Goal: Task Accomplishment & Management: Manage account settings

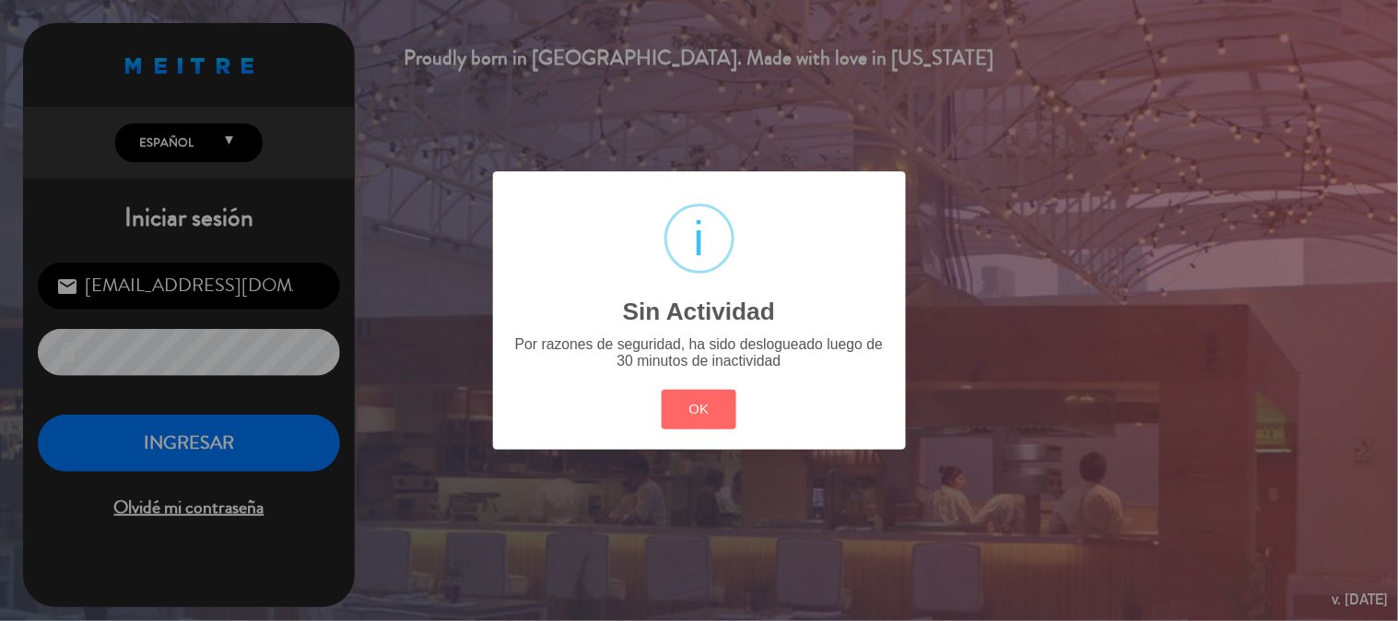
click at [656, 416] on div "? ! i Sin Actividad × Por razones de seguridad, ha sido deslogueado luego de 30…" at bounding box center [699, 310] width 413 height 278
click at [669, 407] on button "OK" at bounding box center [699, 410] width 75 height 40
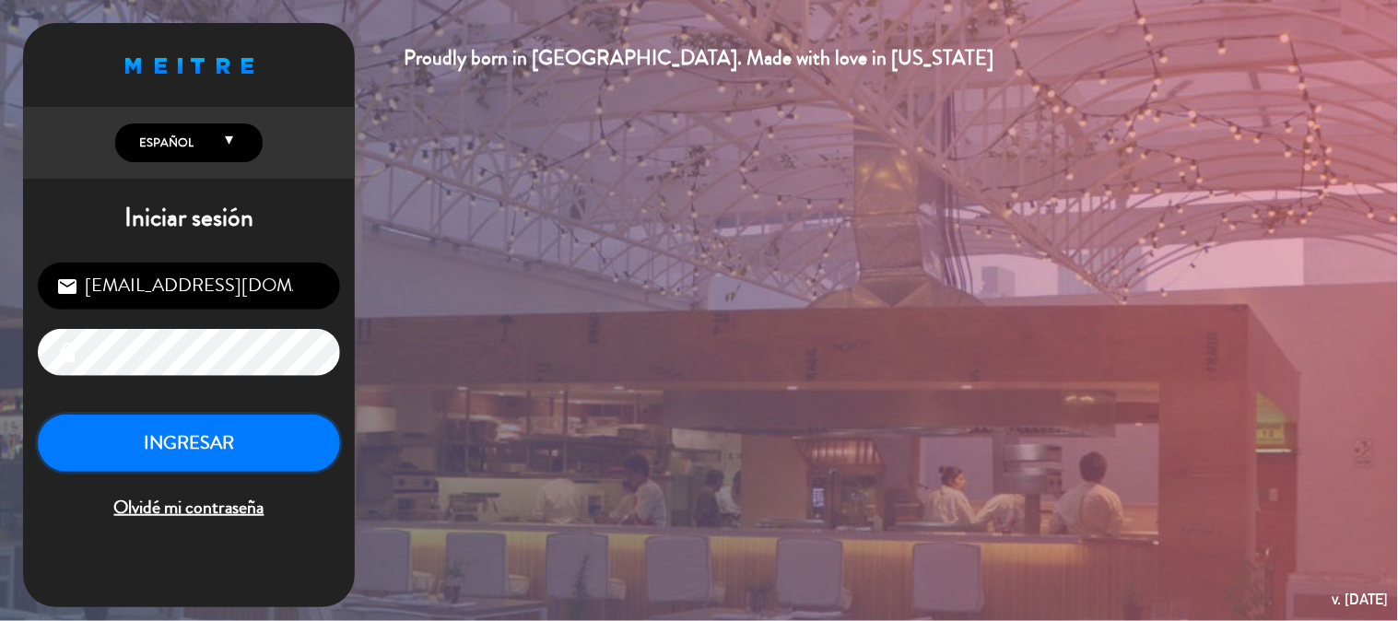
click at [265, 458] on button "INGRESAR" at bounding box center [189, 444] width 302 height 58
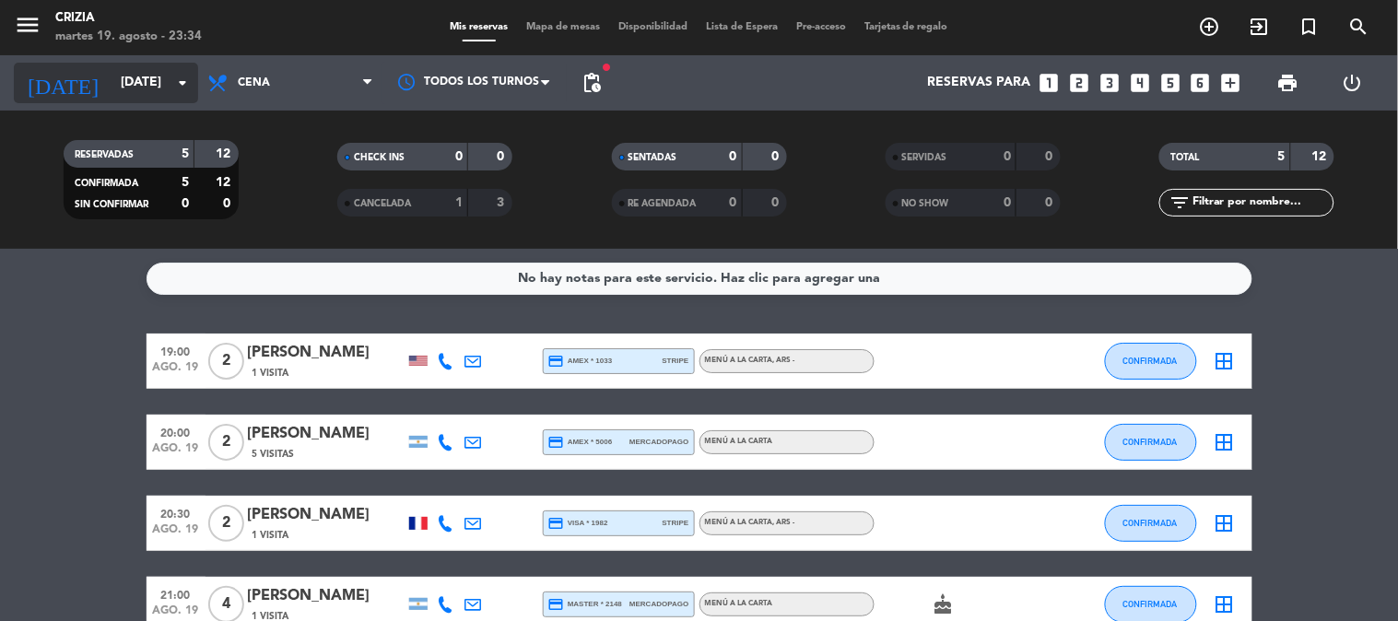
click at [145, 74] on input "[DATE]" at bounding box center [198, 82] width 175 height 33
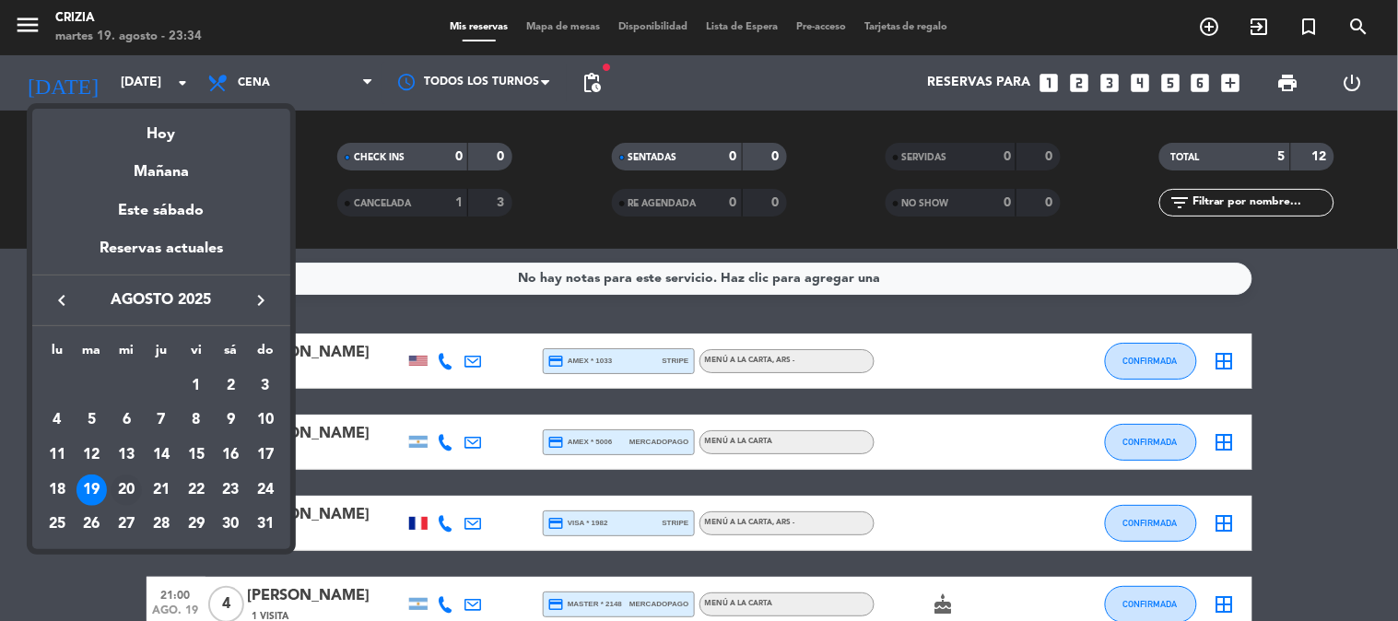
click at [129, 477] on div "20" at bounding box center [126, 490] width 31 height 31
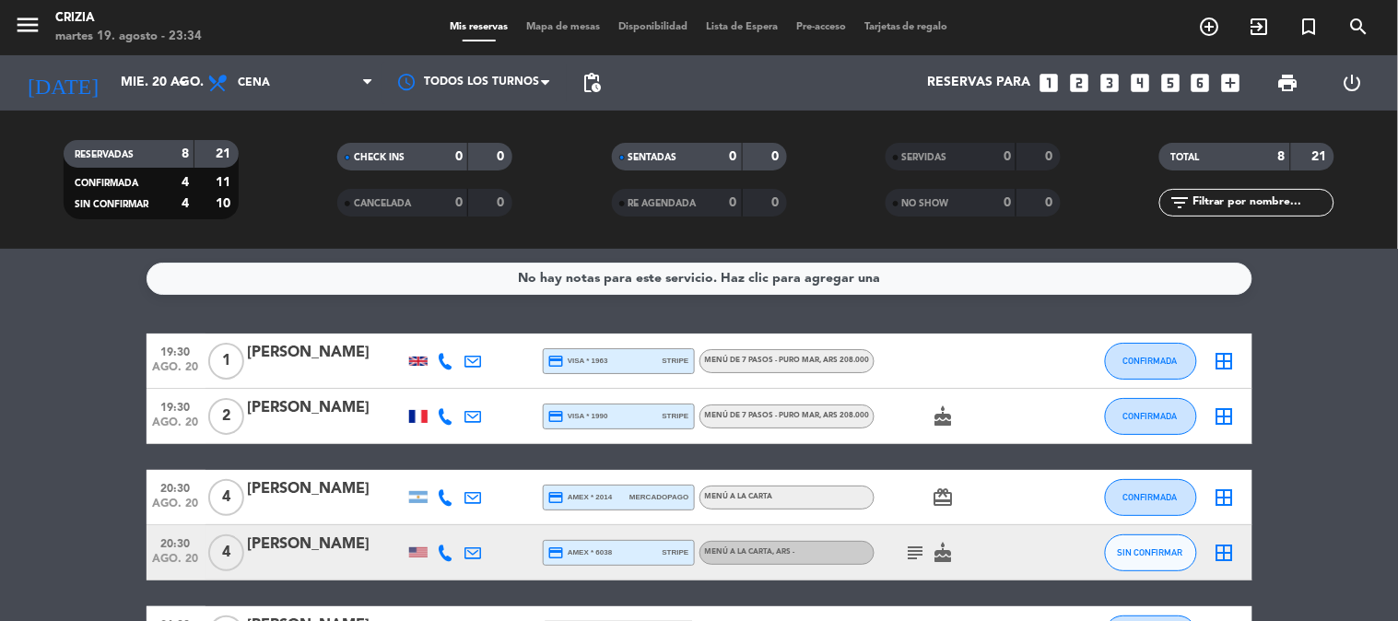
click at [417, 410] on div at bounding box center [418, 416] width 18 height 13
click at [411, 354] on div at bounding box center [418, 361] width 28 height 54
click at [411, 359] on div at bounding box center [418, 361] width 18 height 9
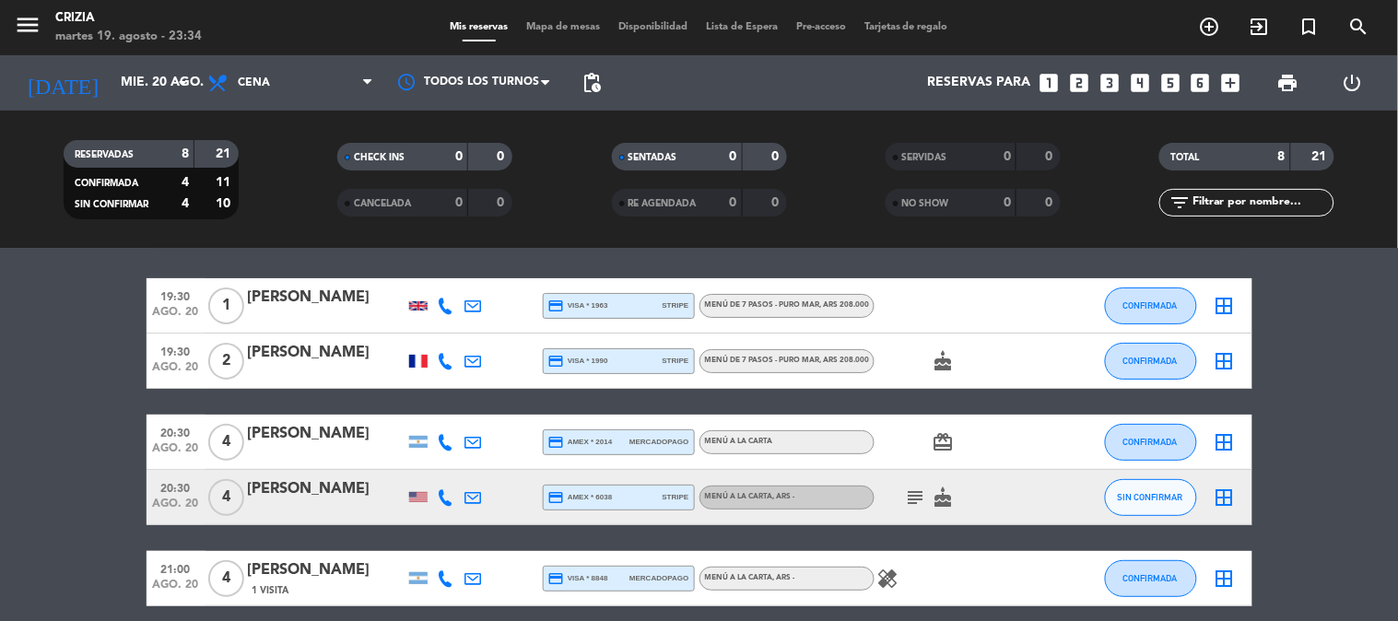
scroll to position [102, 0]
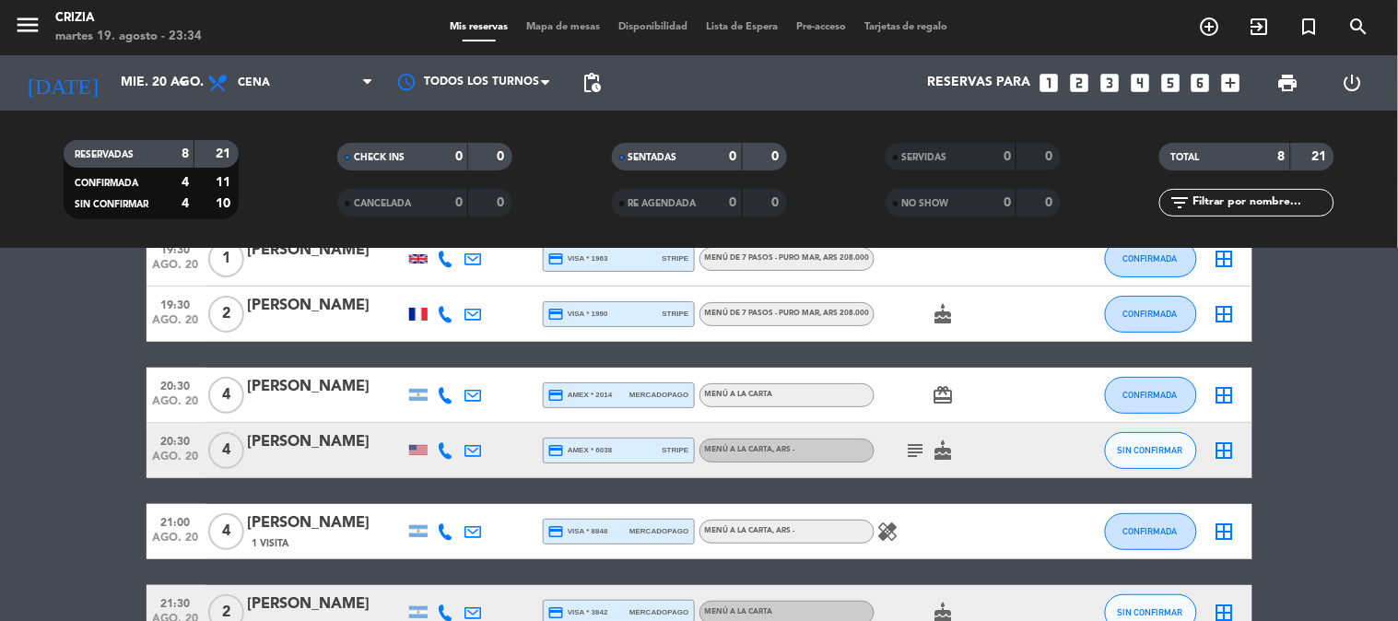
click at [422, 452] on div at bounding box center [418, 450] width 18 height 10
click at [422, 453] on div at bounding box center [418, 450] width 18 height 10
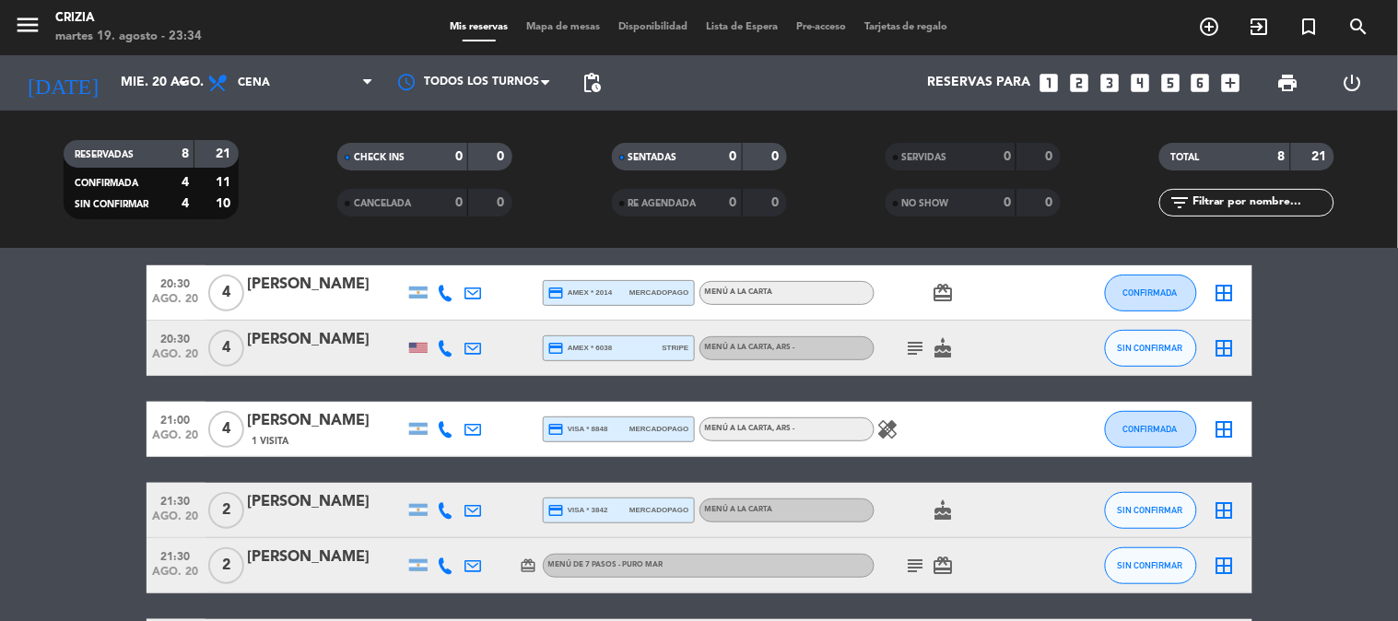
scroll to position [307, 0]
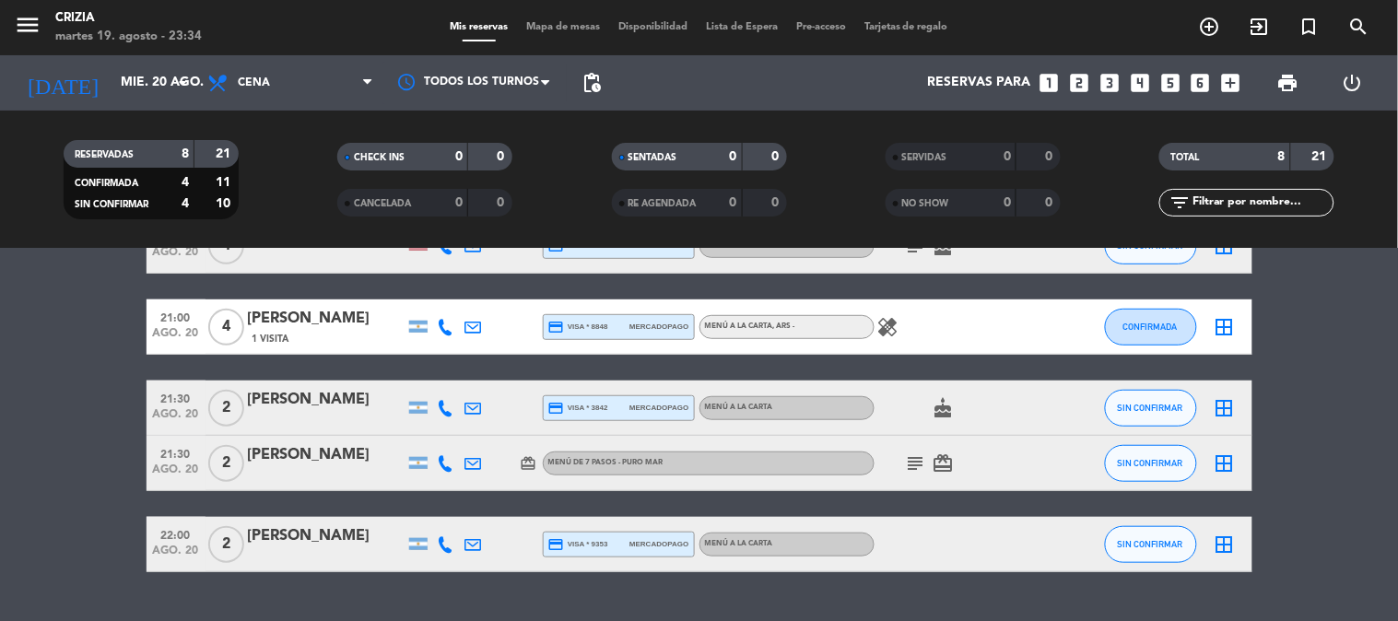
click at [943, 464] on icon "card_giftcard" at bounding box center [943, 463] width 22 height 22
click at [905, 459] on icon "subject" at bounding box center [916, 463] width 22 height 22
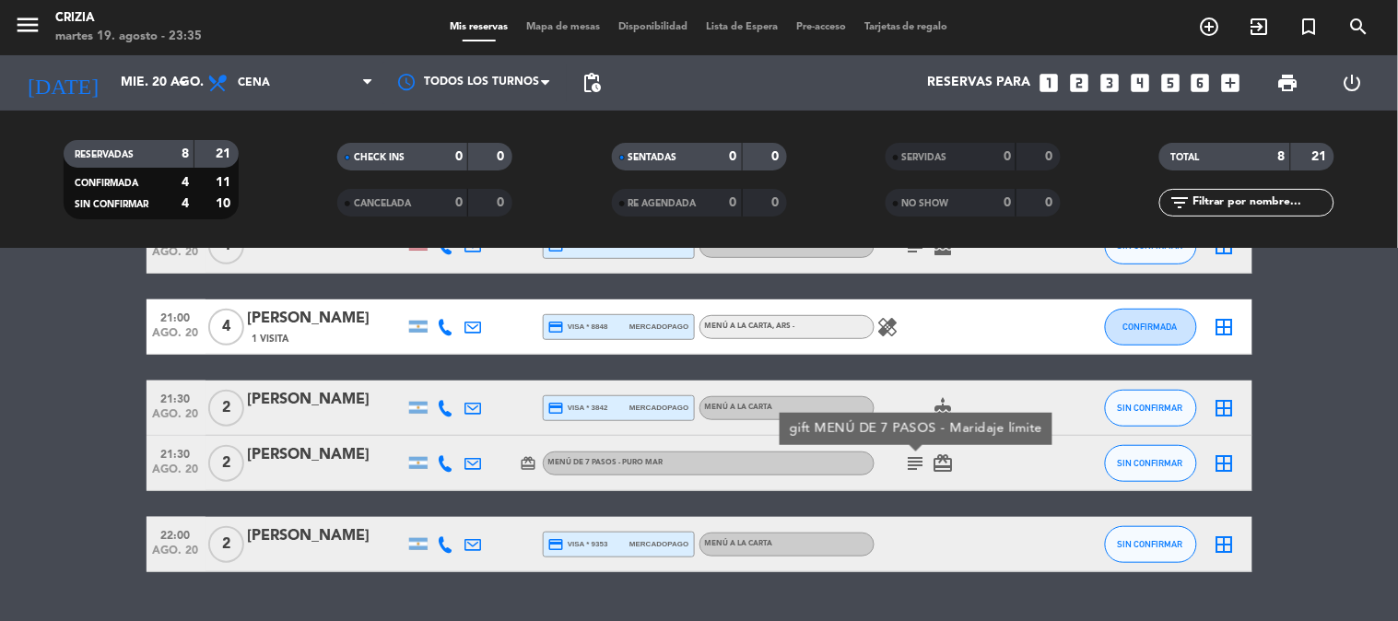
click at [941, 402] on icon "cake" at bounding box center [943, 408] width 22 height 22
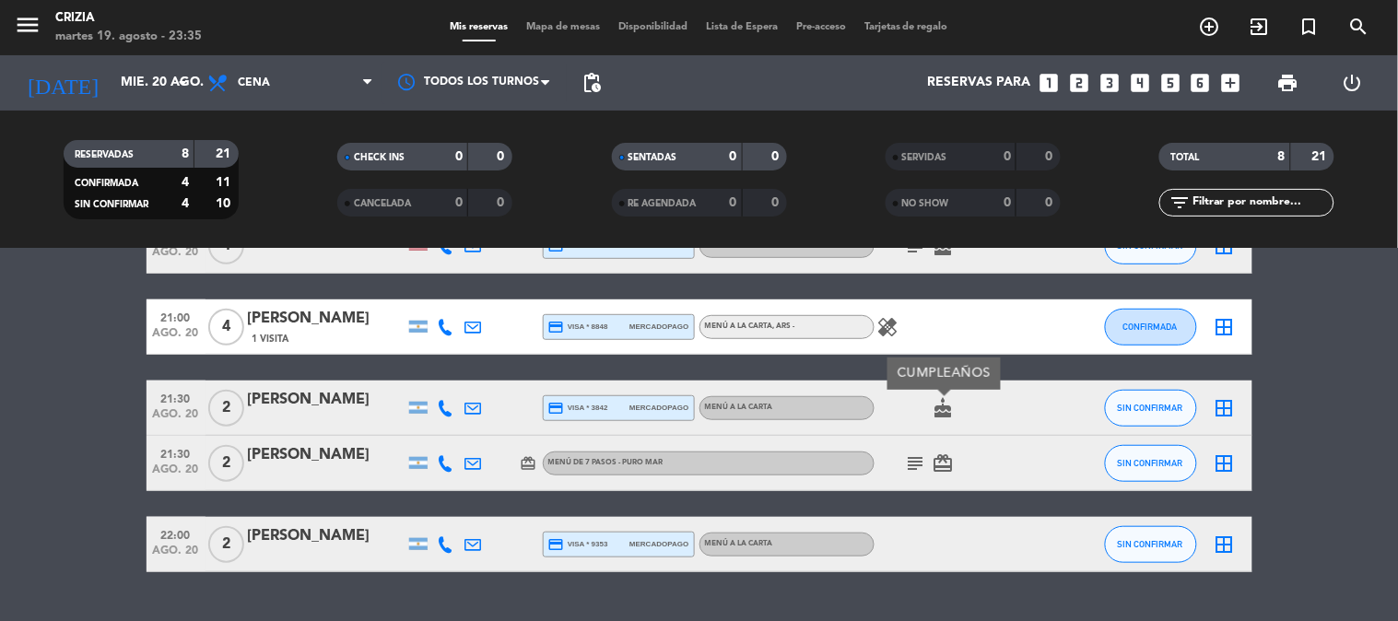
click at [890, 325] on icon "healing" at bounding box center [888, 327] width 22 height 22
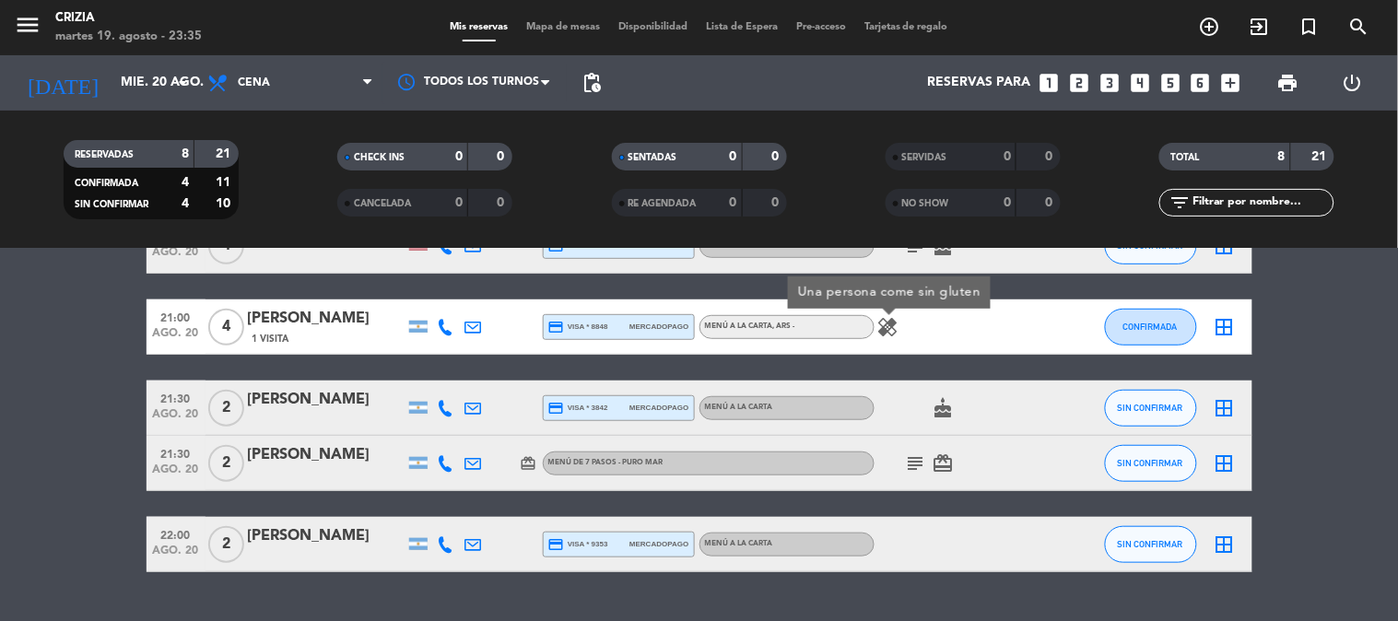
scroll to position [205, 0]
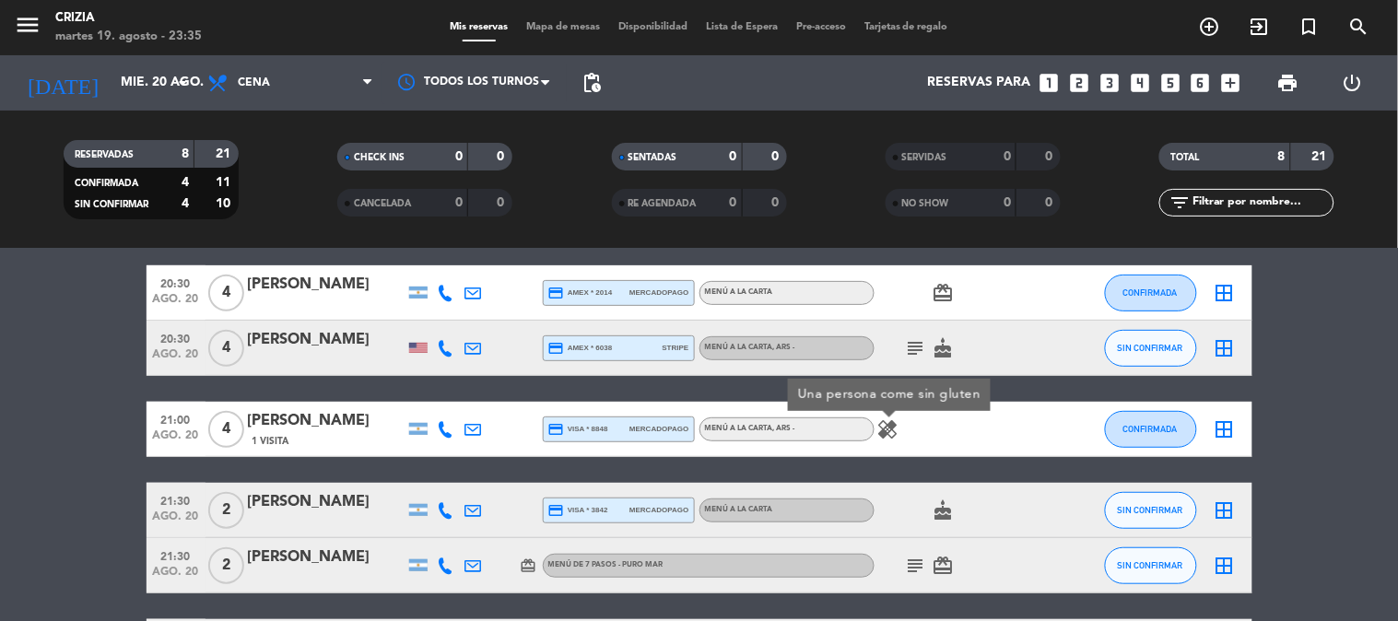
click at [921, 346] on icon "subject" at bounding box center [916, 348] width 22 height 22
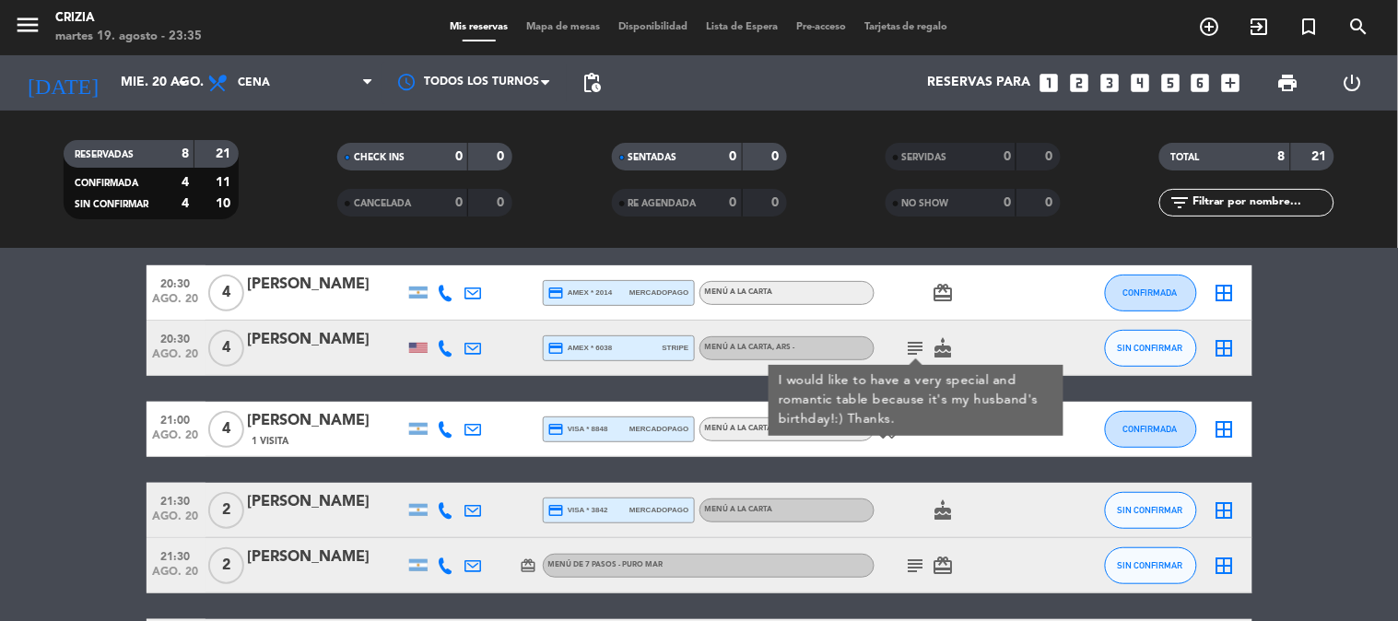
click at [415, 345] on div at bounding box center [418, 348] width 18 height 10
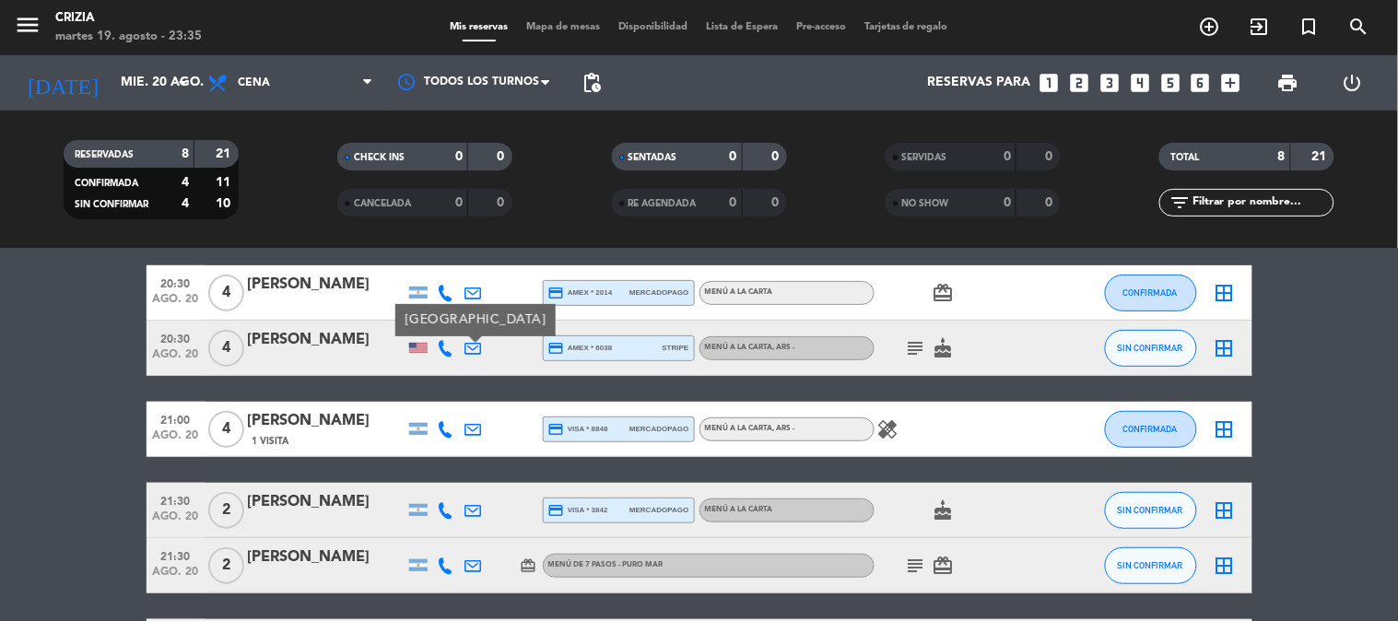
click at [940, 289] on icon "card_giftcard" at bounding box center [943, 293] width 22 height 22
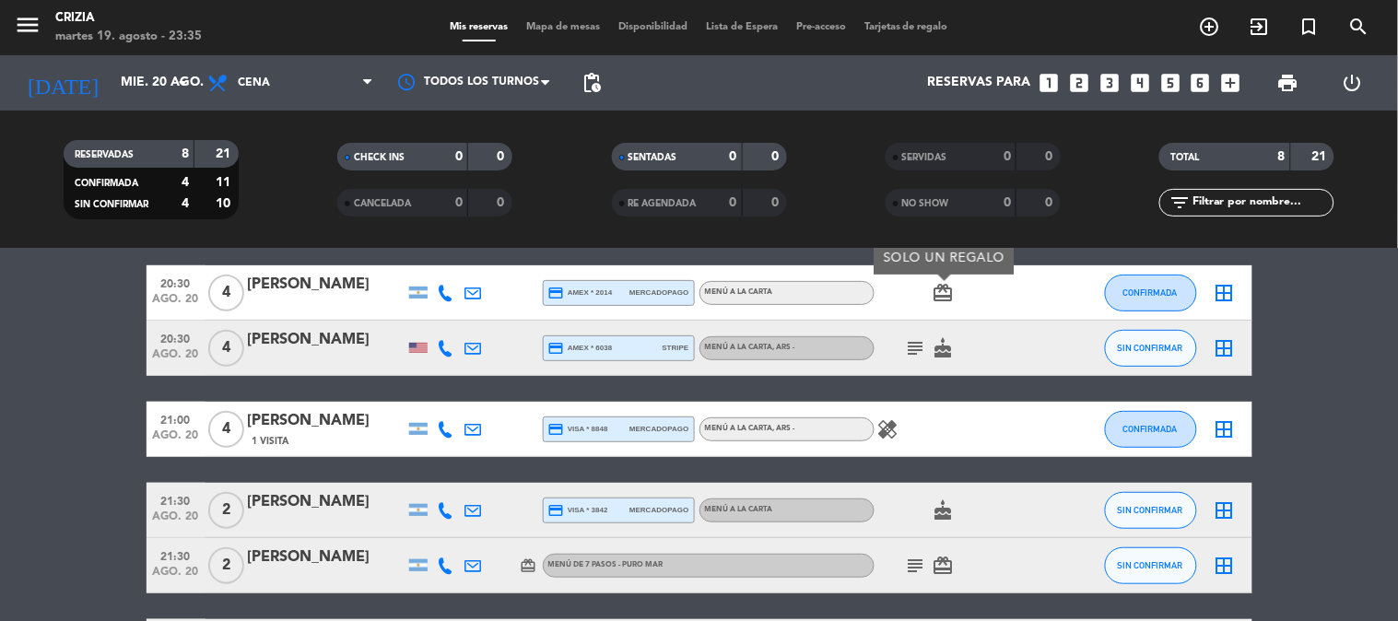
click at [940, 289] on icon "card_giftcard" at bounding box center [943, 293] width 22 height 22
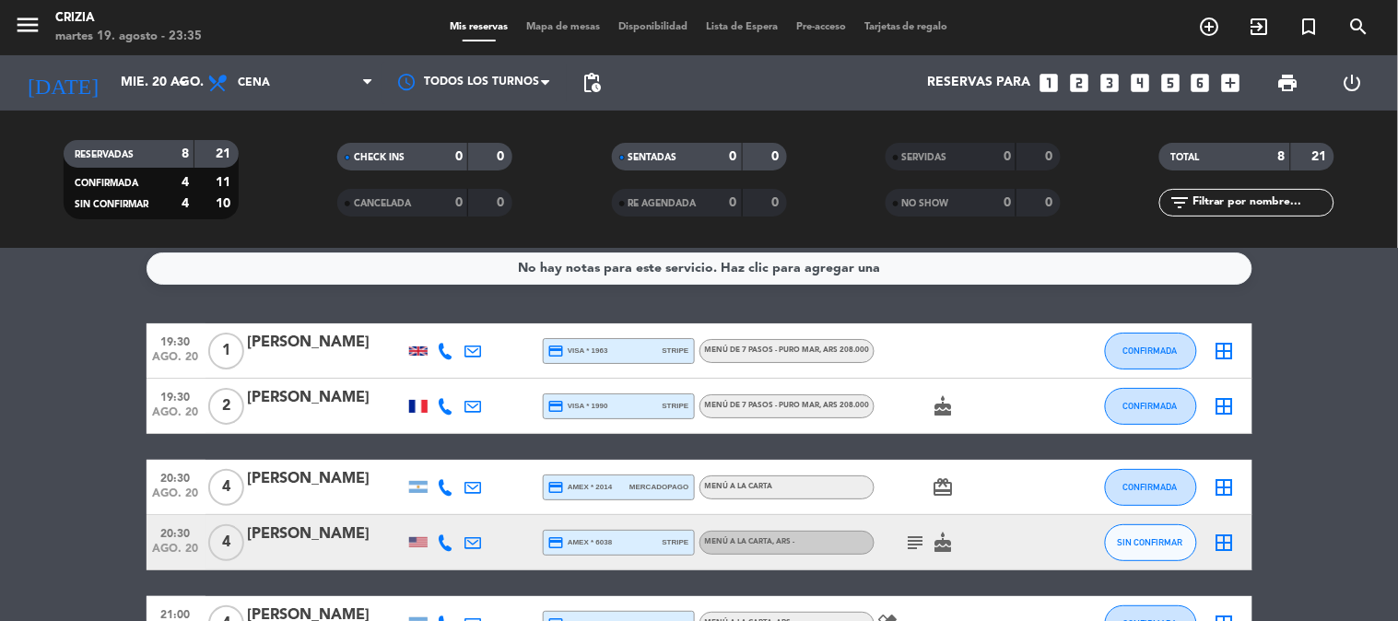
scroll to position [0, 0]
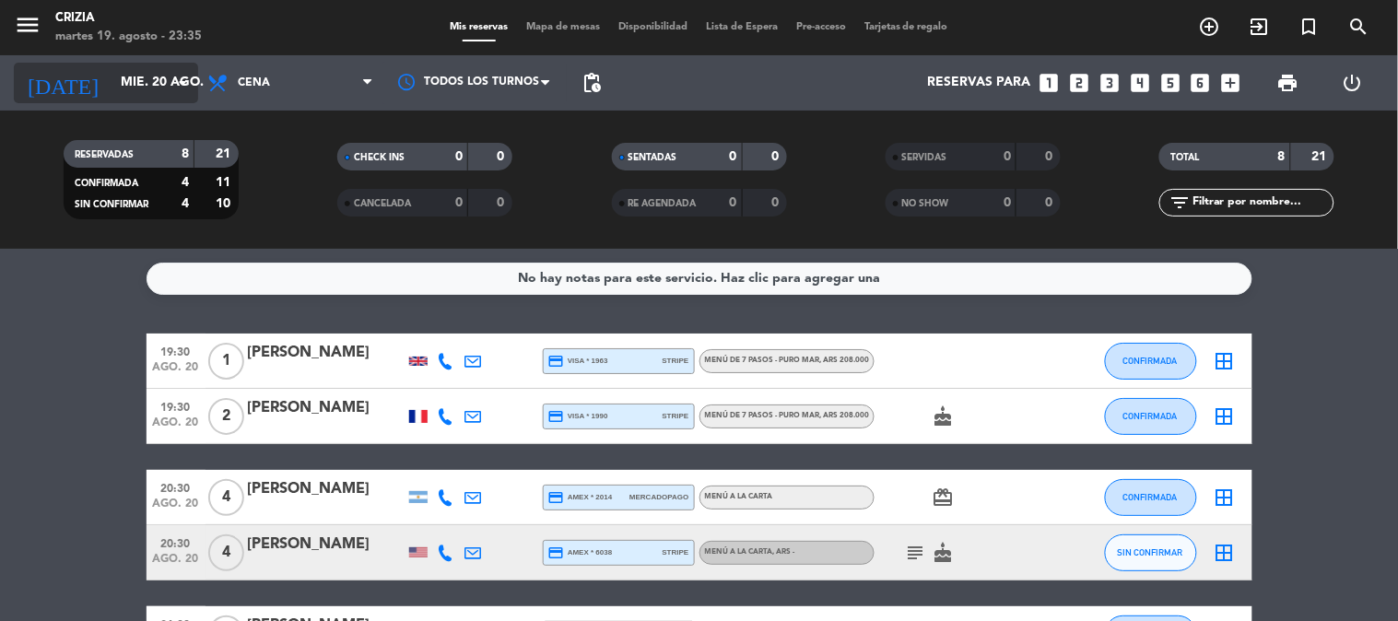
click at [170, 88] on div "[DATE] [DATE] arrow_drop_down" at bounding box center [106, 83] width 184 height 41
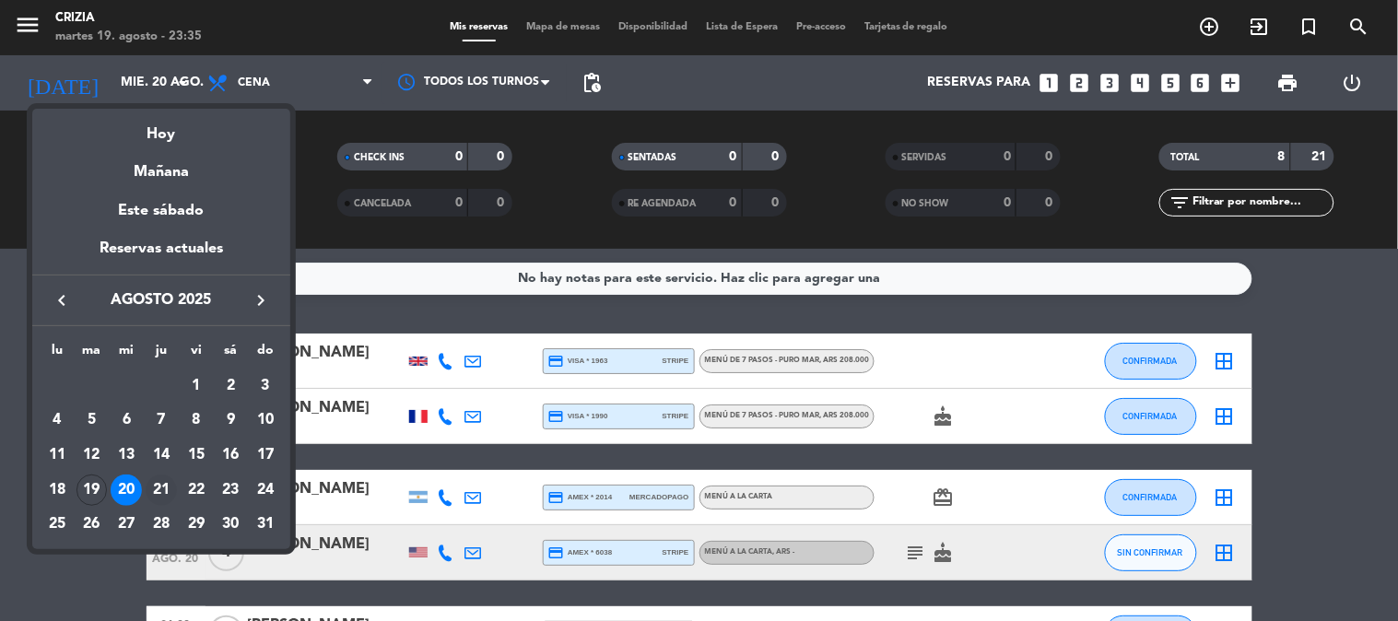
click at [168, 486] on div "21" at bounding box center [161, 490] width 31 height 31
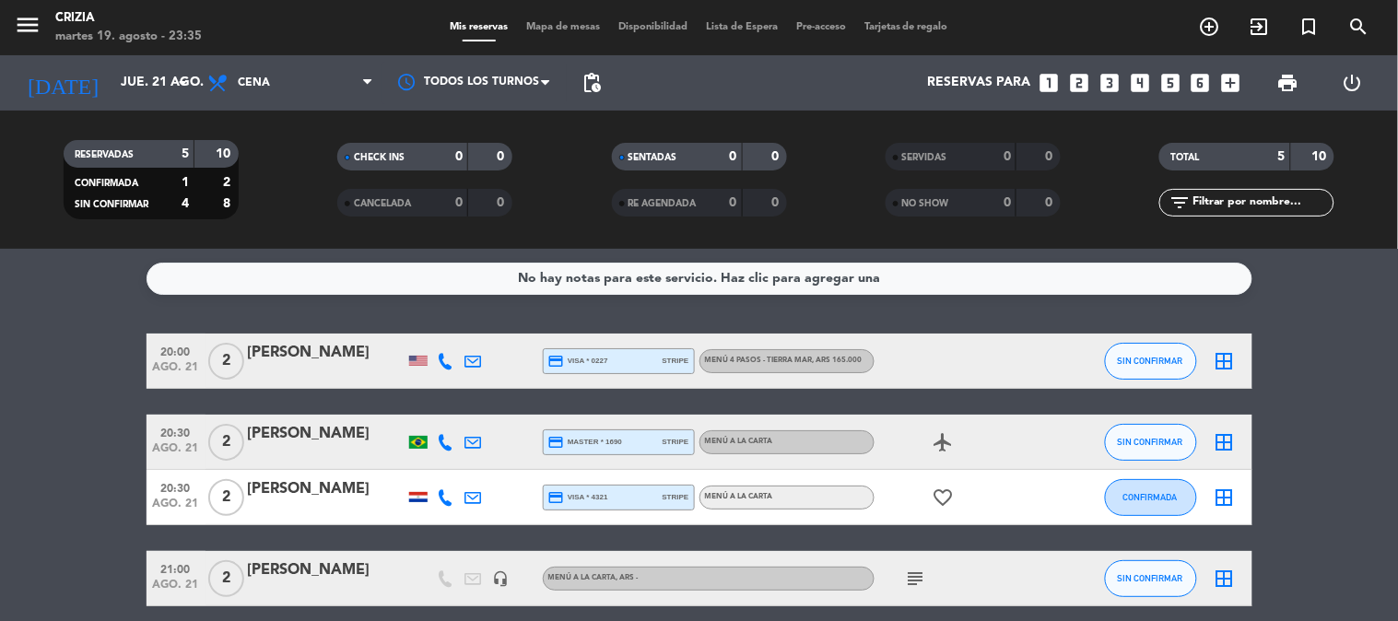
click at [941, 436] on icon "airplanemode_active" at bounding box center [943, 442] width 22 height 22
click at [943, 491] on icon "favorite_border" at bounding box center [943, 497] width 22 height 22
click at [111, 88] on input "jue. 21 ago." at bounding box center [198, 82] width 175 height 33
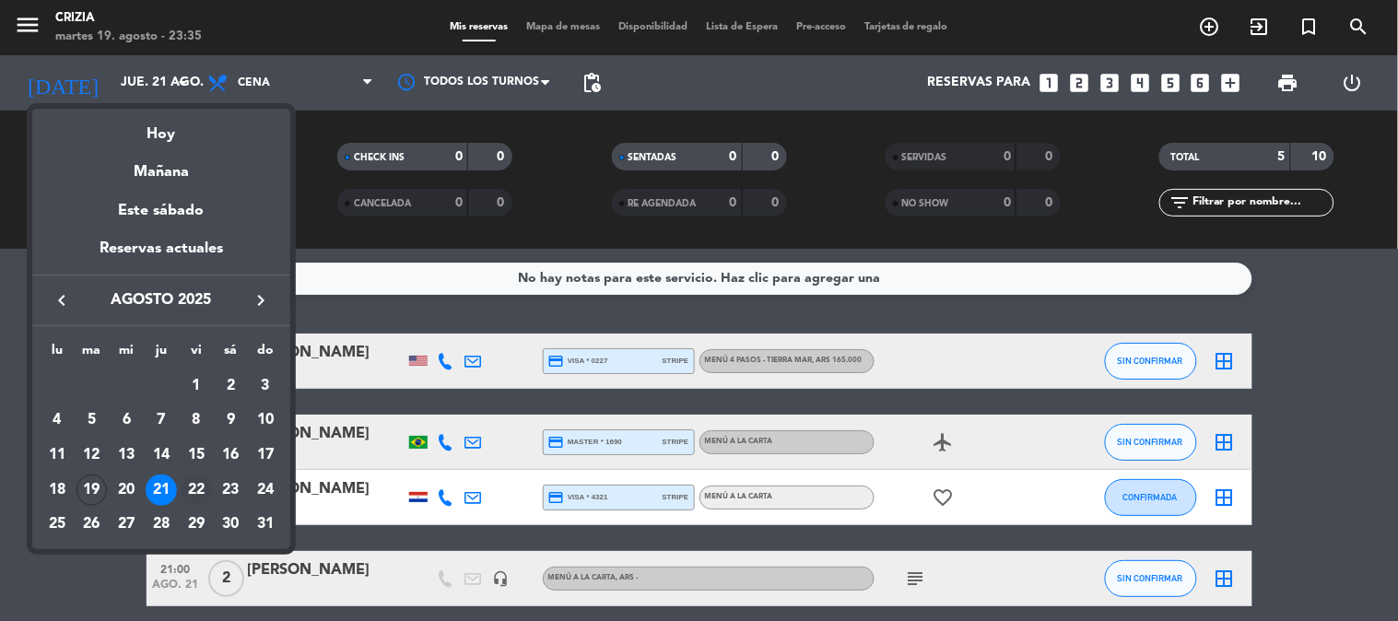
click at [195, 486] on div "22" at bounding box center [196, 490] width 31 height 31
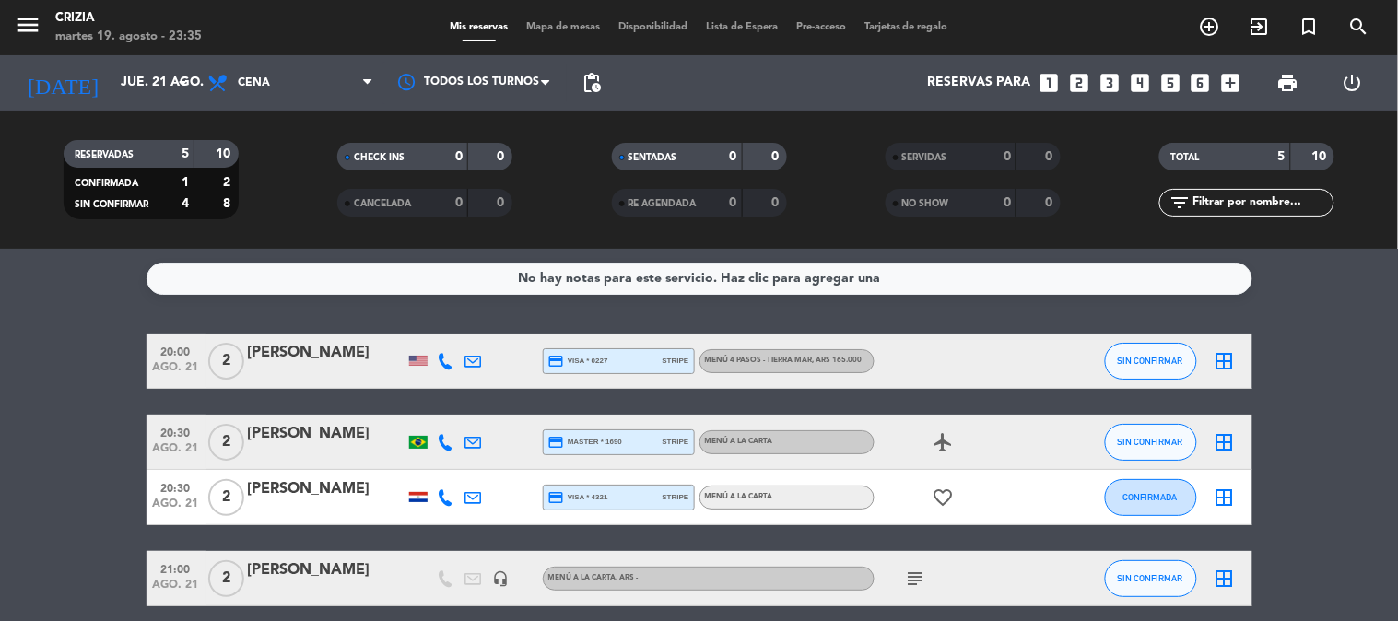
type input "vie. 22 ago."
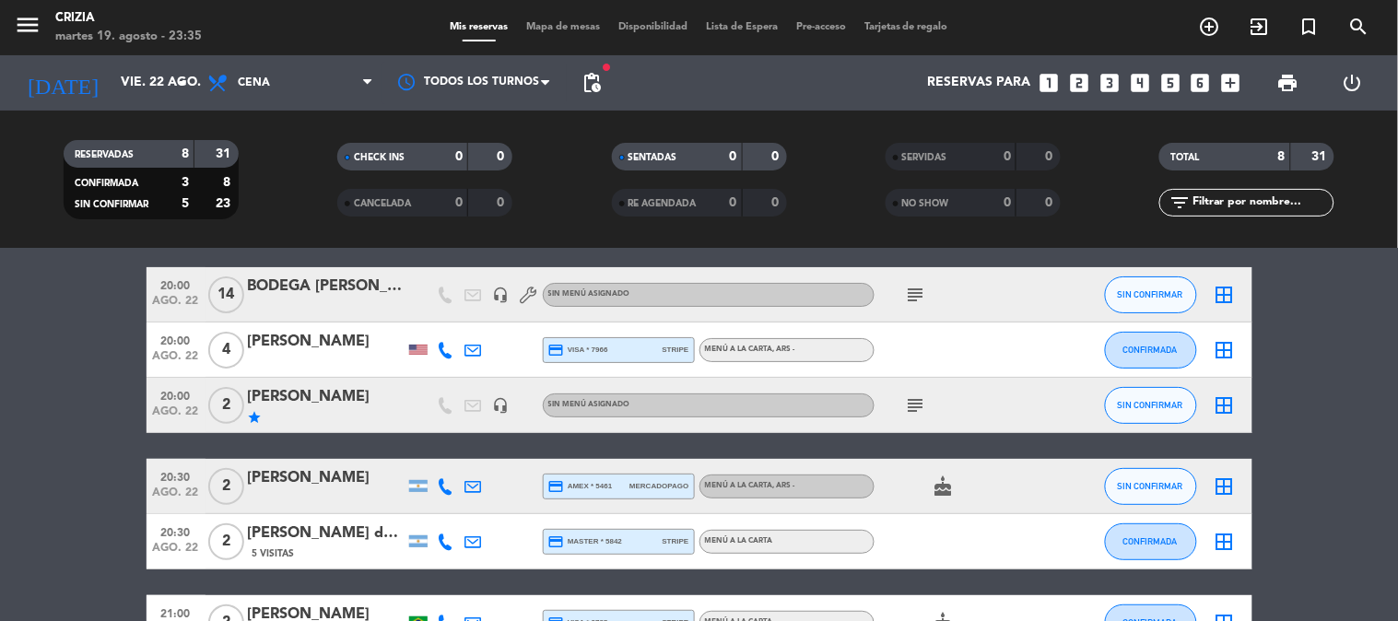
scroll to position [102, 0]
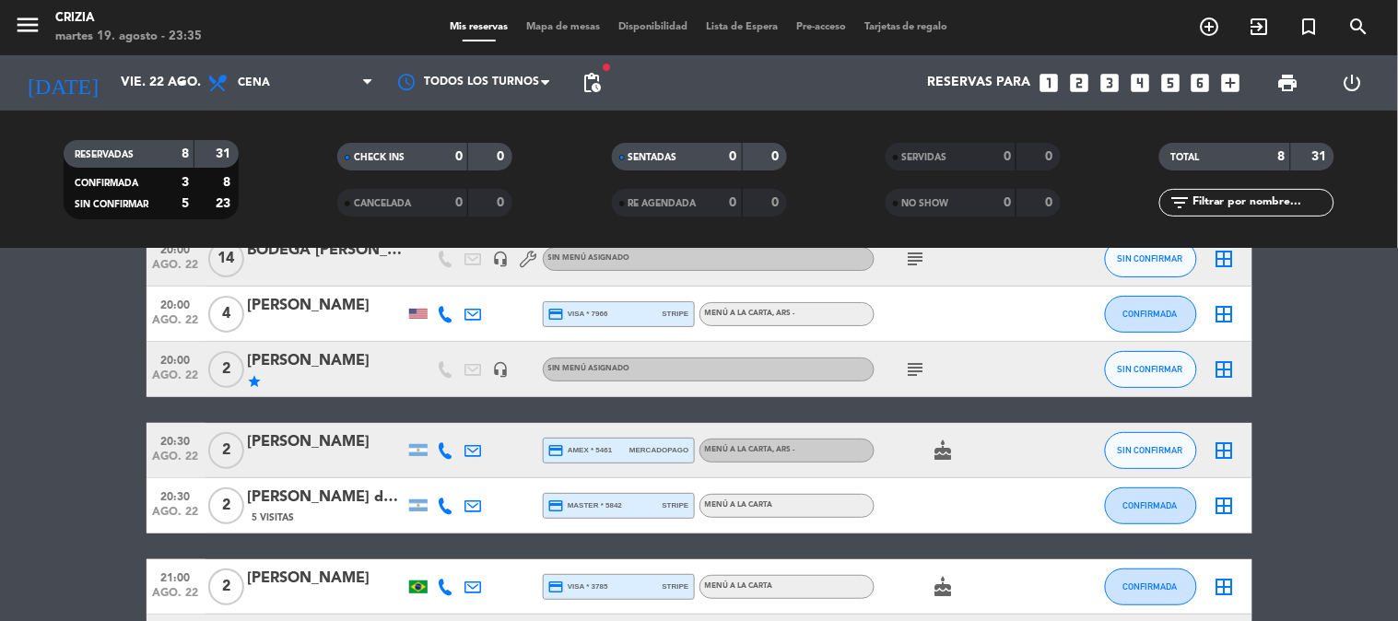
click at [416, 311] on div at bounding box center [418, 314] width 18 height 10
click at [253, 383] on icon "star" at bounding box center [255, 381] width 15 height 15
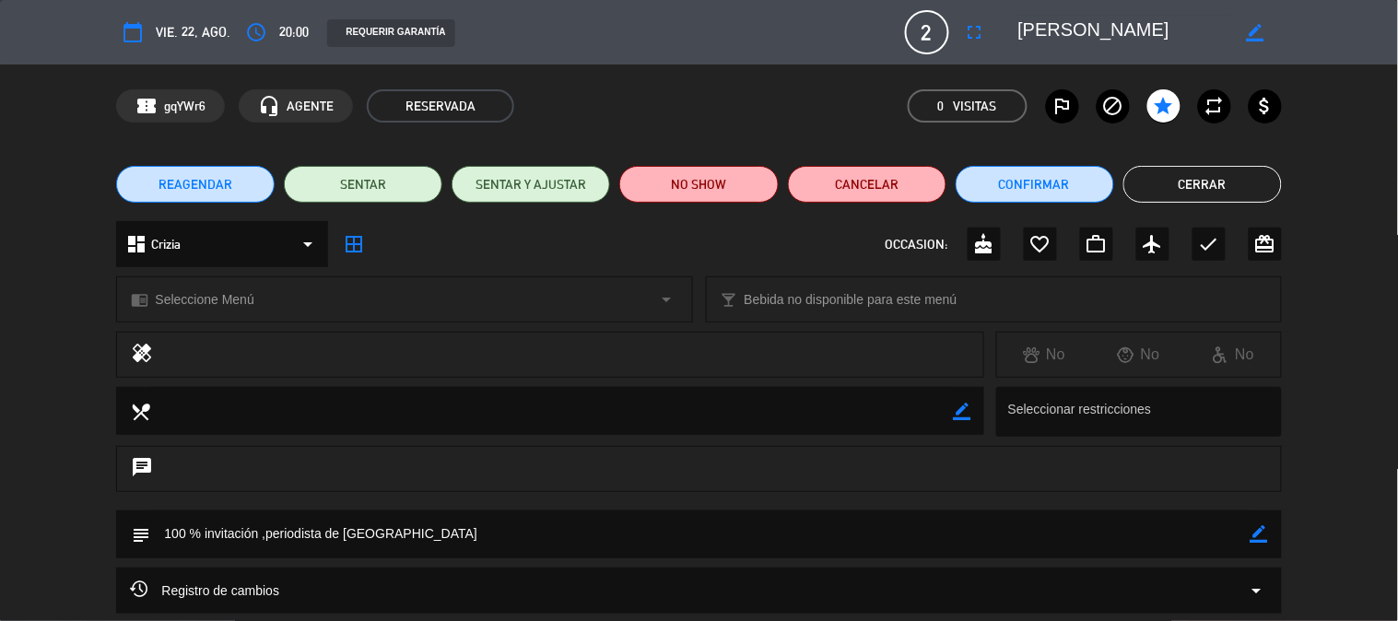
type input "[EMAIL_ADDRESS][DOMAIN_NAME]"
click at [1240, 187] on button "Cerrar" at bounding box center [1202, 184] width 158 height 37
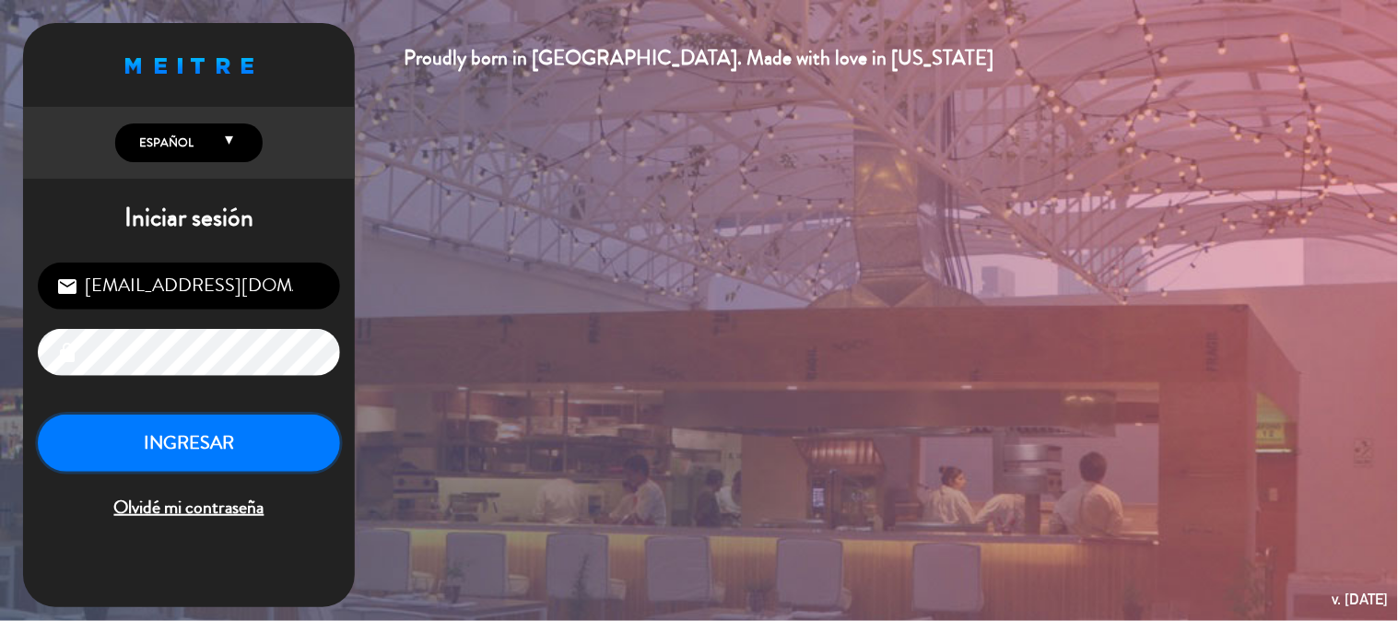
click at [262, 448] on button "INGRESAR" at bounding box center [189, 444] width 302 height 58
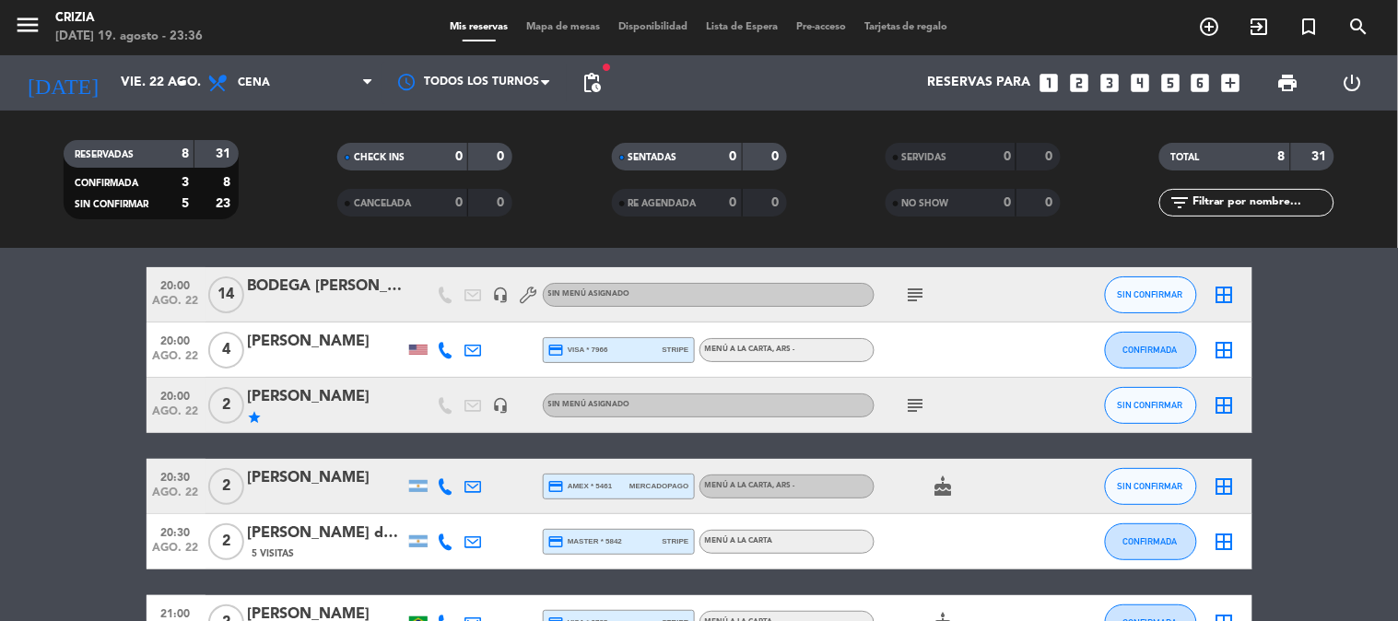
scroll to position [102, 0]
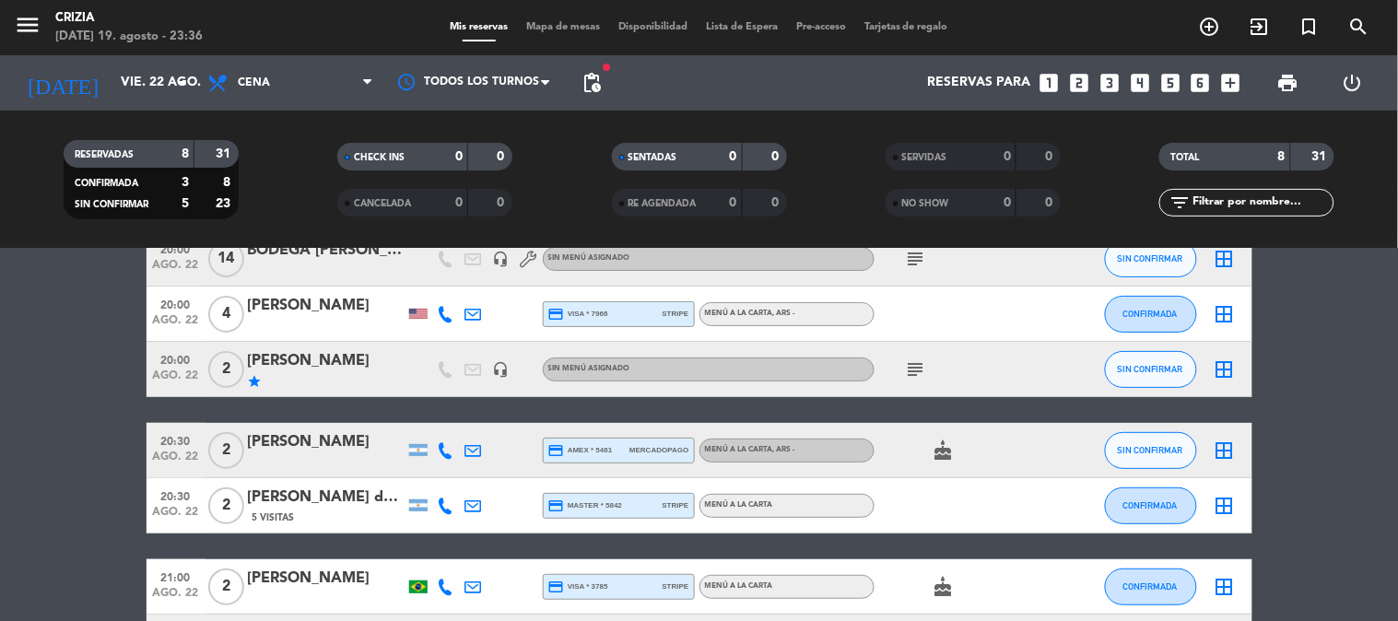
click at [417, 447] on div at bounding box center [418, 450] width 18 height 12
click at [412, 454] on div at bounding box center [418, 450] width 18 height 12
click at [931, 450] on span "cake" at bounding box center [944, 450] width 28 height 22
click at [932, 450] on icon "cake" at bounding box center [943, 450] width 22 height 22
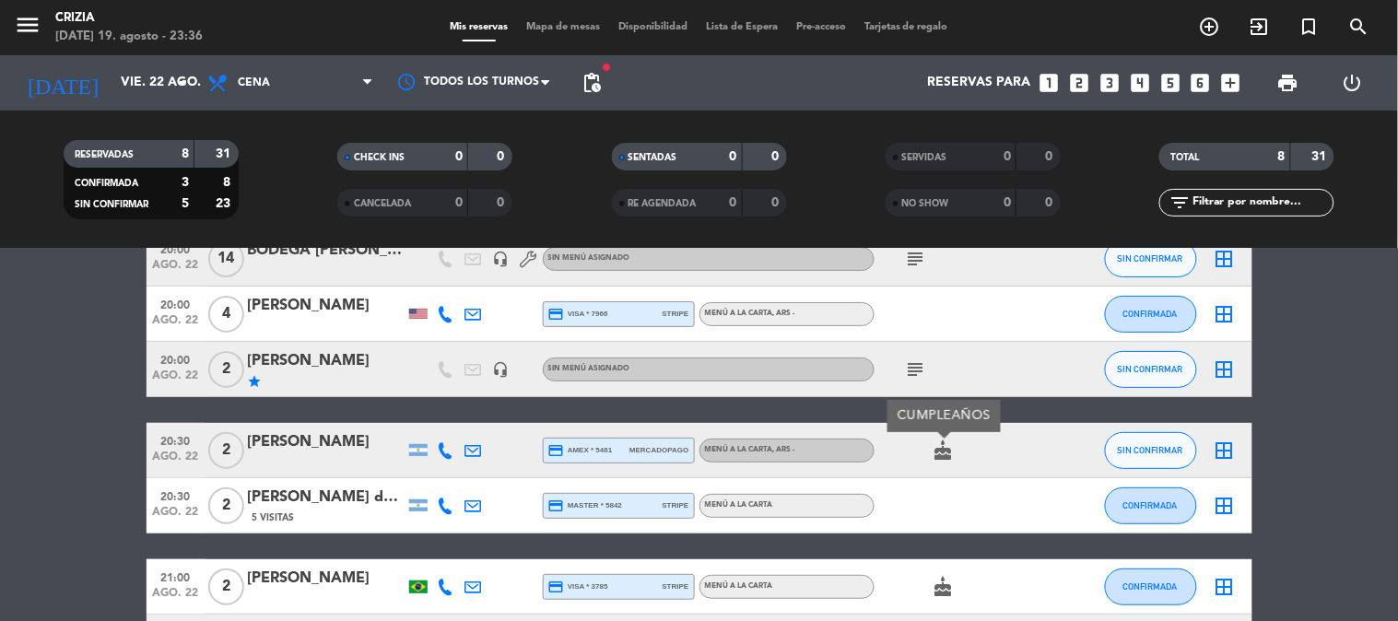
click at [932, 450] on icon "cake" at bounding box center [943, 450] width 22 height 22
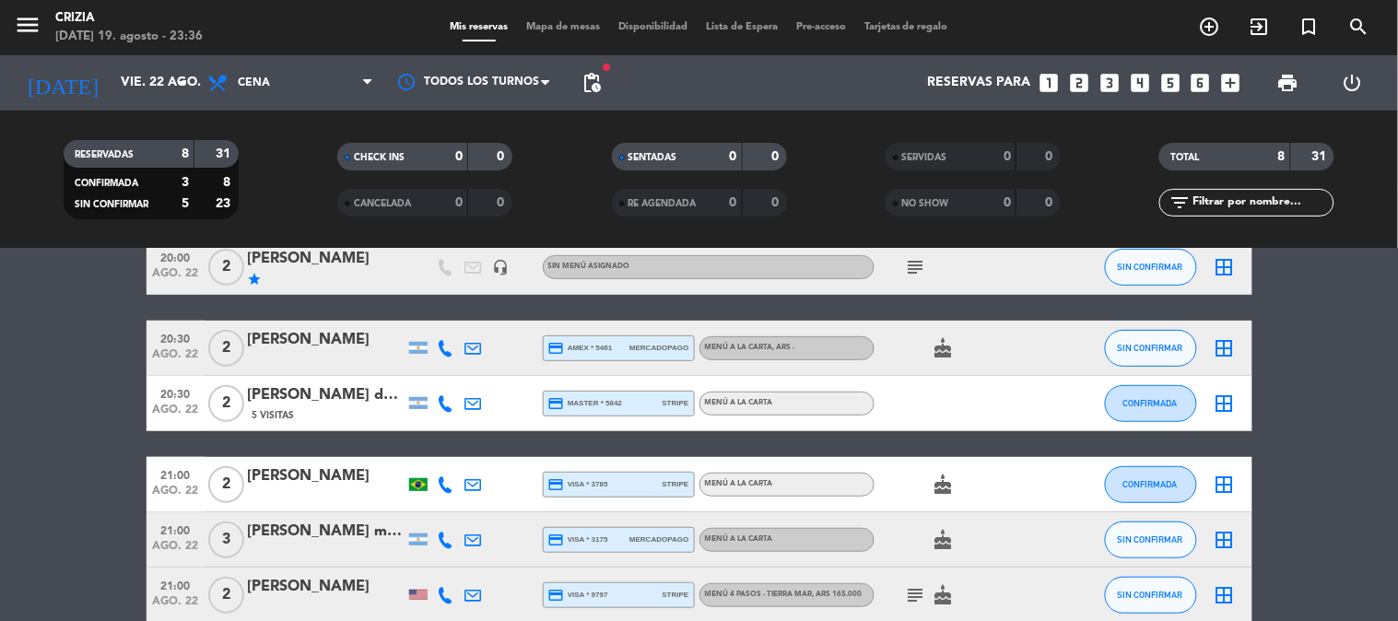
click at [416, 403] on div at bounding box center [418, 403] width 18 height 12
click at [373, 392] on div "[PERSON_NAME] da [PERSON_NAME]" at bounding box center [326, 395] width 157 height 24
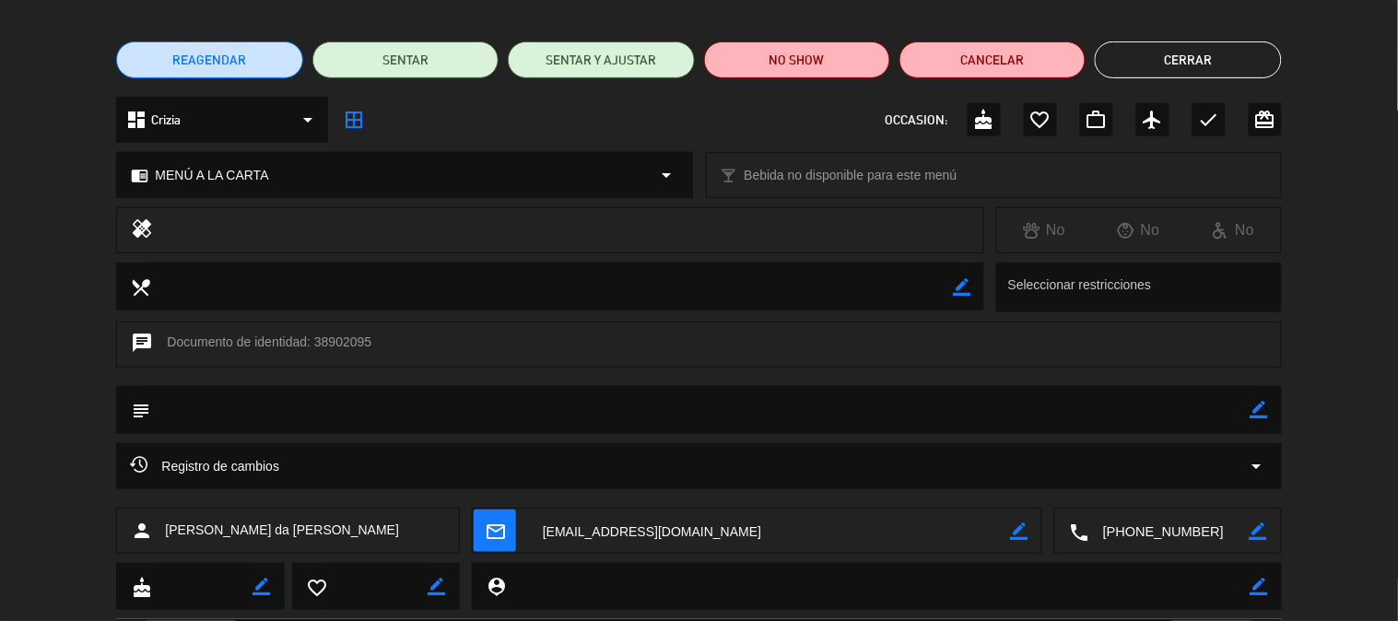
scroll to position [0, 0]
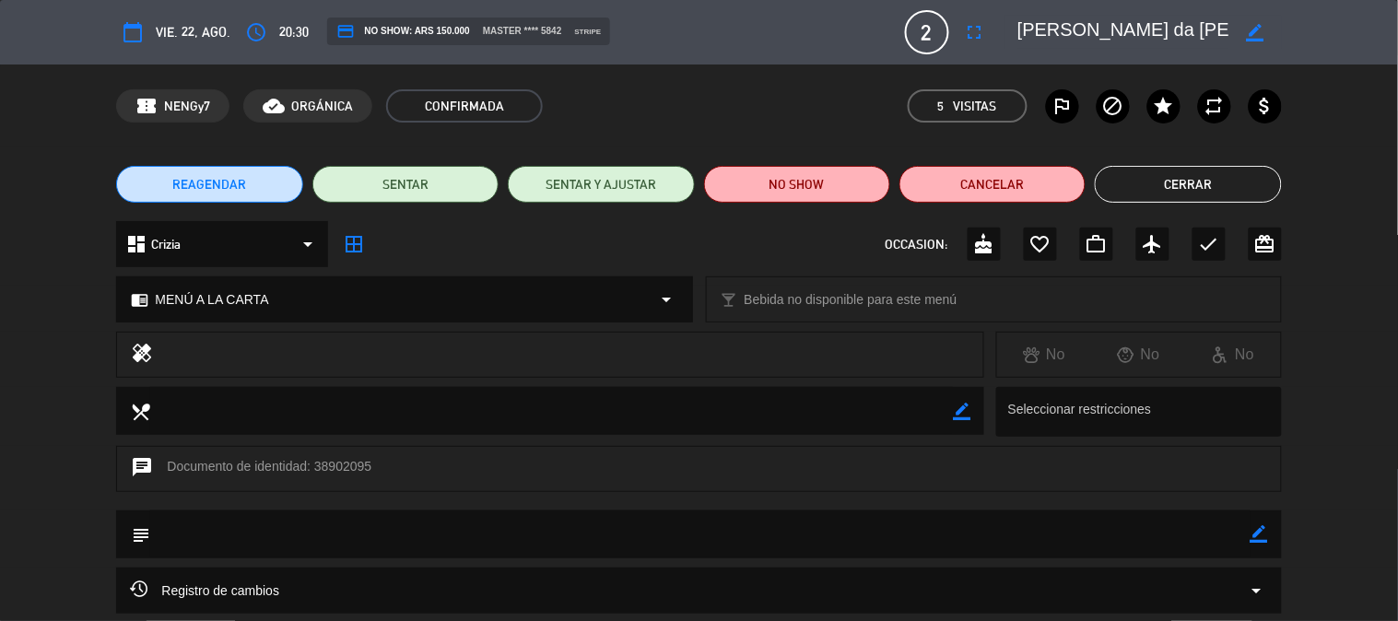
click at [1149, 169] on button "Cerrar" at bounding box center [1188, 184] width 186 height 37
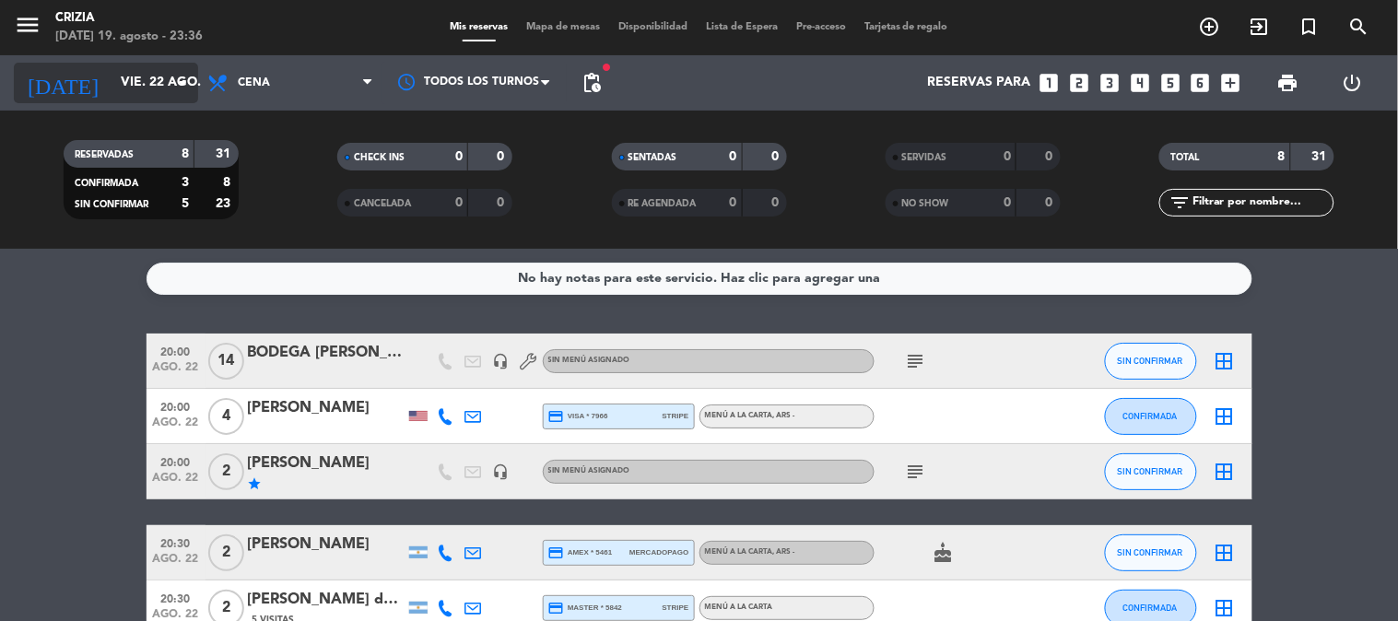
click at [167, 94] on input "vie. 22 ago." at bounding box center [198, 82] width 175 height 33
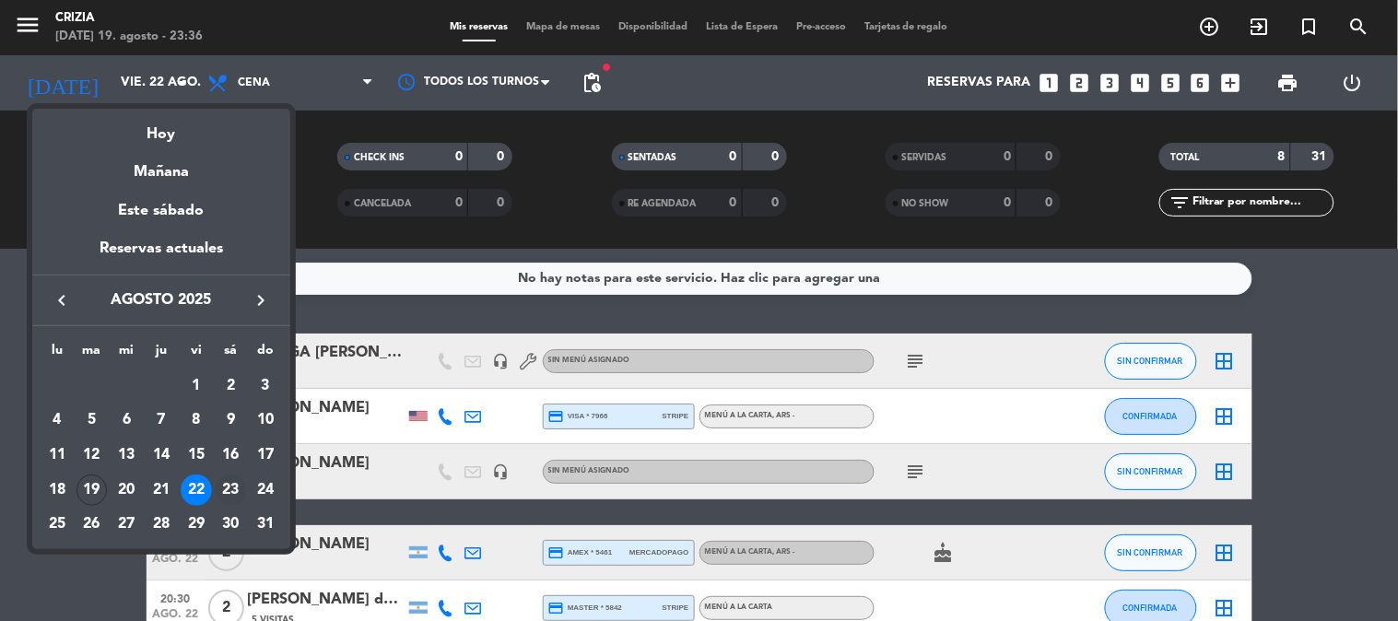
click at [230, 483] on div "23" at bounding box center [230, 490] width 31 height 31
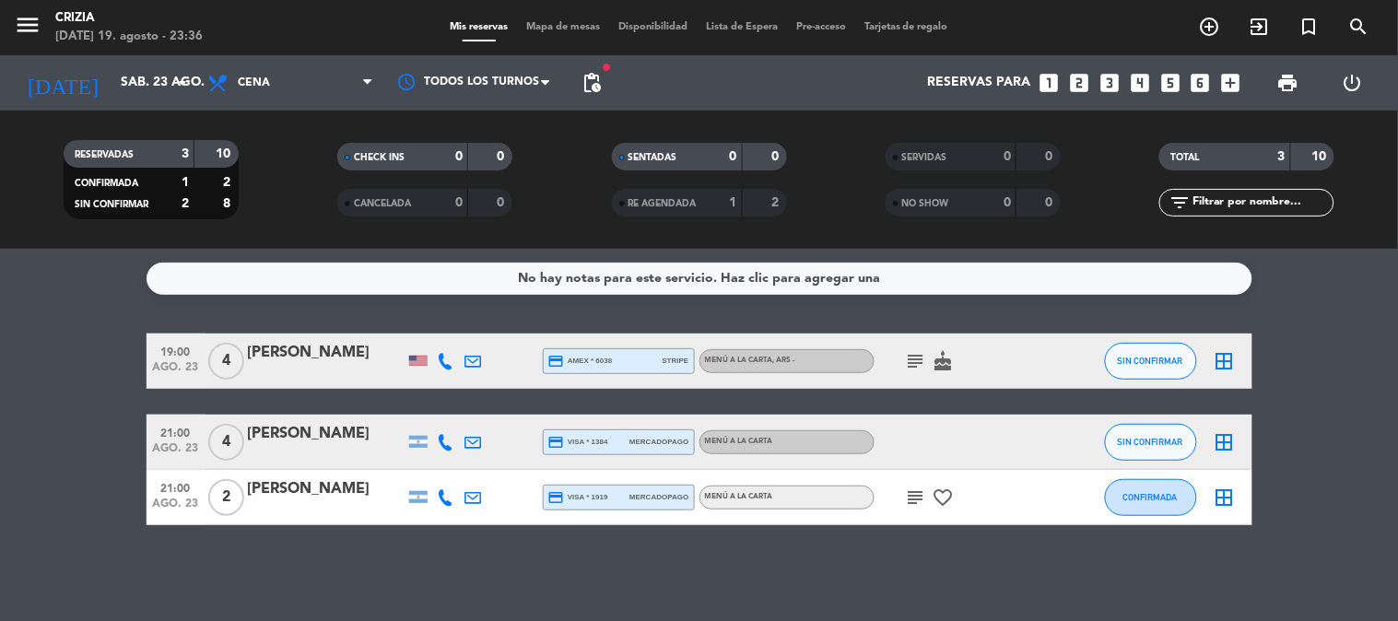
click at [921, 366] on icon "subject" at bounding box center [916, 361] width 22 height 22
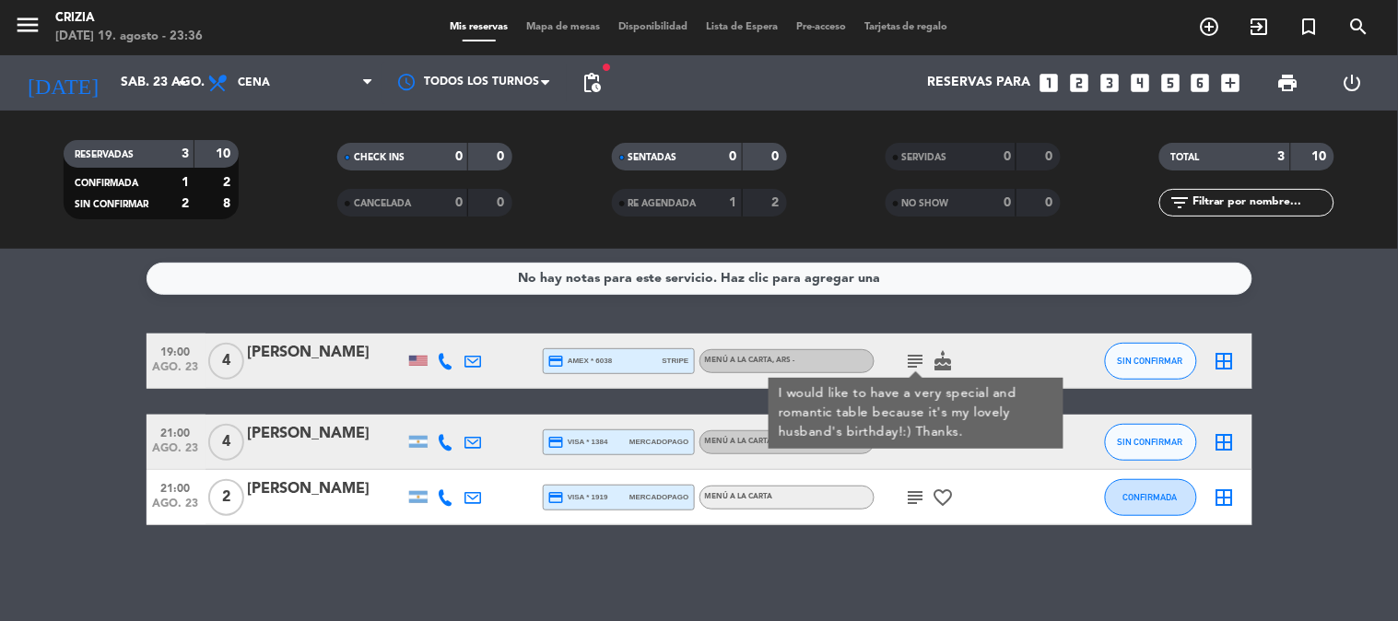
click at [942, 359] on icon "cake" at bounding box center [943, 361] width 22 height 22
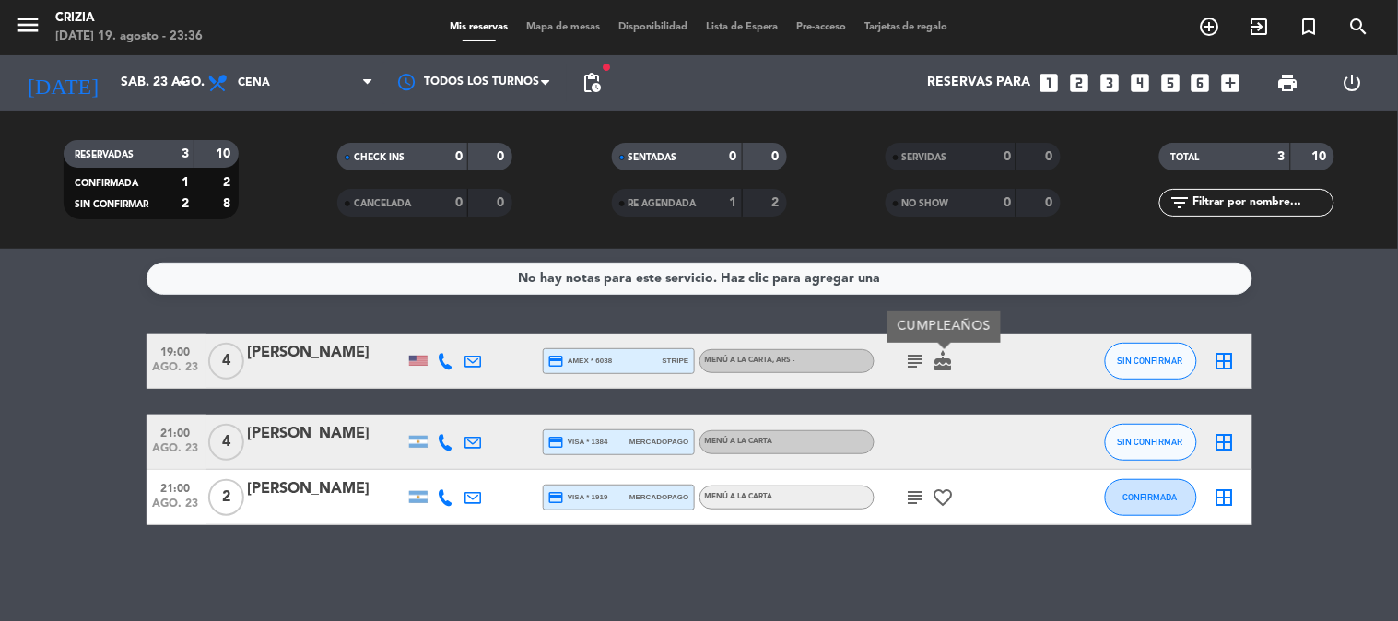
click at [943, 359] on icon "cake" at bounding box center [943, 361] width 22 height 22
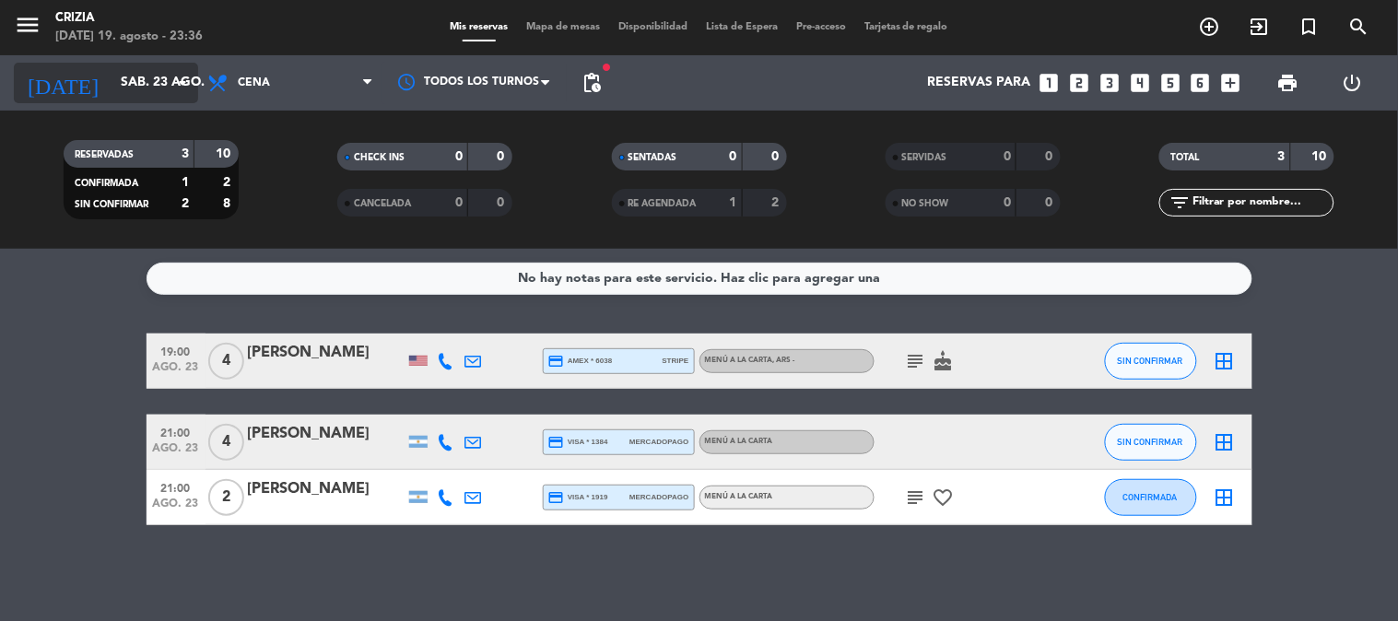
click at [149, 95] on input "sáb. 23 ago." at bounding box center [198, 82] width 175 height 33
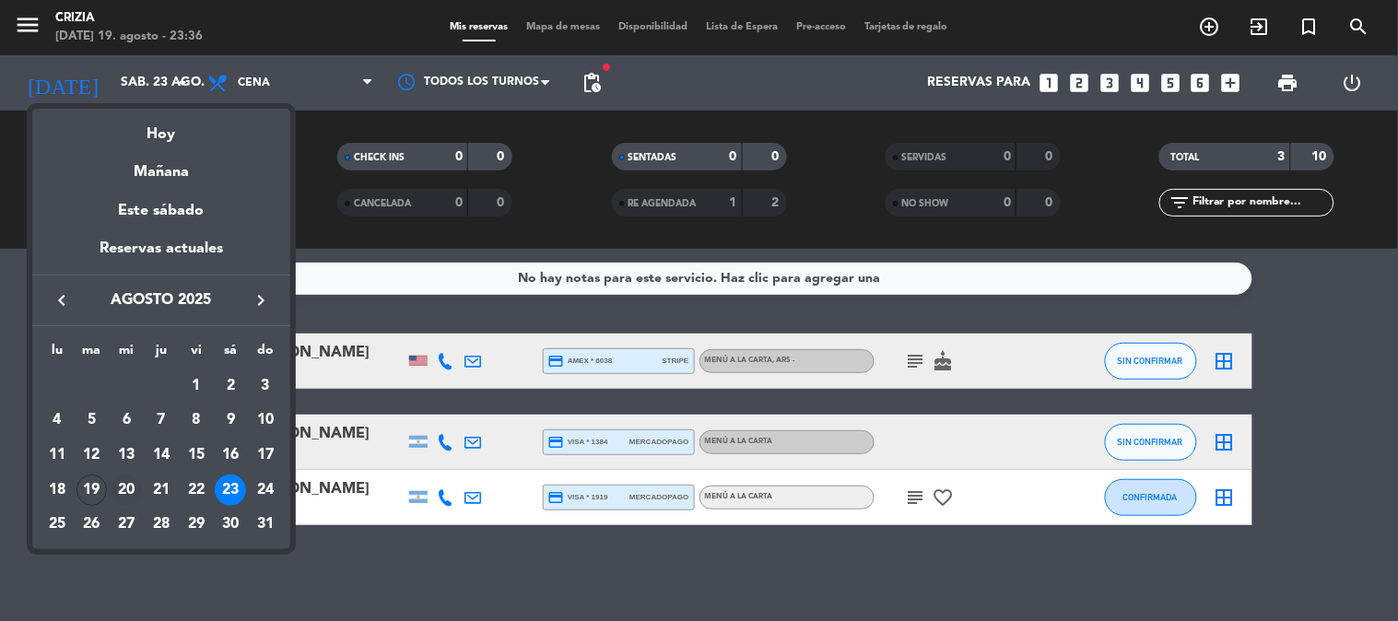
click at [129, 492] on div "20" at bounding box center [126, 490] width 31 height 31
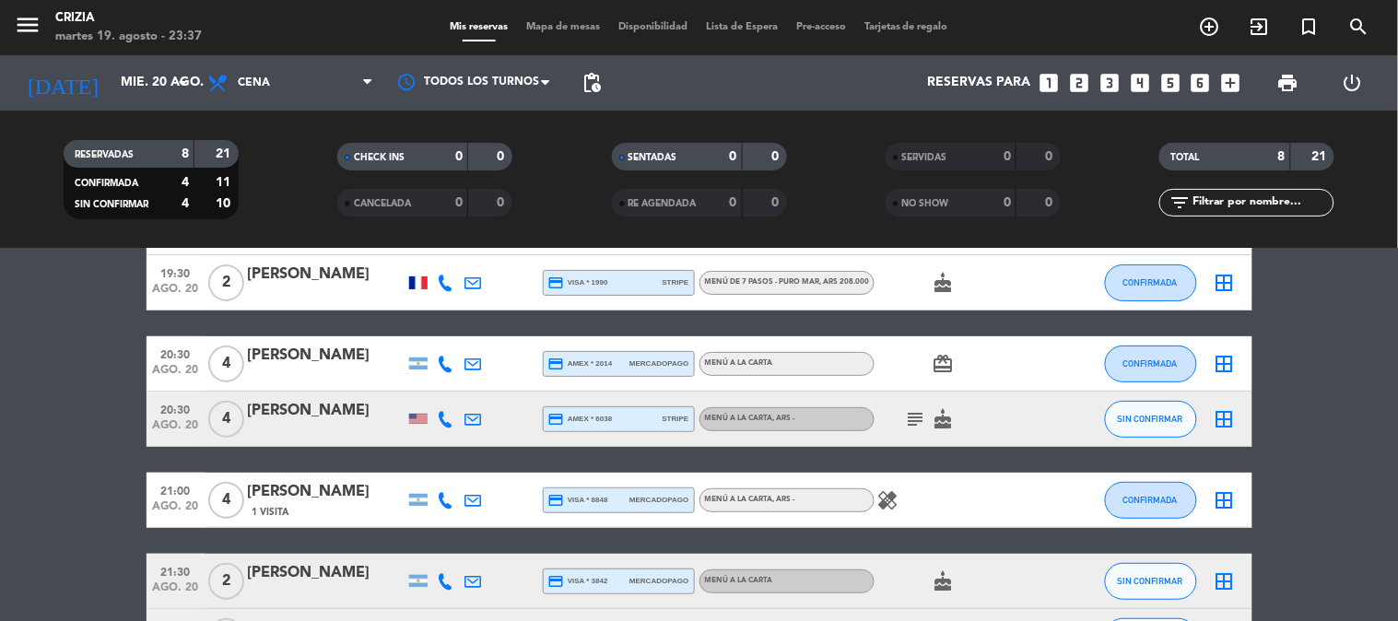
scroll to position [102, 0]
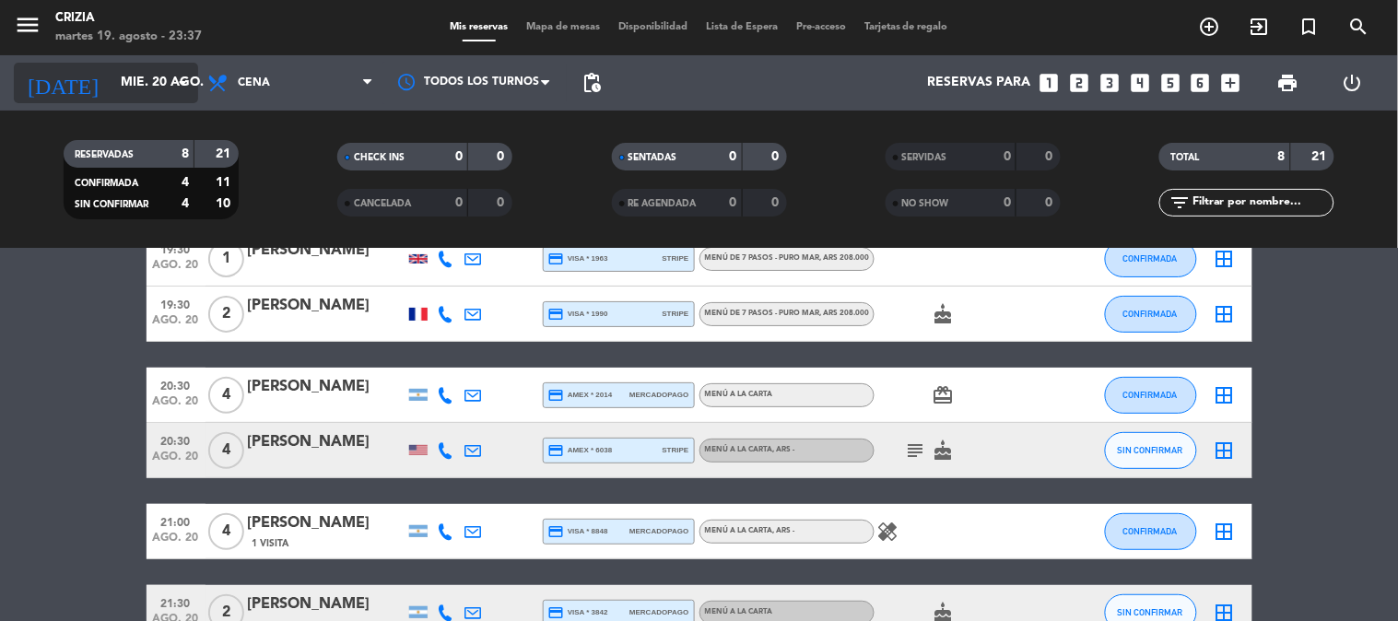
click at [135, 76] on input "mié. 20 ago." at bounding box center [198, 82] width 175 height 33
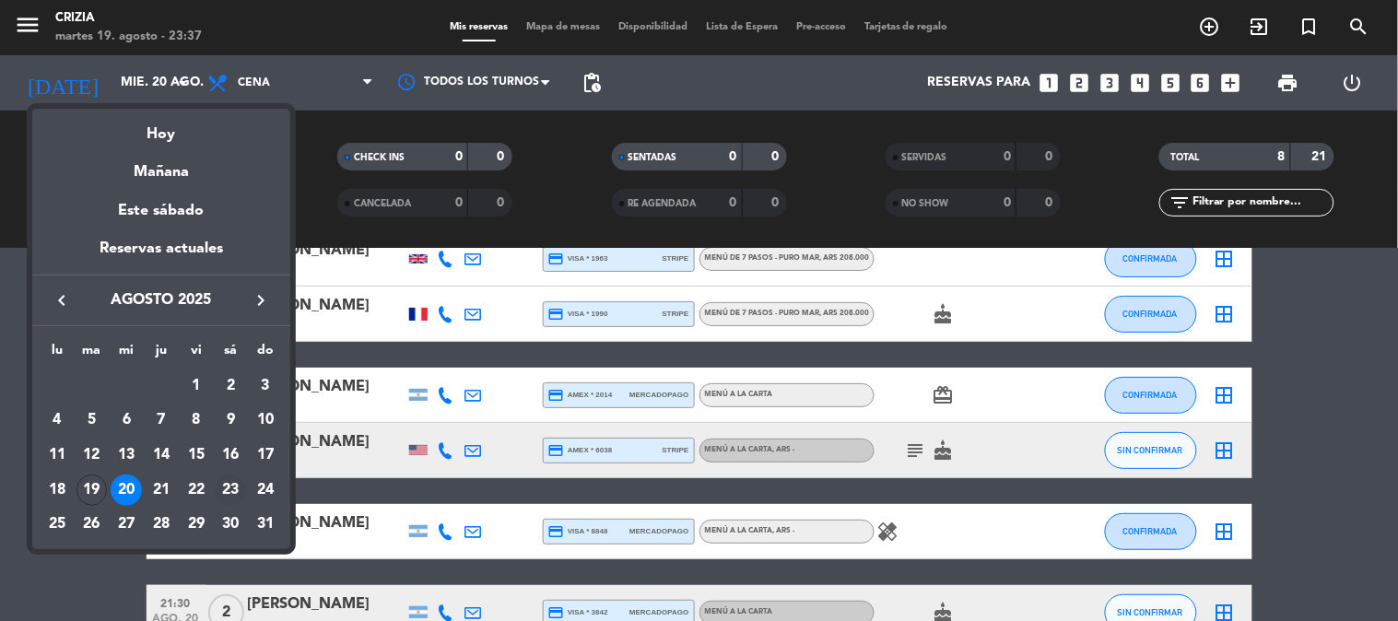
click at [234, 494] on div "23" at bounding box center [230, 490] width 31 height 31
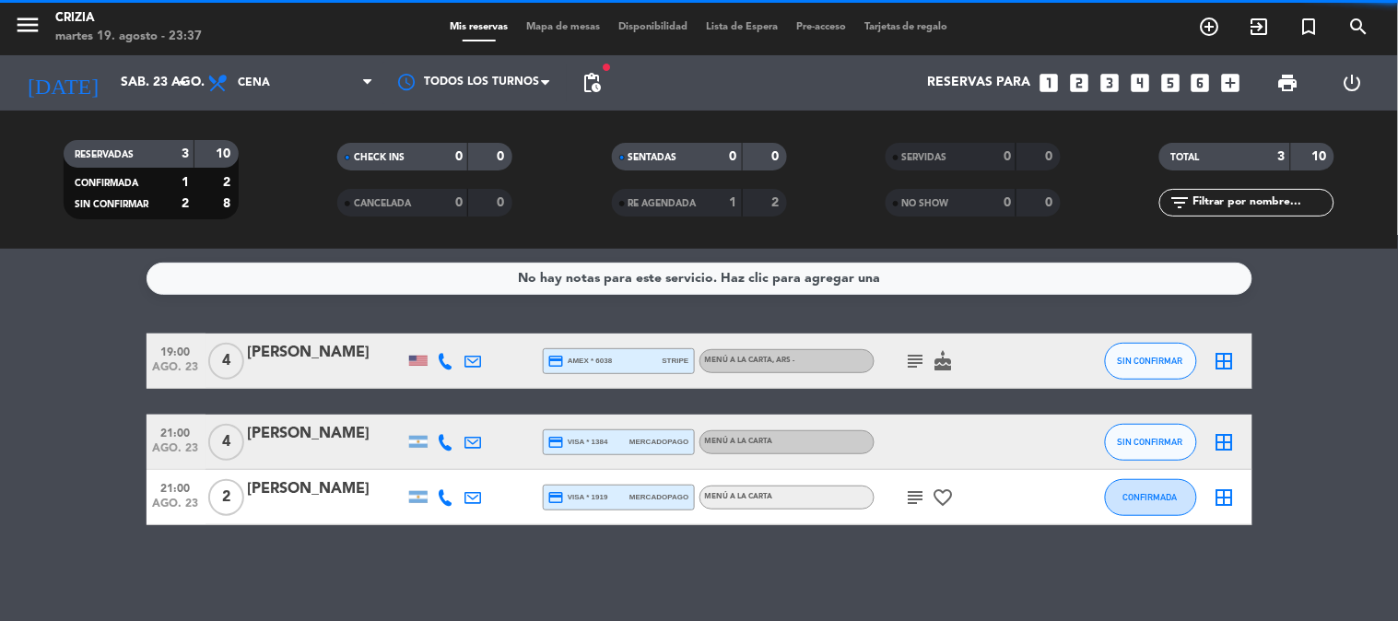
scroll to position [0, 0]
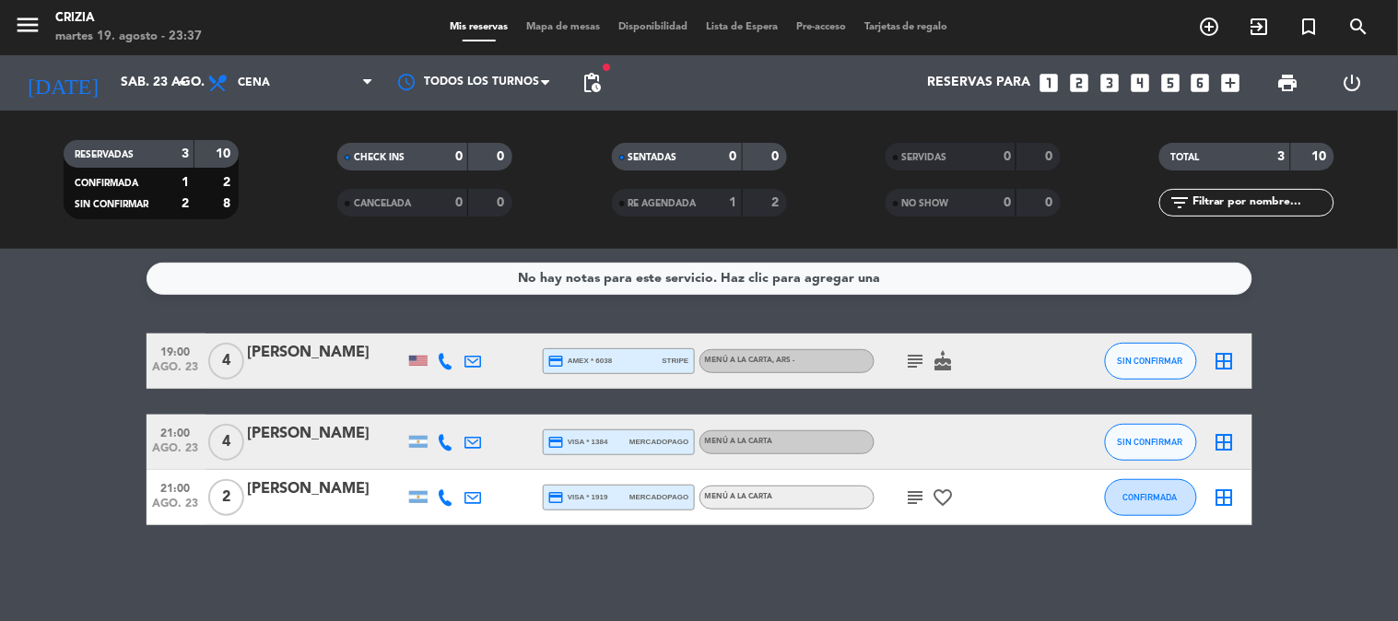
click at [943, 494] on icon "favorite_border" at bounding box center [943, 497] width 22 height 22
click at [916, 500] on icon "subject" at bounding box center [916, 497] width 22 height 22
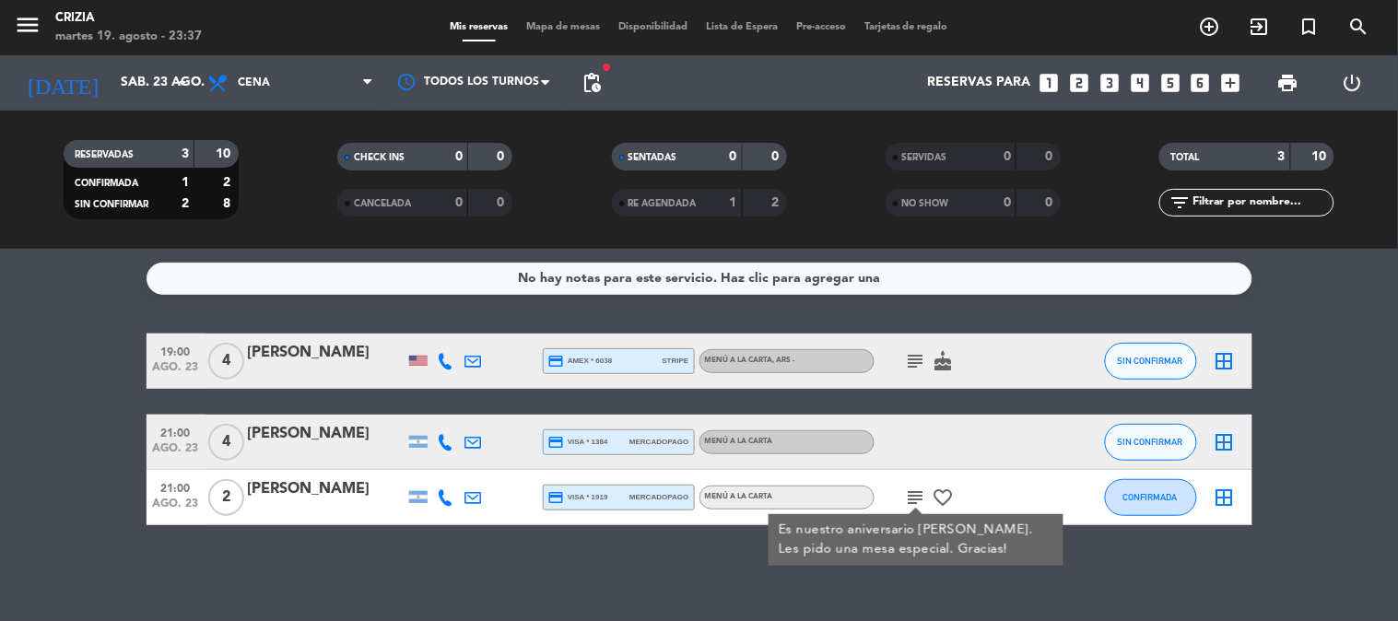
drag, startPoint x: 952, startPoint y: 369, endPoint x: 943, endPoint y: 369, distance: 9.3
click at [953, 369] on icon "cake" at bounding box center [943, 361] width 22 height 22
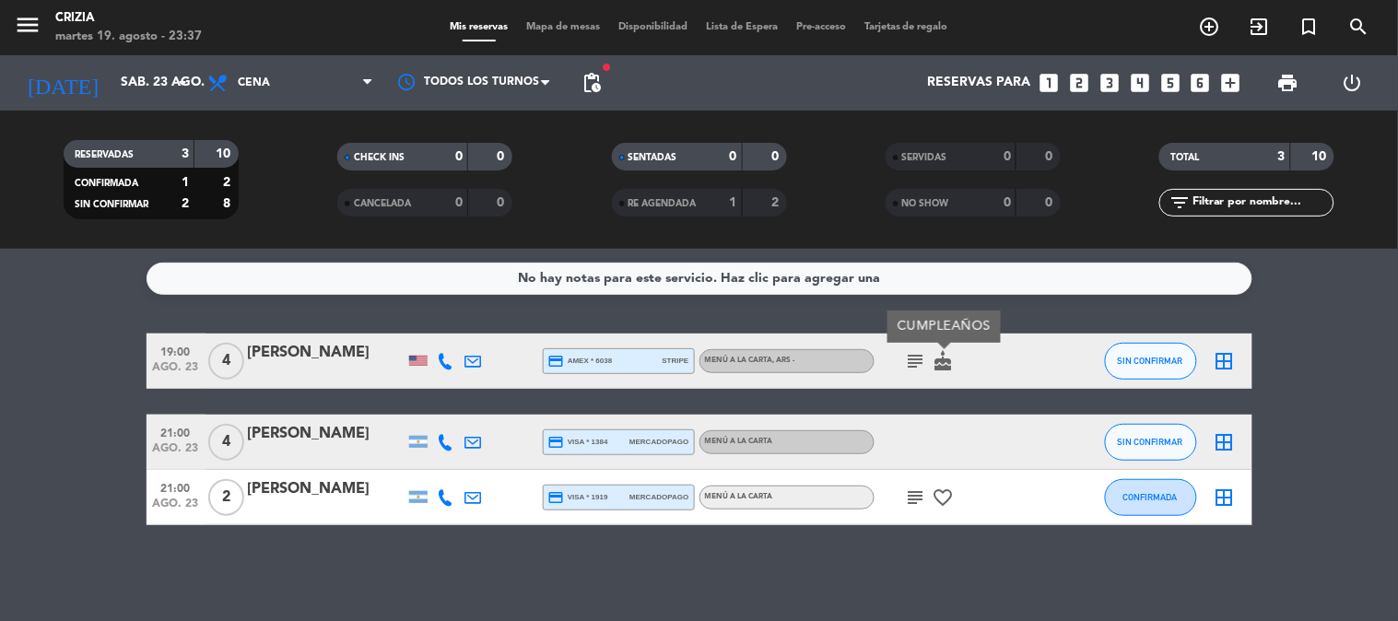
click at [917, 369] on icon "subject" at bounding box center [916, 361] width 22 height 22
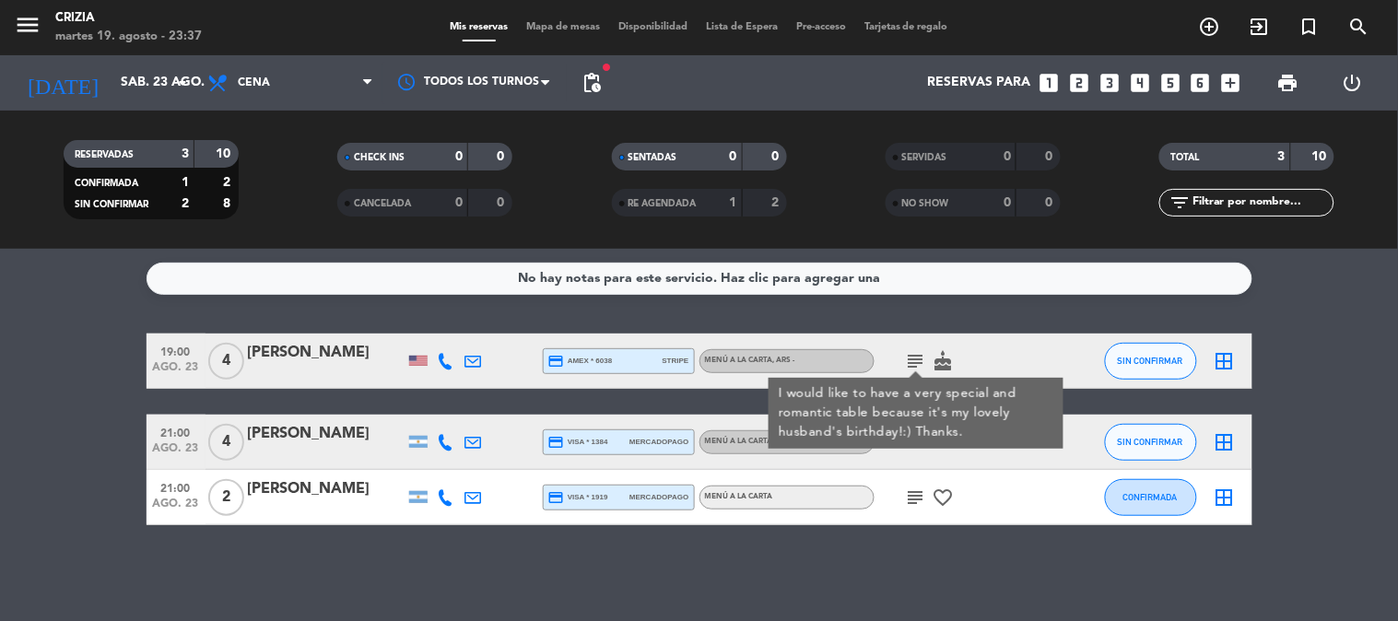
click at [0, 419] on bookings-row "19:00 [DATE] 4 [PERSON_NAME] credit_card amex * 6038 stripe MENÚ A LA CARTA , A…" at bounding box center [699, 430] width 1398 height 192
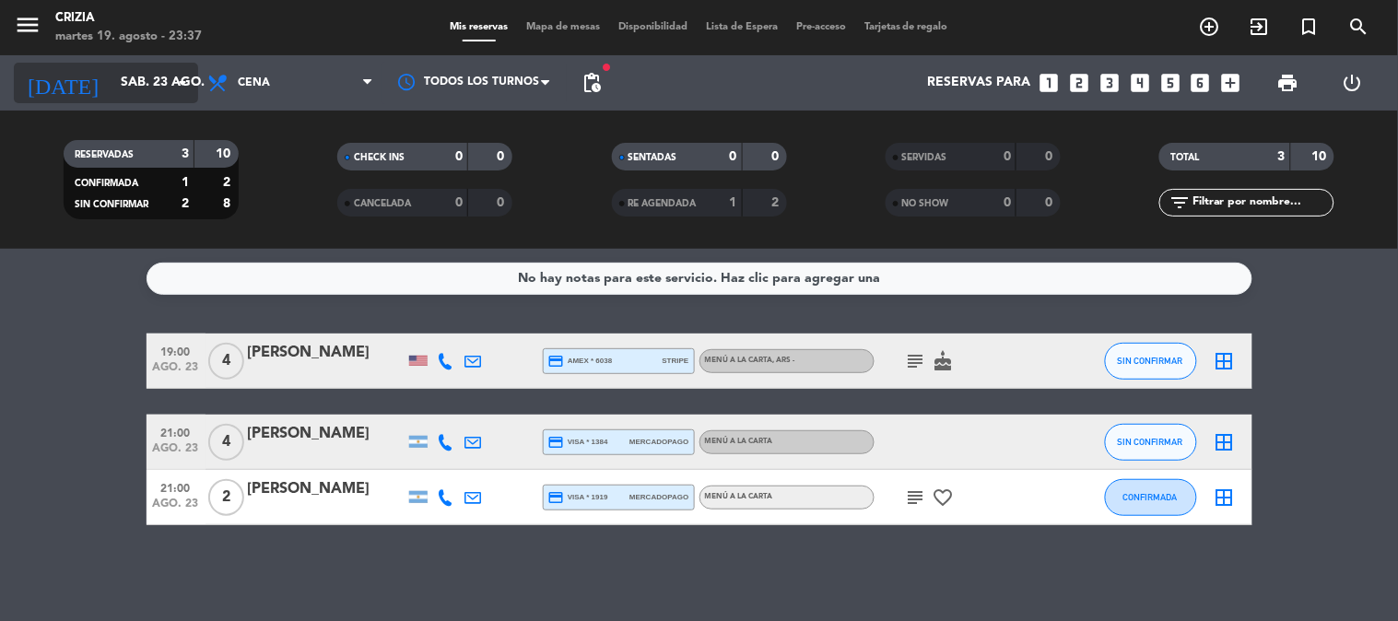
click at [150, 92] on input "sáb. 23 ago." at bounding box center [198, 82] width 175 height 33
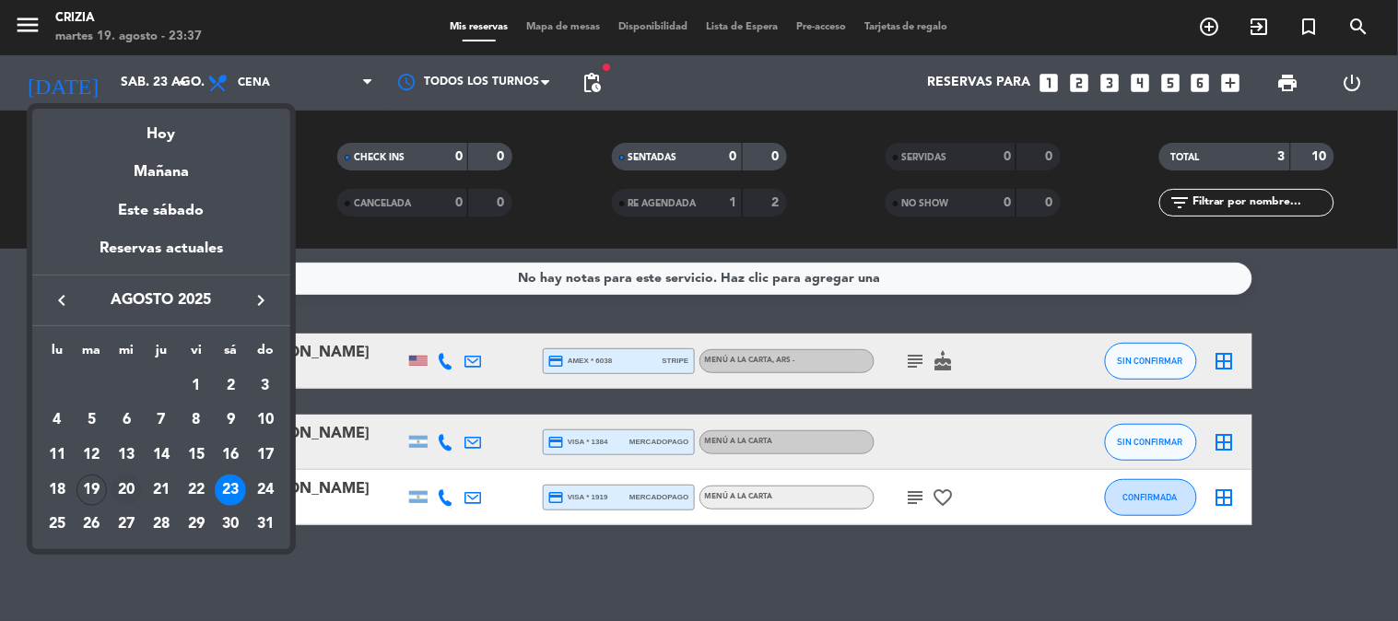
click at [111, 479] on td "20" at bounding box center [126, 490] width 35 height 35
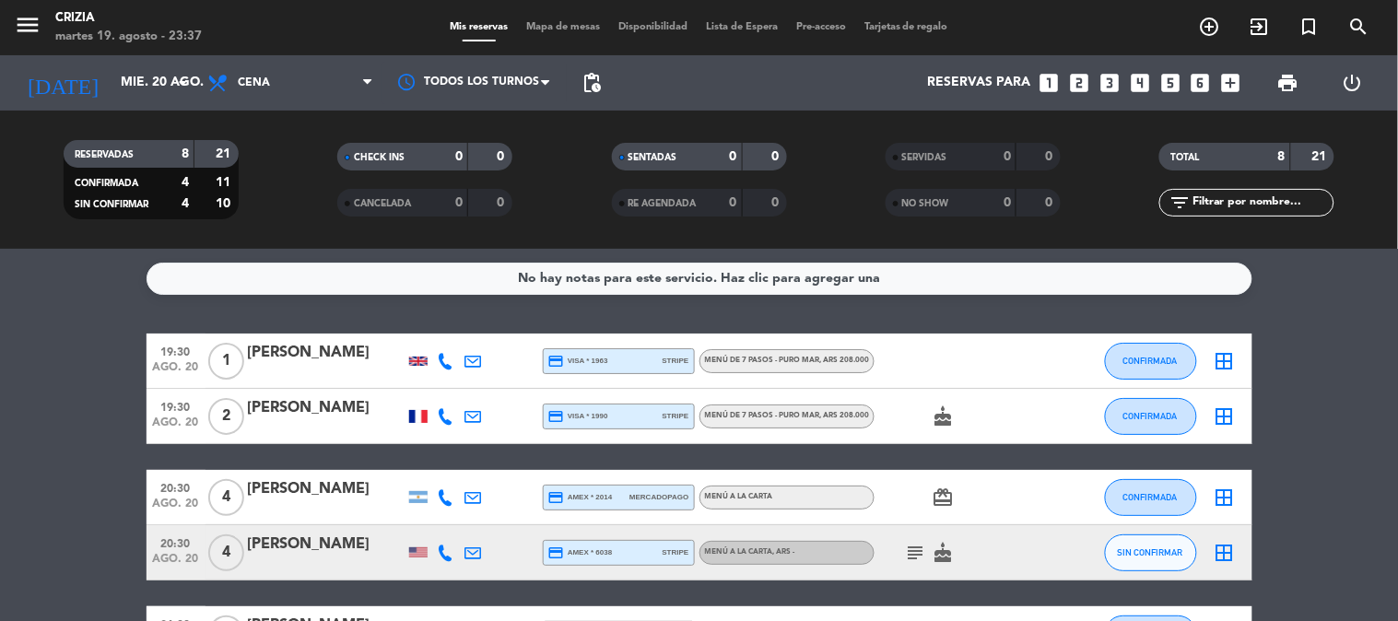
click at [412, 410] on div at bounding box center [418, 416] width 18 height 13
click at [418, 363] on div at bounding box center [418, 361] width 18 height 9
click at [421, 417] on div at bounding box center [418, 416] width 18 height 13
click at [409, 357] on div at bounding box center [418, 361] width 18 height 9
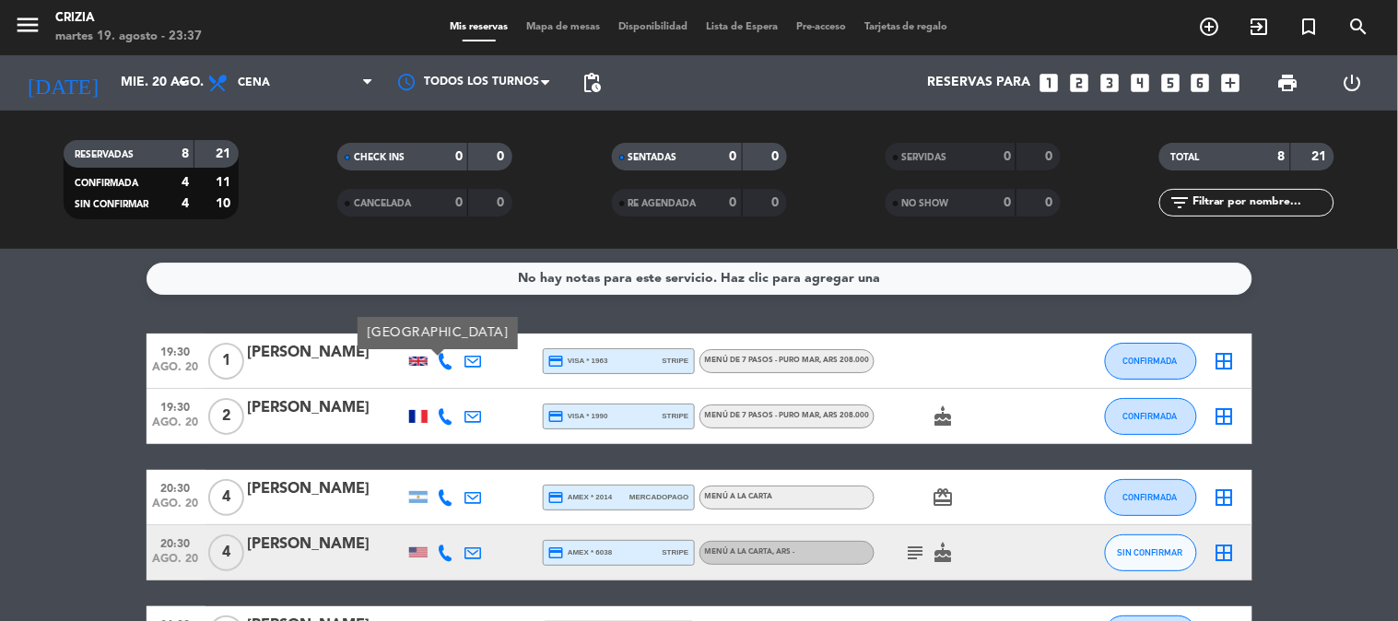
click at [287, 321] on div "No hay notas para este servicio. Haz clic para agregar una 19:30 [DATE] 1 [PERS…" at bounding box center [699, 435] width 1398 height 372
click at [297, 351] on div "[PERSON_NAME]" at bounding box center [326, 353] width 157 height 24
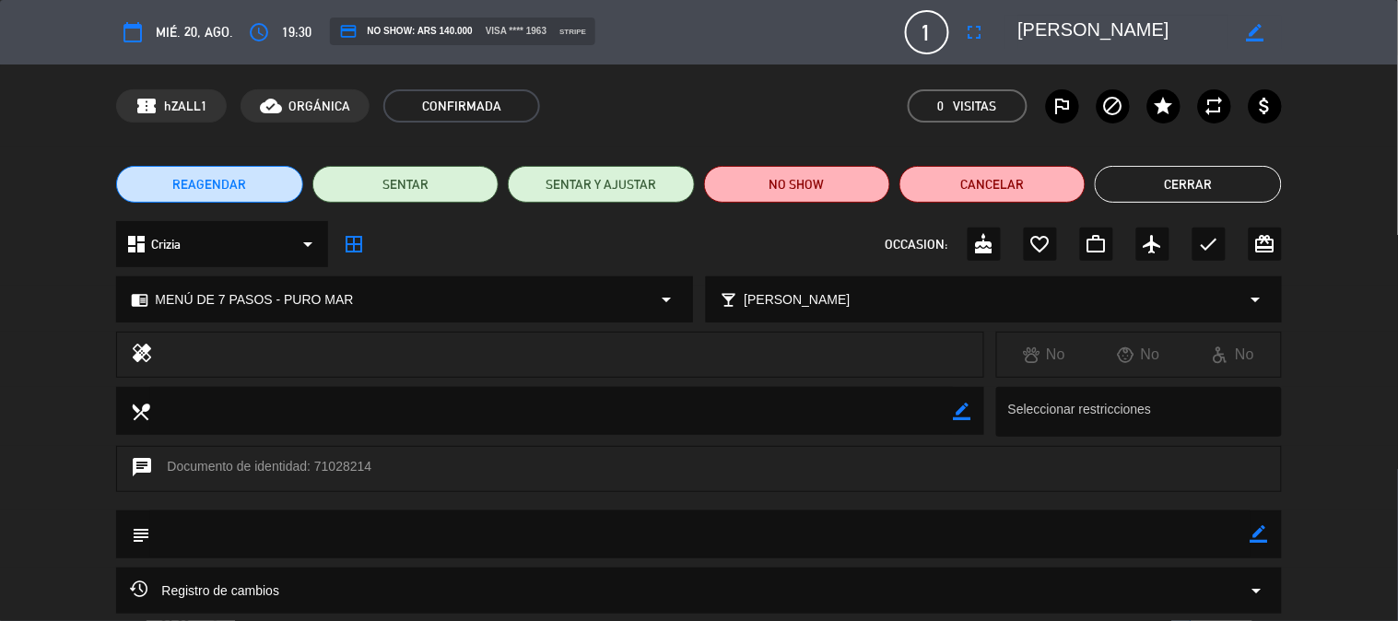
click at [1185, 177] on button "Cerrar" at bounding box center [1188, 184] width 186 height 37
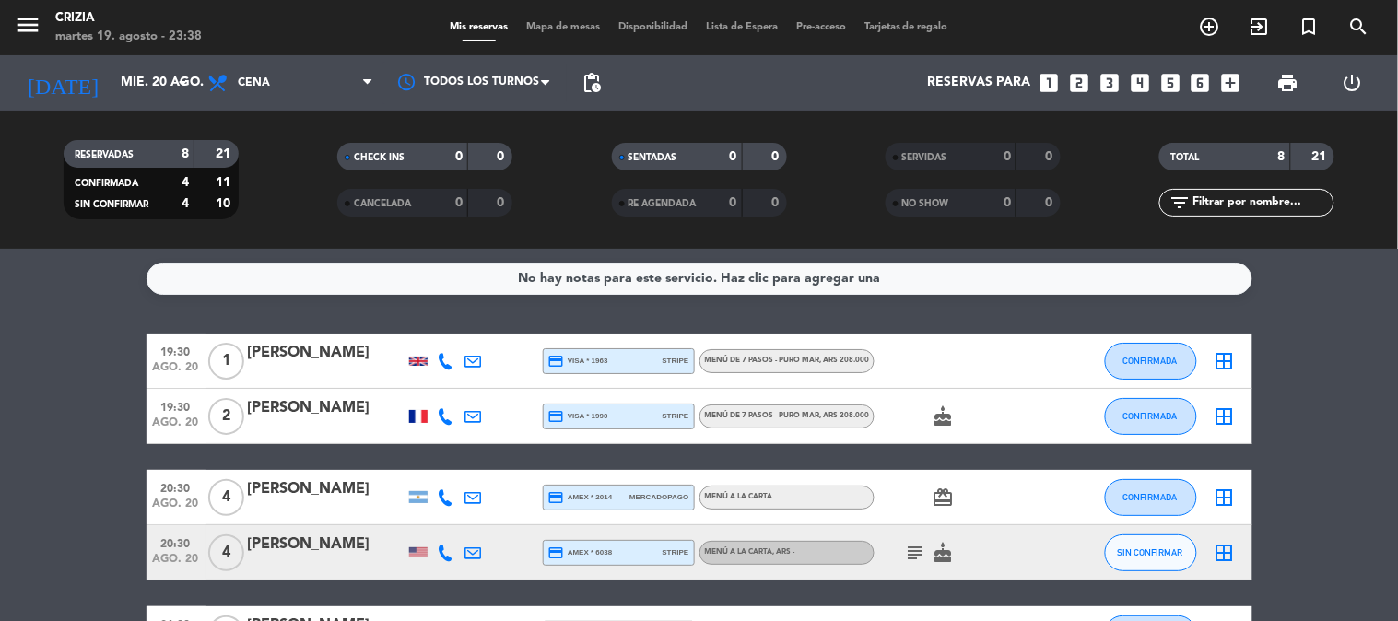
click at [821, 416] on span ", ARS 208.000" at bounding box center [845, 415] width 50 height 7
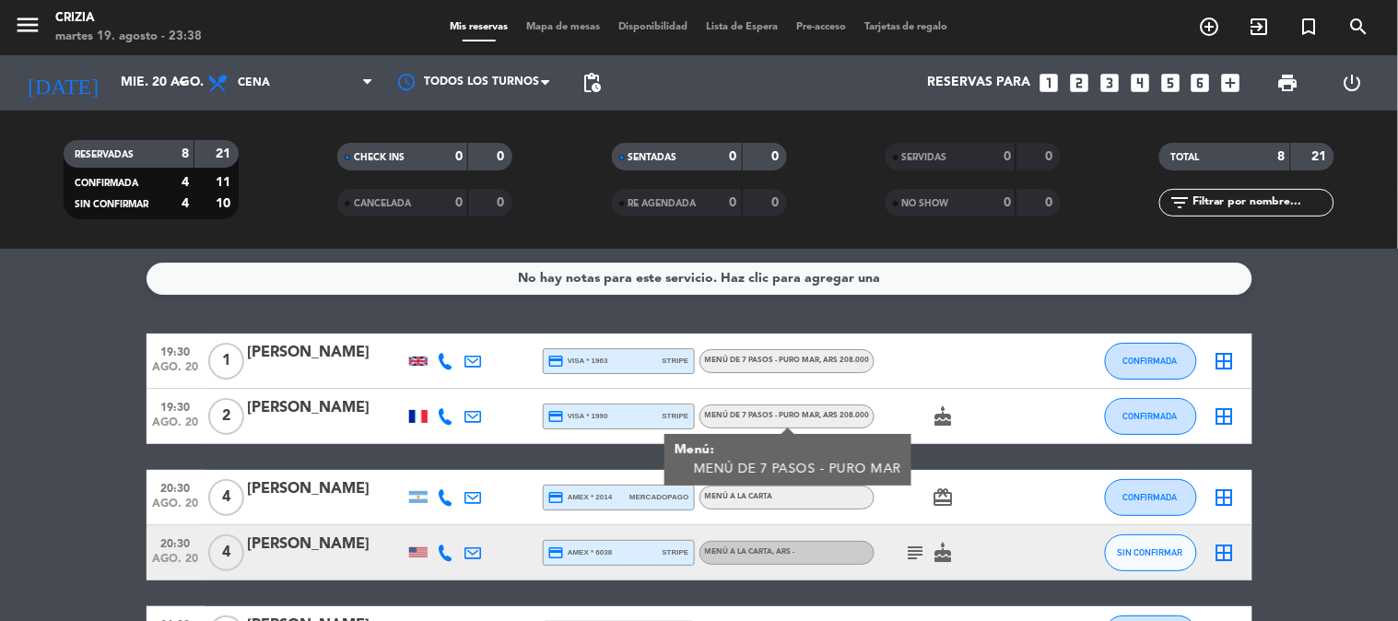
click at [829, 357] on span ", ARS 208.000" at bounding box center [845, 360] width 50 height 7
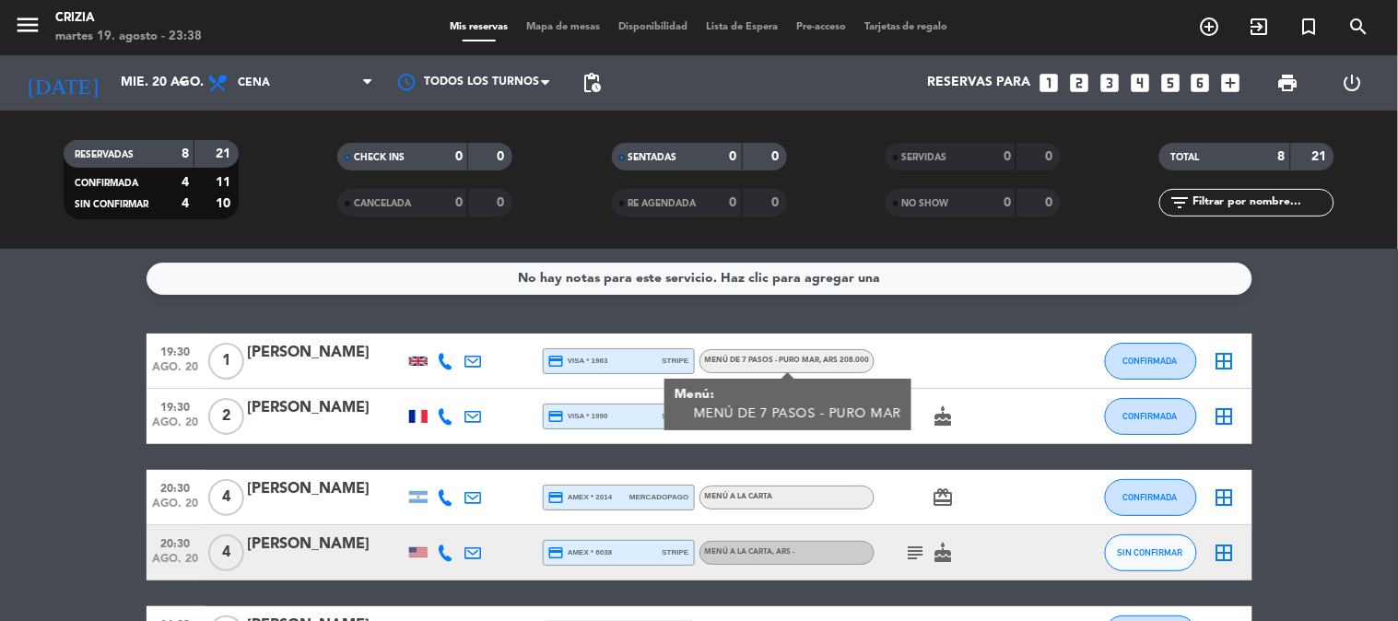
click at [797, 359] on span "MENÚ DE 7 PASOS - PURO MAR , ARS 208.000" at bounding box center [787, 360] width 165 height 7
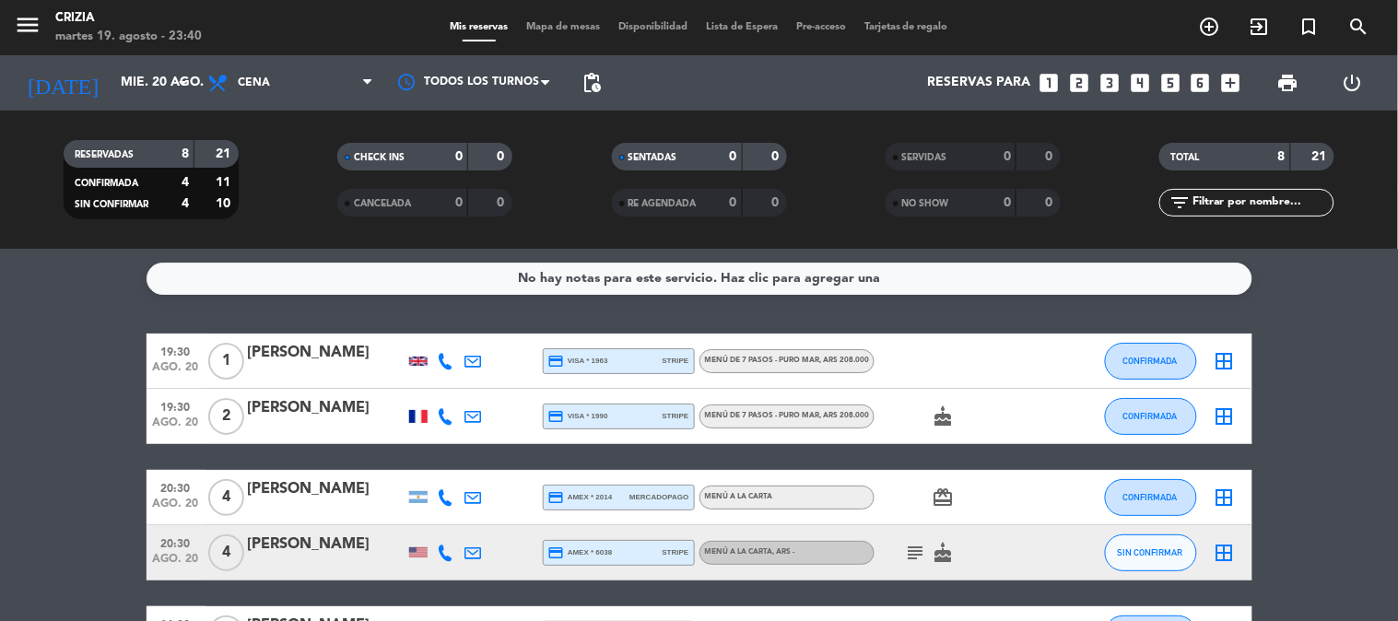
click at [1329, 363] on bookings-row "19:30 [DATE] 1 [PERSON_NAME] credit_card visa * 1963 stripe MENÚ DE 7 PASOS - P…" at bounding box center [699, 606] width 1398 height 545
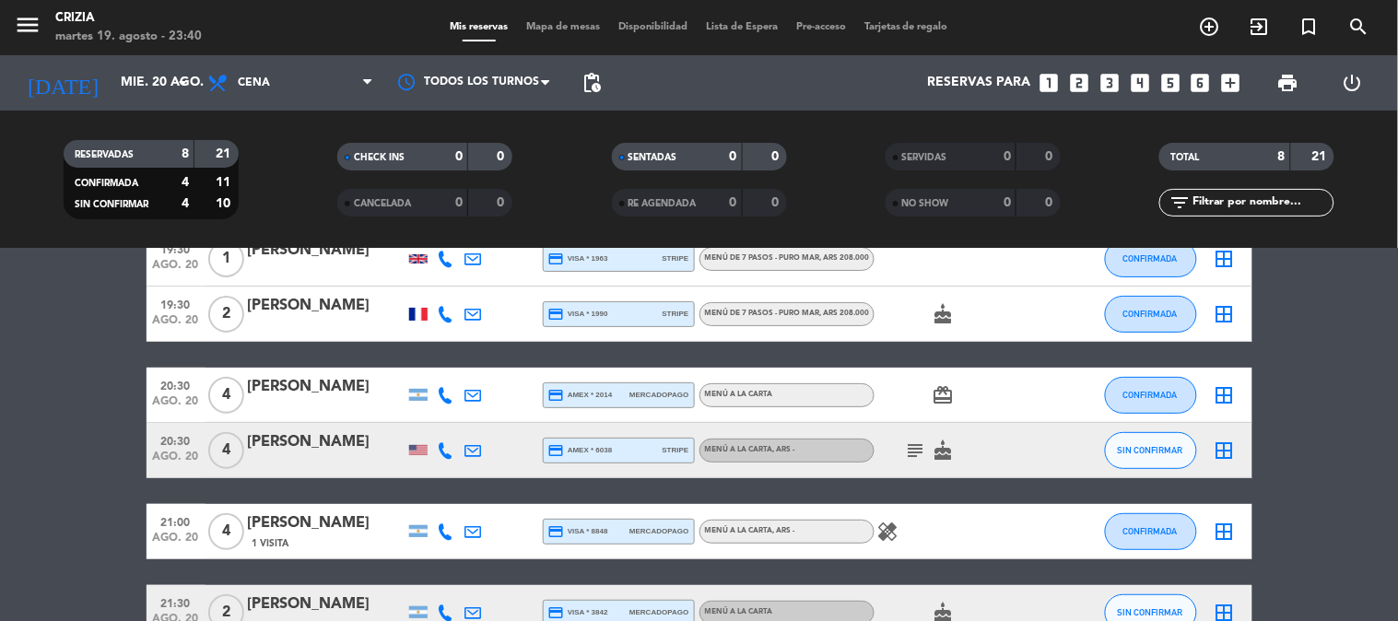
click at [912, 452] on icon "subject" at bounding box center [916, 450] width 22 height 22
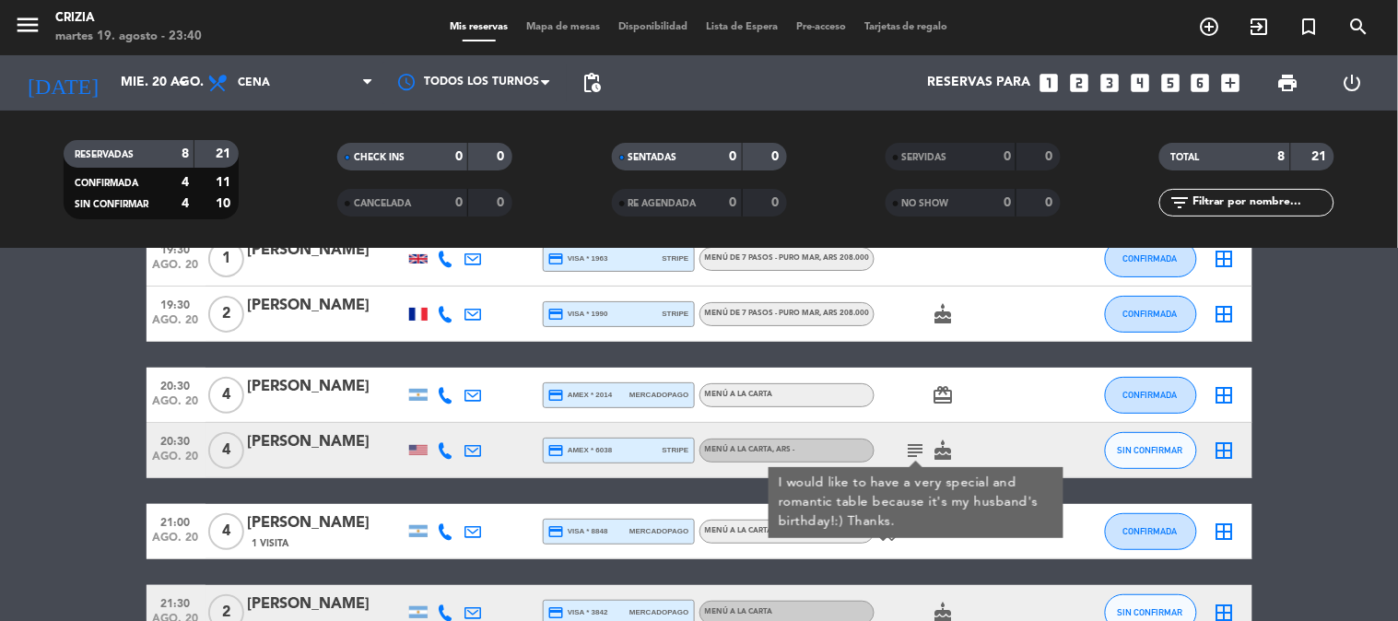
click at [1343, 412] on bookings-row "19:30 [DATE] 1 [PERSON_NAME] credit_card visa * 1963 stripe MENÚ DE 7 PASOS - P…" at bounding box center [699, 503] width 1398 height 545
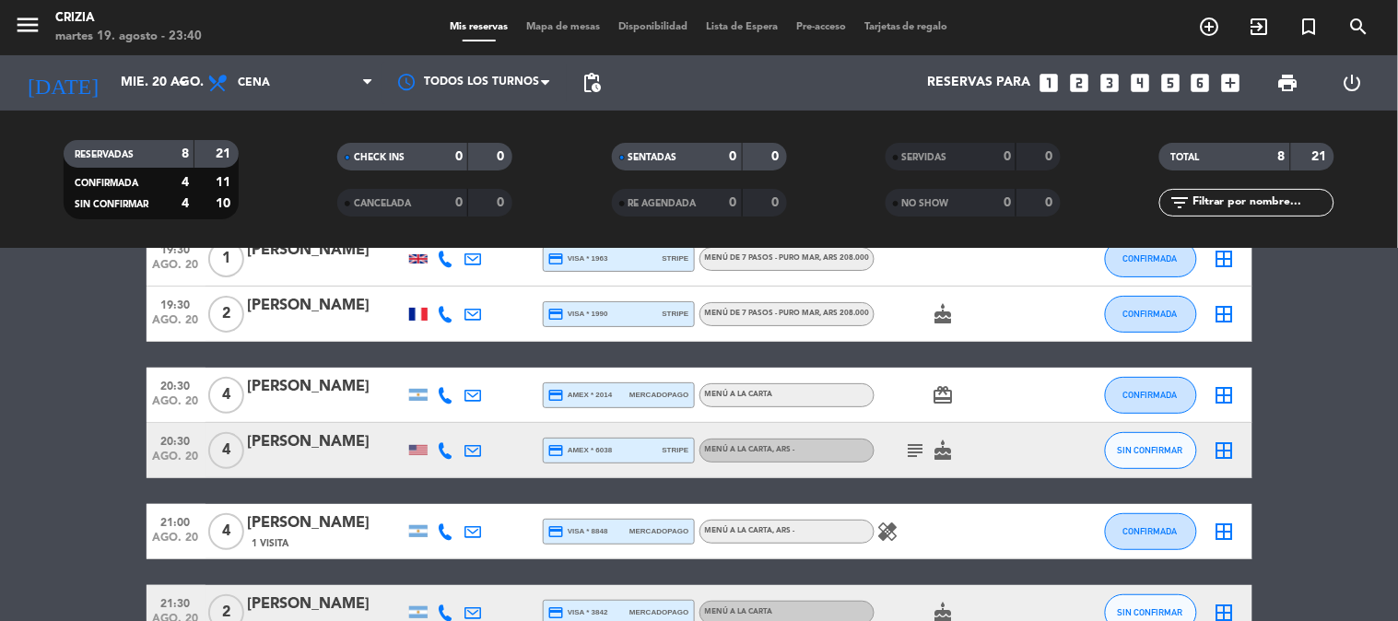
click at [338, 459] on div at bounding box center [326, 462] width 157 height 15
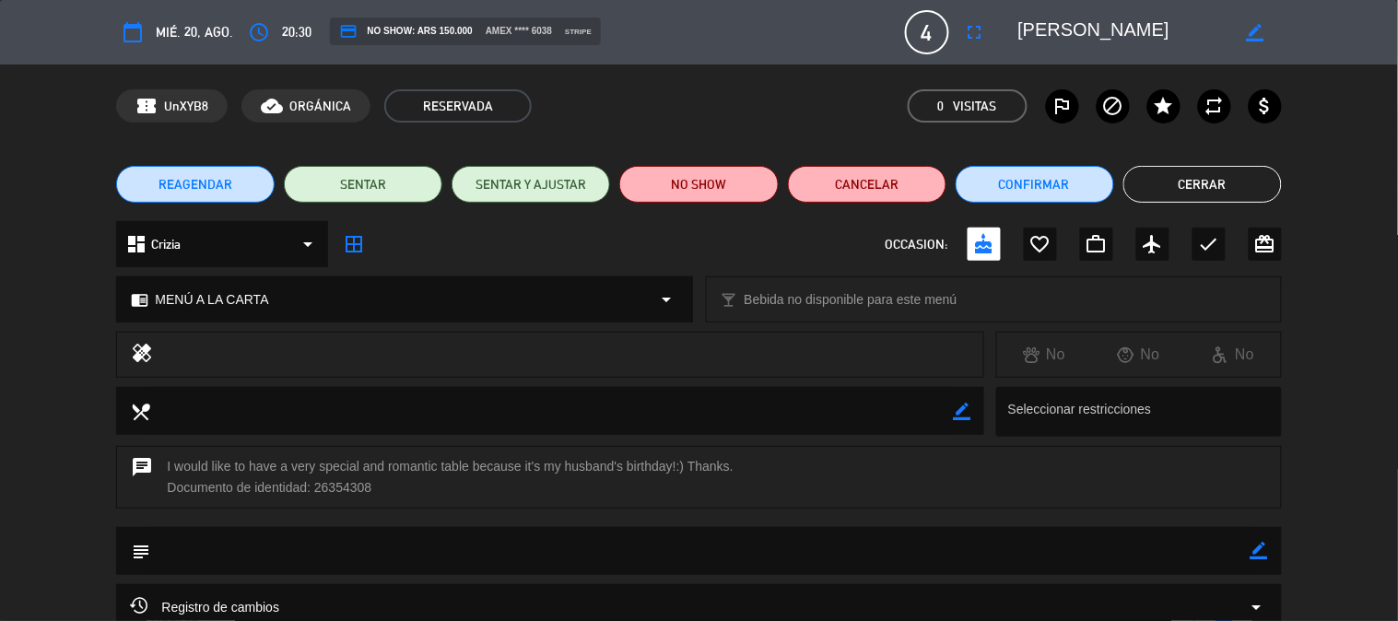
scroll to position [240, 0]
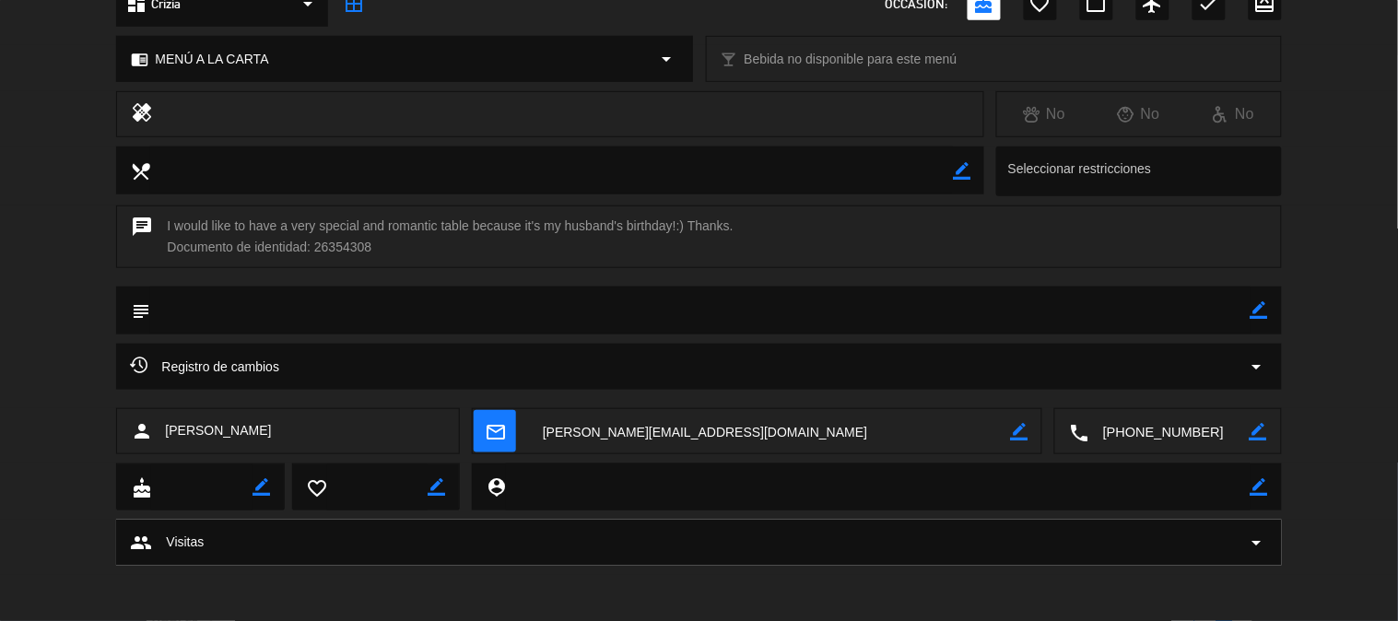
click at [1165, 429] on textarea at bounding box center [1169, 432] width 160 height 46
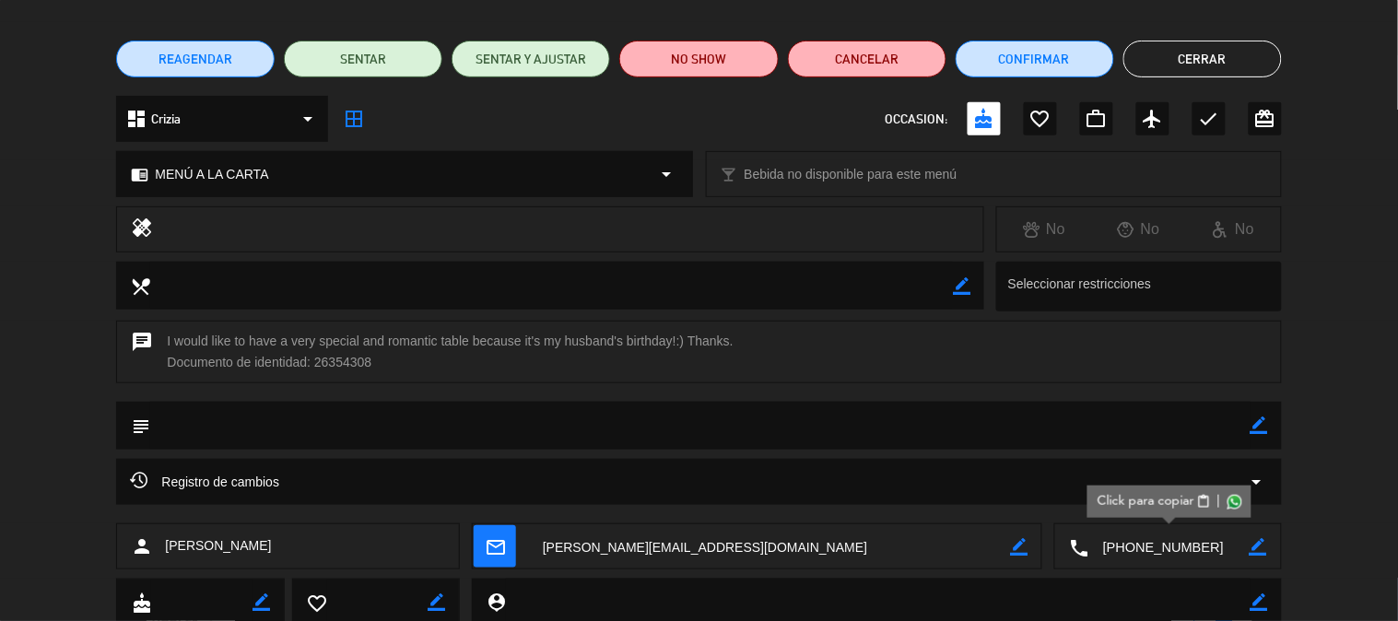
scroll to position [35, 0]
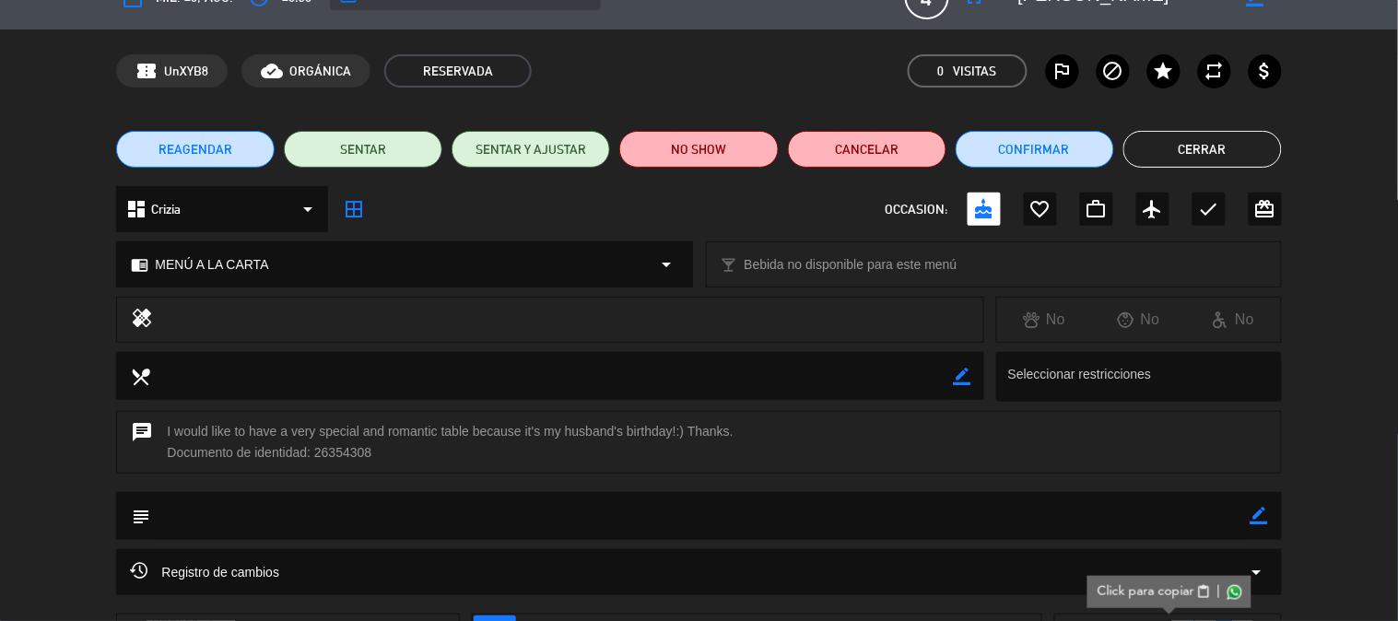
click at [1222, 157] on button "Cerrar" at bounding box center [1202, 149] width 158 height 37
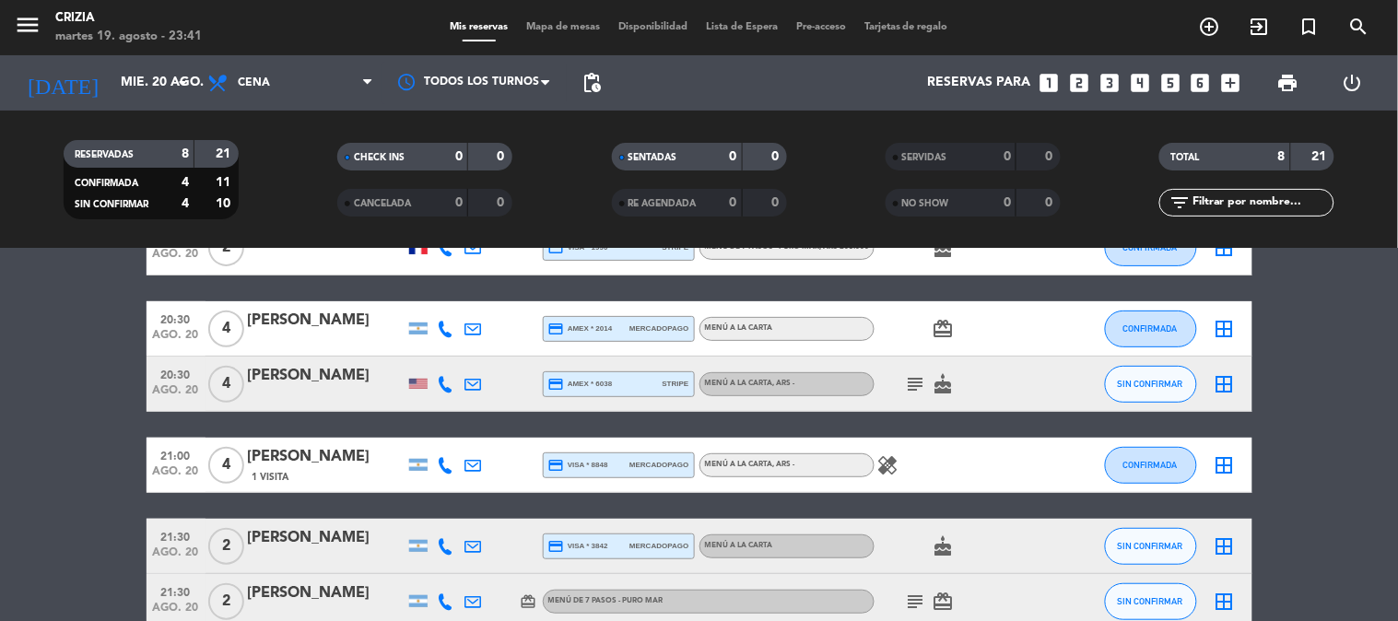
scroll to position [205, 0]
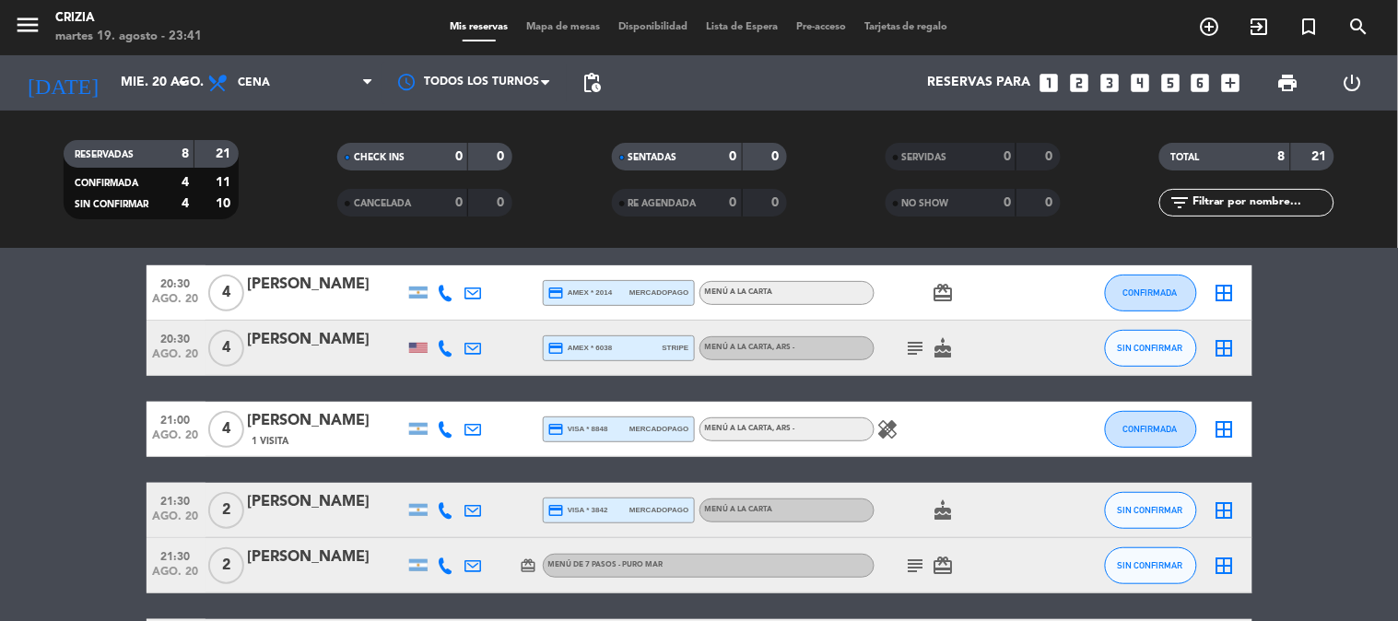
click at [878, 430] on icon "healing" at bounding box center [888, 429] width 22 height 22
click at [1340, 374] on bookings-row "19:30 [DATE] 1 [PERSON_NAME] credit_card visa * 1963 stripe MENÚ DE 7 PASOS - P…" at bounding box center [699, 401] width 1398 height 545
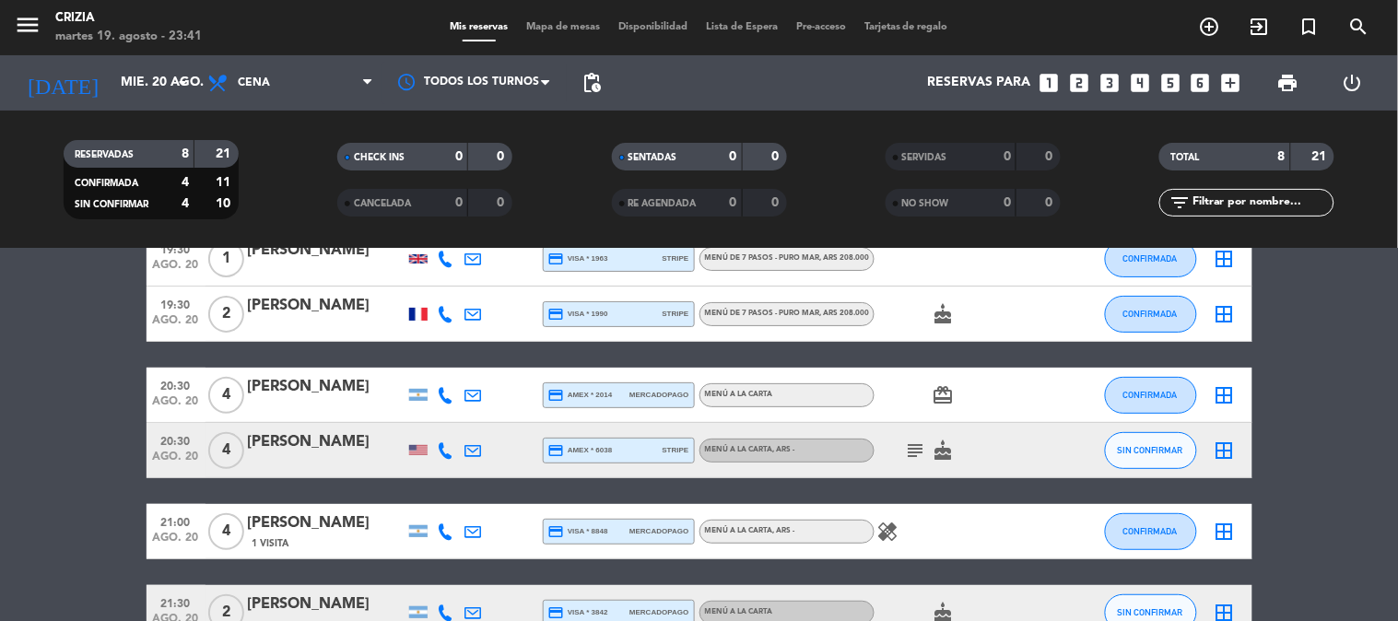
scroll to position [0, 0]
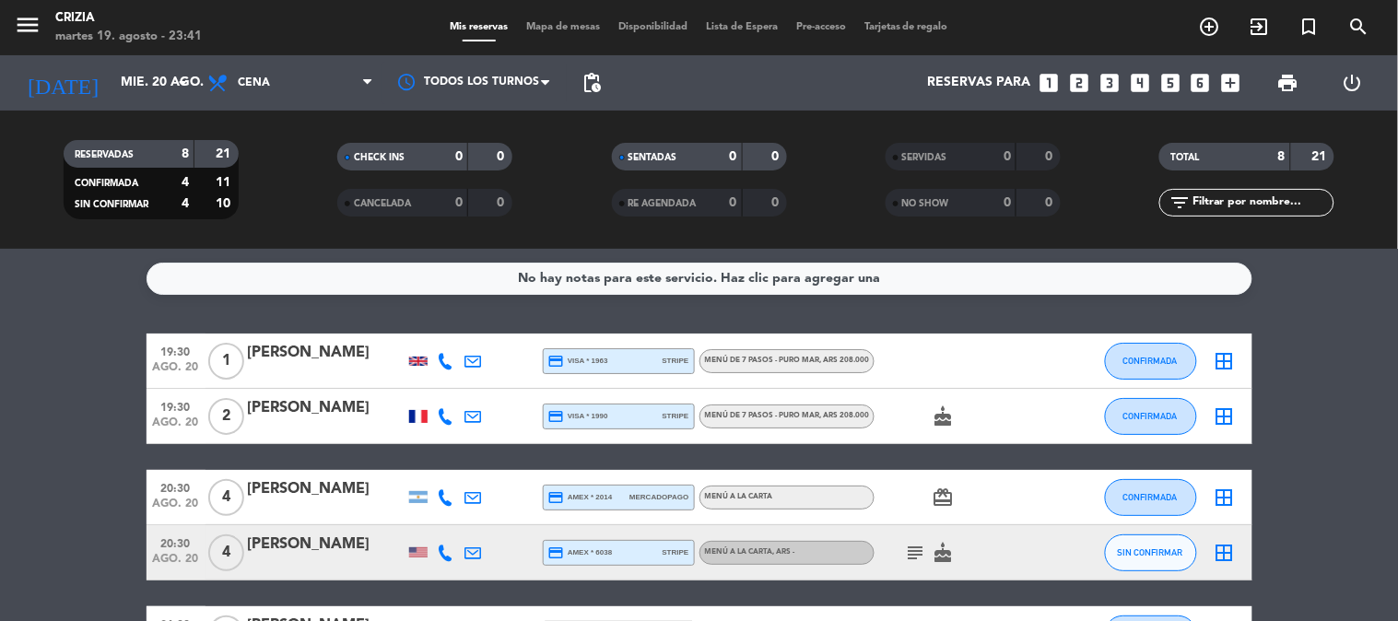
click at [1332, 380] on bookings-row "19:30 [DATE] 1 [PERSON_NAME] credit_card visa * 1963 stripe MENÚ DE 7 PASOS - P…" at bounding box center [699, 606] width 1398 height 545
click at [1349, 327] on div "No hay notas para este servicio. Haz clic para agregar una 19:30 [DATE] 1 [PERS…" at bounding box center [699, 435] width 1398 height 372
click at [932, 424] on icon "cake" at bounding box center [943, 416] width 22 height 22
click at [1331, 445] on bookings-row "19:30 [DATE] 1 [PERSON_NAME] credit_card visa * 1963 stripe MENÚ DE 7 PASOS - P…" at bounding box center [699, 606] width 1398 height 545
click at [918, 545] on icon "subject" at bounding box center [916, 553] width 22 height 22
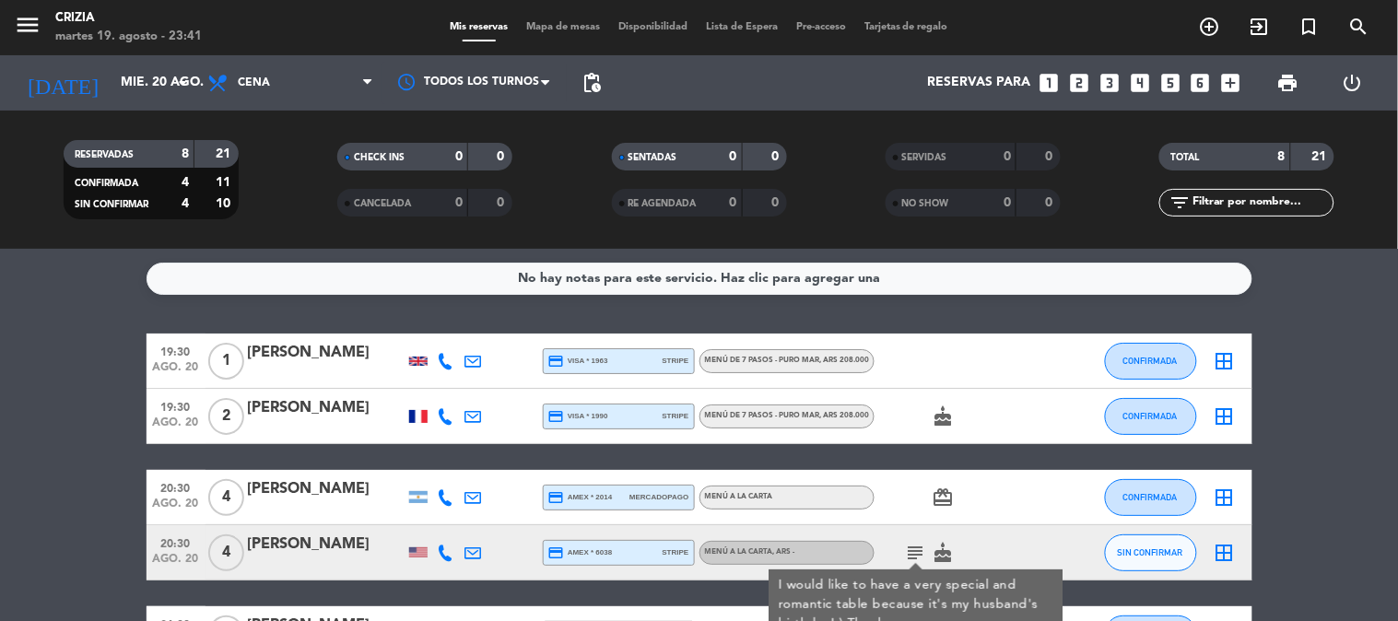
click at [951, 554] on icon "cake" at bounding box center [943, 553] width 22 height 22
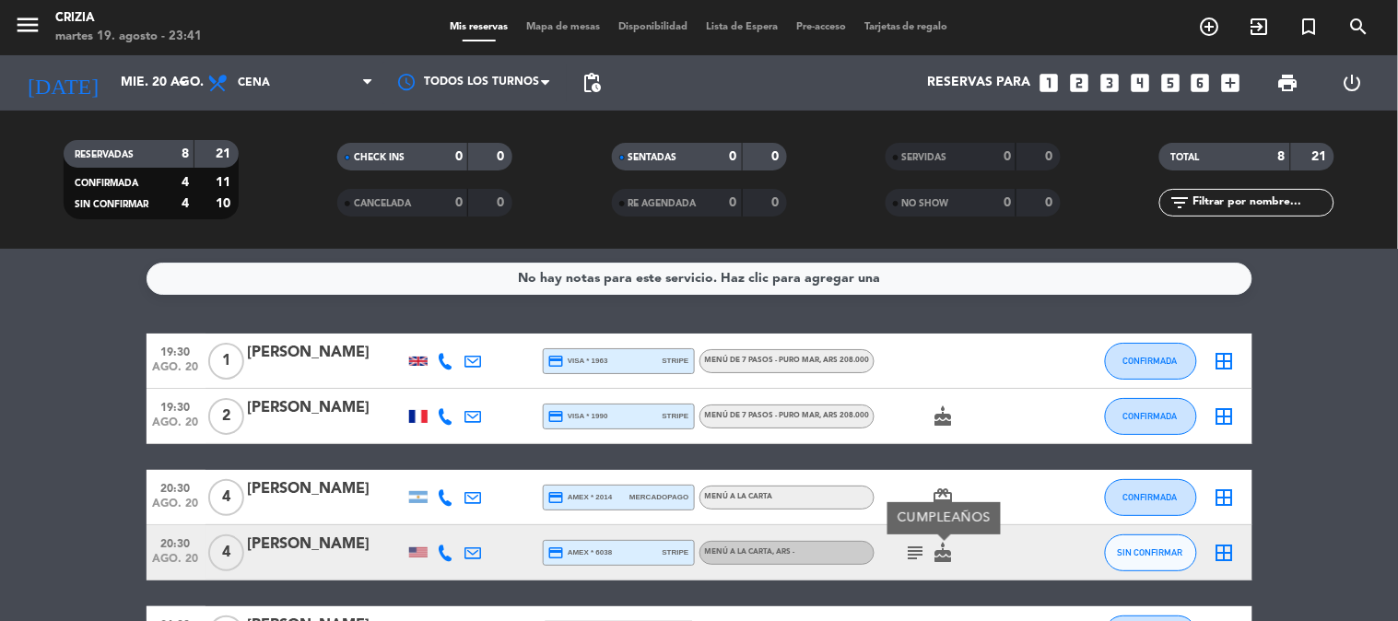
click at [1364, 411] on bookings-row "19:30 [DATE] 1 [PERSON_NAME] credit_card visa * 1963 stripe MENÚ DE 7 PASOS - P…" at bounding box center [699, 606] width 1398 height 545
click at [1322, 399] on bookings-row "19:30 [DATE] 1 [PERSON_NAME] credit_card visa * 1963 stripe MENÚ DE 7 PASOS - P…" at bounding box center [699, 606] width 1398 height 545
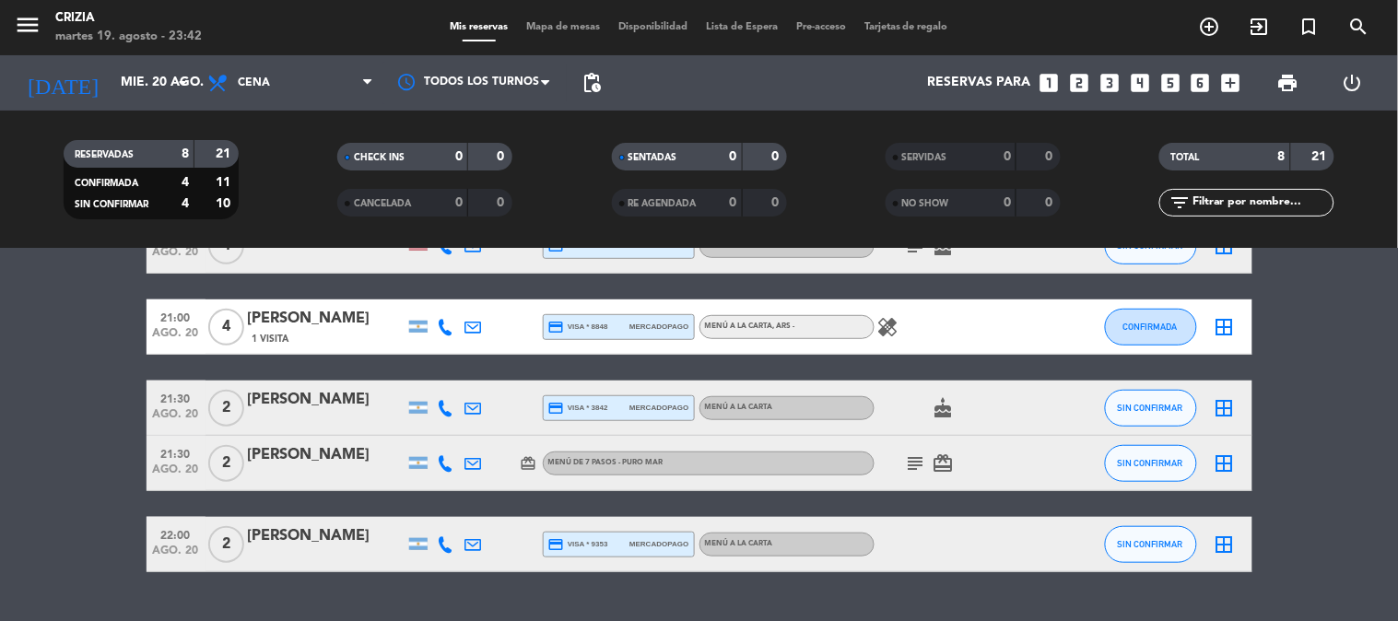
click at [897, 327] on icon "healing" at bounding box center [888, 327] width 22 height 22
click at [1368, 327] on bookings-row "19:30 [DATE] 1 [PERSON_NAME] credit_card visa * 1963 stripe MENÚ DE 7 PASOS - P…" at bounding box center [699, 299] width 1398 height 545
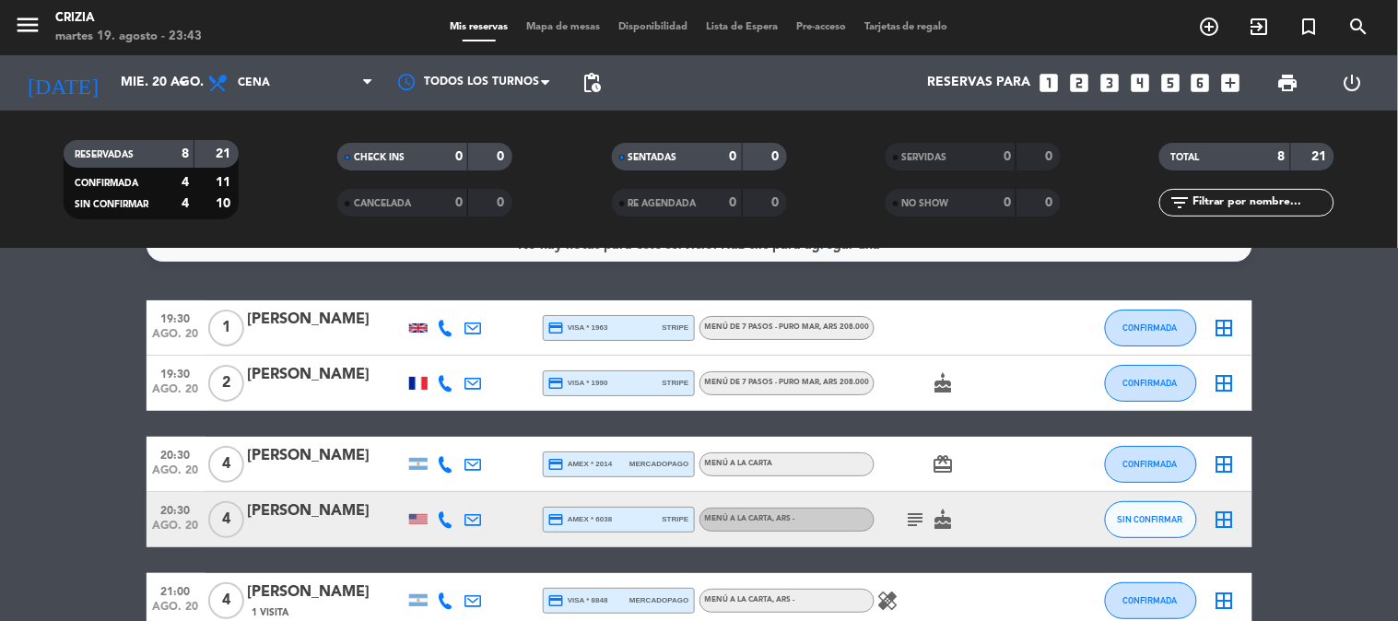
scroll to position [0, 0]
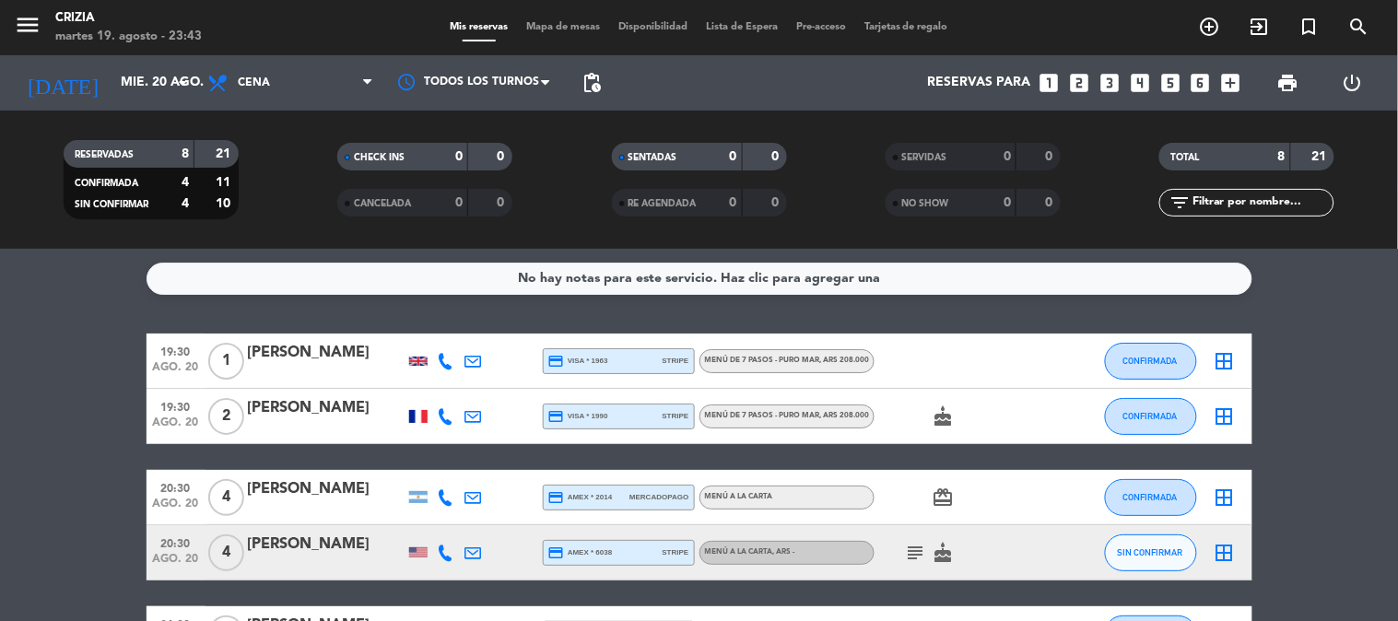
click at [1350, 400] on bookings-row "19:30 [DATE] 1 [PERSON_NAME] credit_card visa * 1963 stripe MENÚ DE 7 PASOS - P…" at bounding box center [699, 606] width 1398 height 545
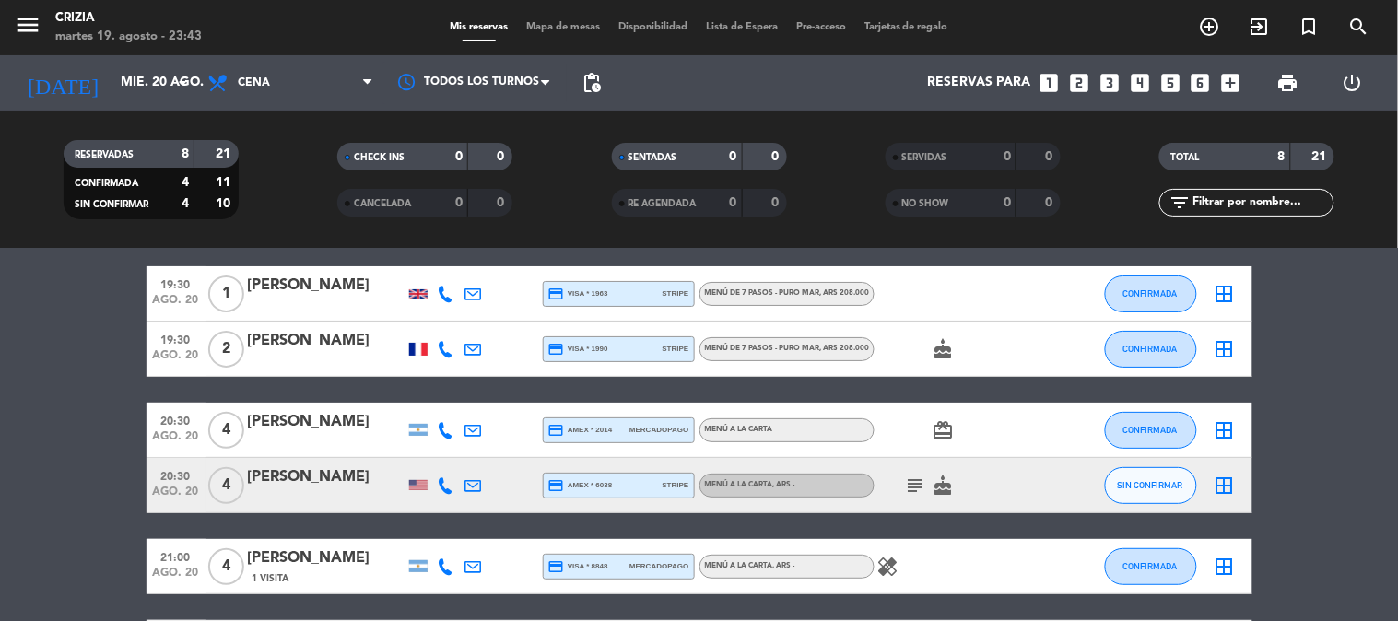
scroll to position [102, 0]
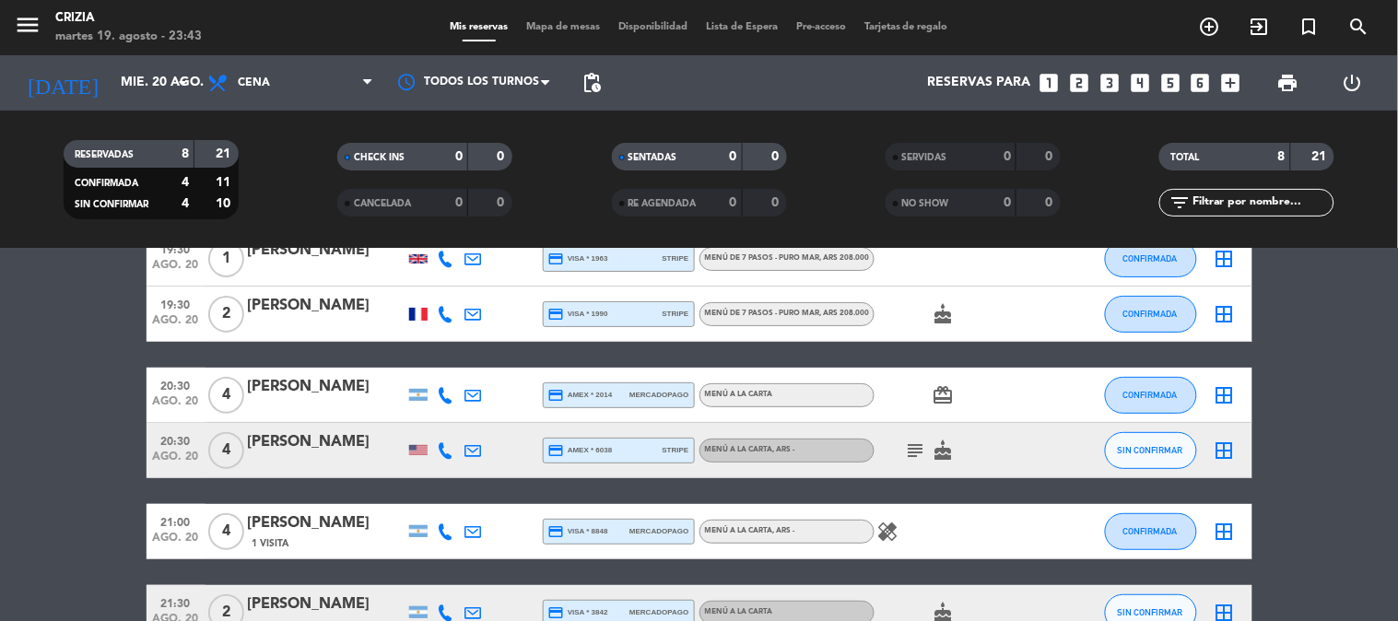
click at [1336, 493] on bookings-row "19:30 [DATE] 1 [PERSON_NAME] credit_card visa * 1963 stripe MENÚ DE 7 PASOS - P…" at bounding box center [699, 503] width 1398 height 545
click at [1313, 459] on bookings-row "19:30 [DATE] 1 [PERSON_NAME] credit_card visa * 1963 stripe MENÚ DE 7 PASOS - P…" at bounding box center [699, 503] width 1398 height 545
click at [145, 83] on input "mié. 20 ago." at bounding box center [198, 82] width 175 height 33
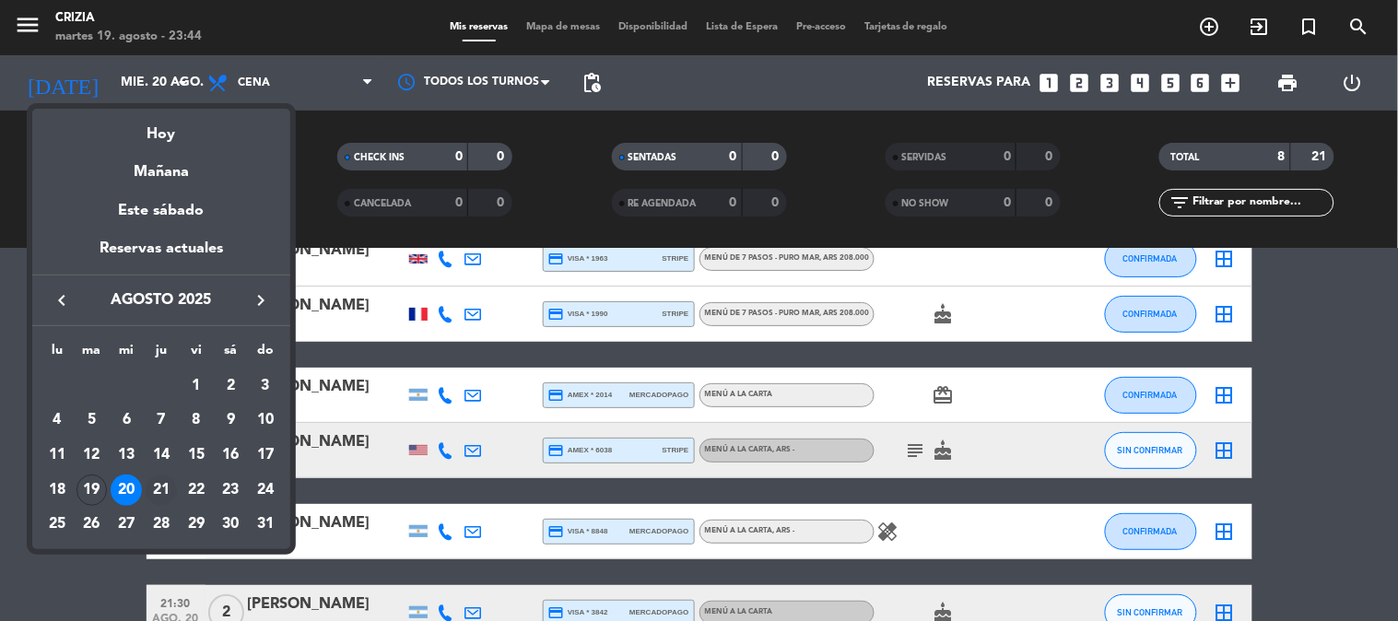
click at [158, 495] on div "21" at bounding box center [161, 490] width 31 height 31
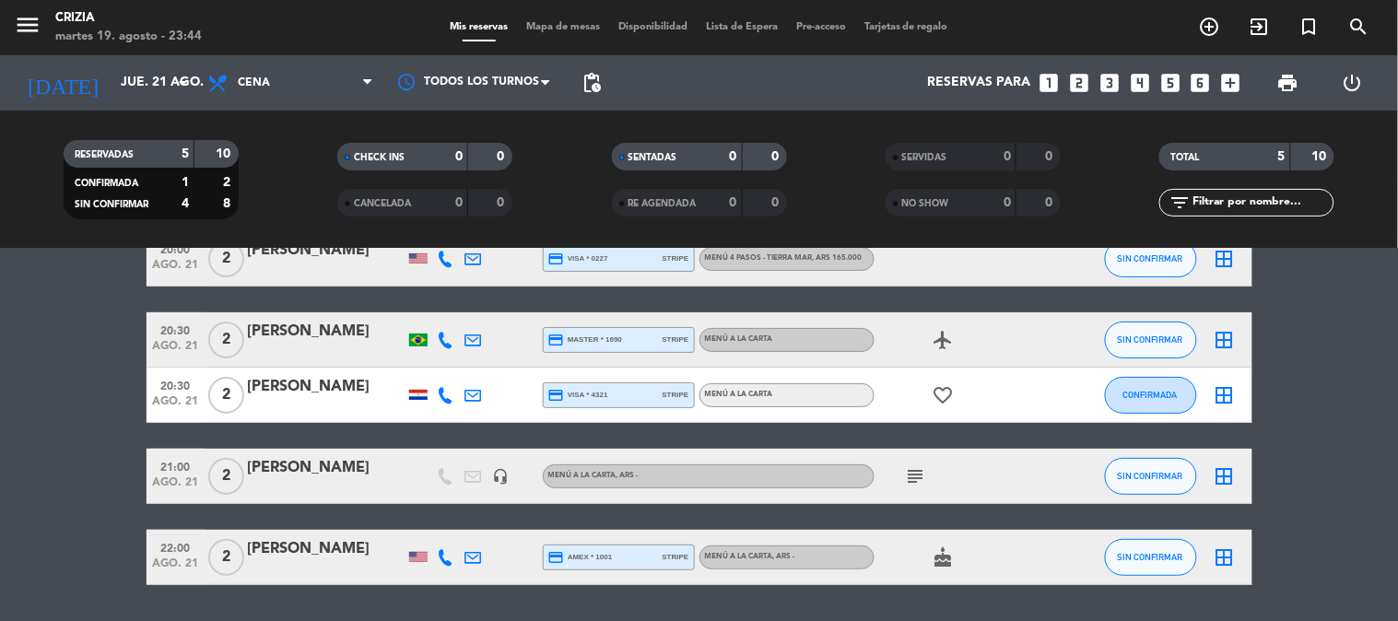
click at [913, 471] on icon "subject" at bounding box center [916, 476] width 22 height 22
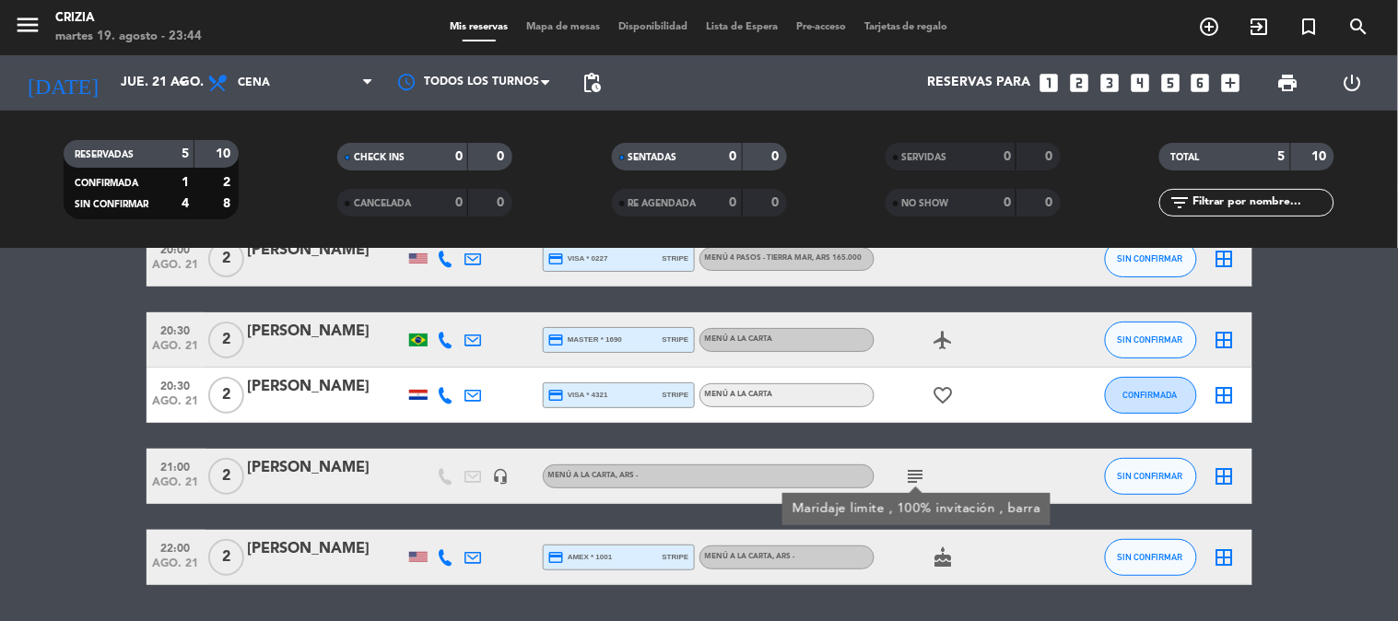
click at [1352, 452] on bookings-row "20:00 [DATE] 2 [PERSON_NAME] credit_card visa * 0227 stripe MENÚ 4 PASOS - TIER…" at bounding box center [699, 408] width 1398 height 354
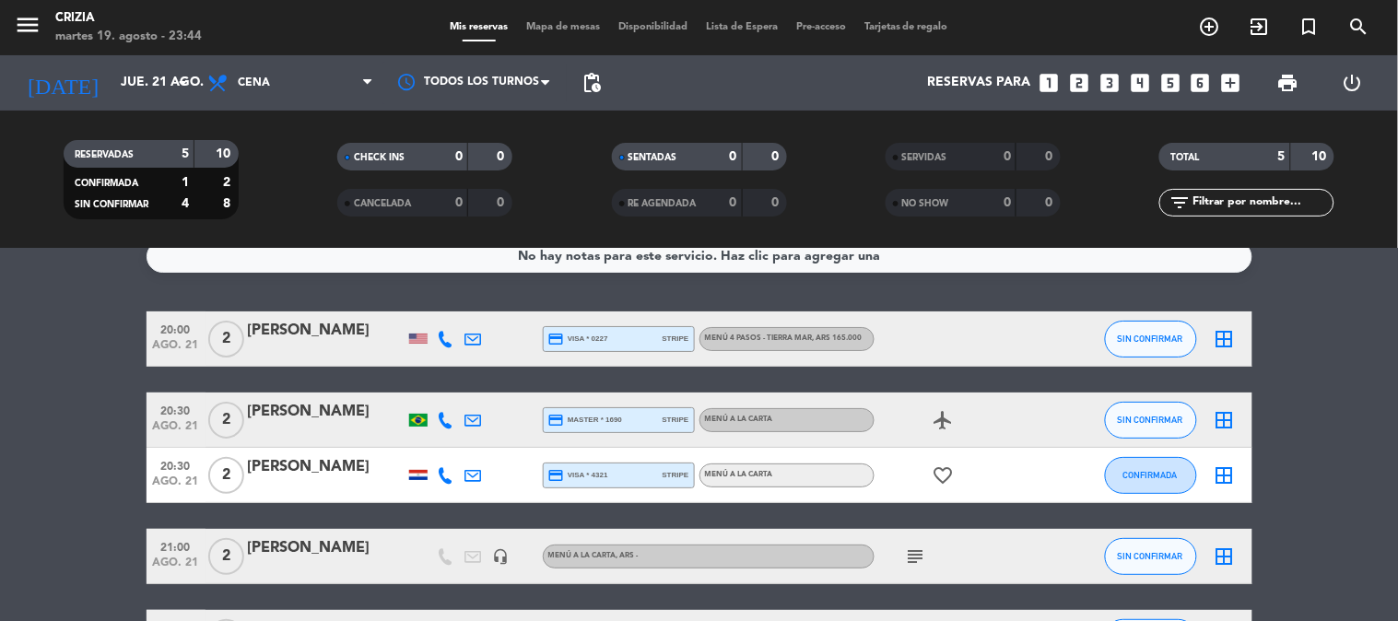
scroll to position [0, 0]
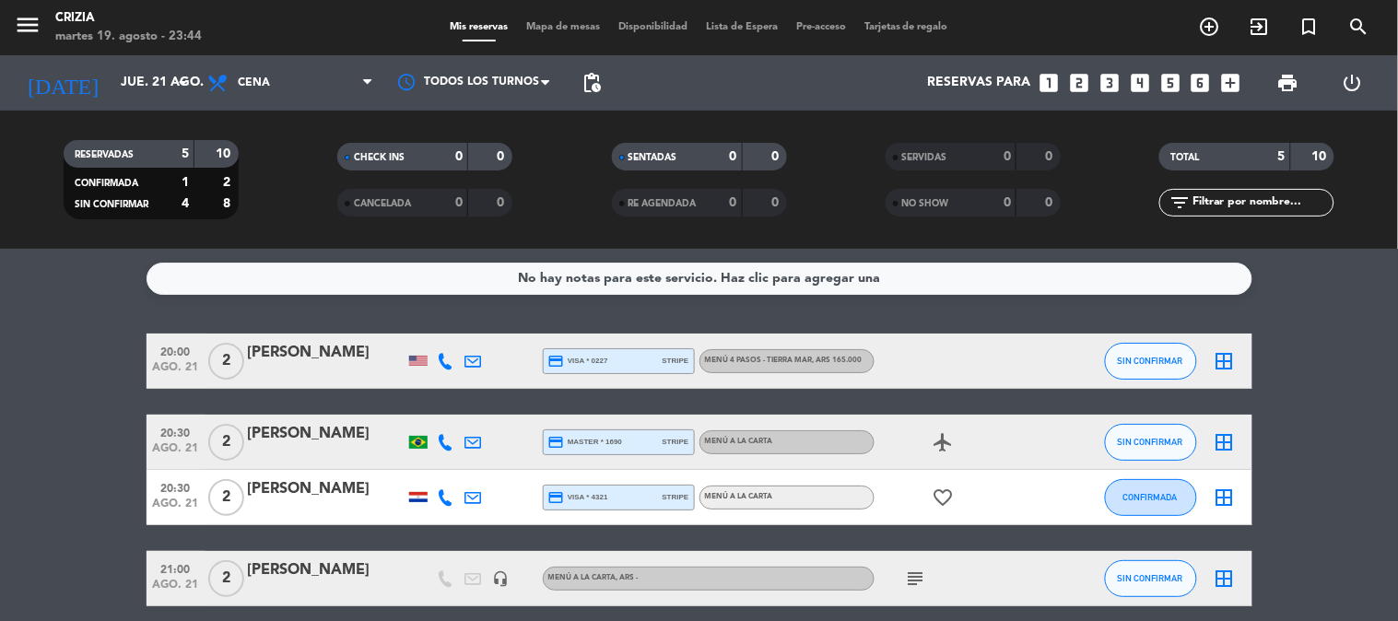
click at [287, 564] on div "[PERSON_NAME]" at bounding box center [326, 570] width 157 height 24
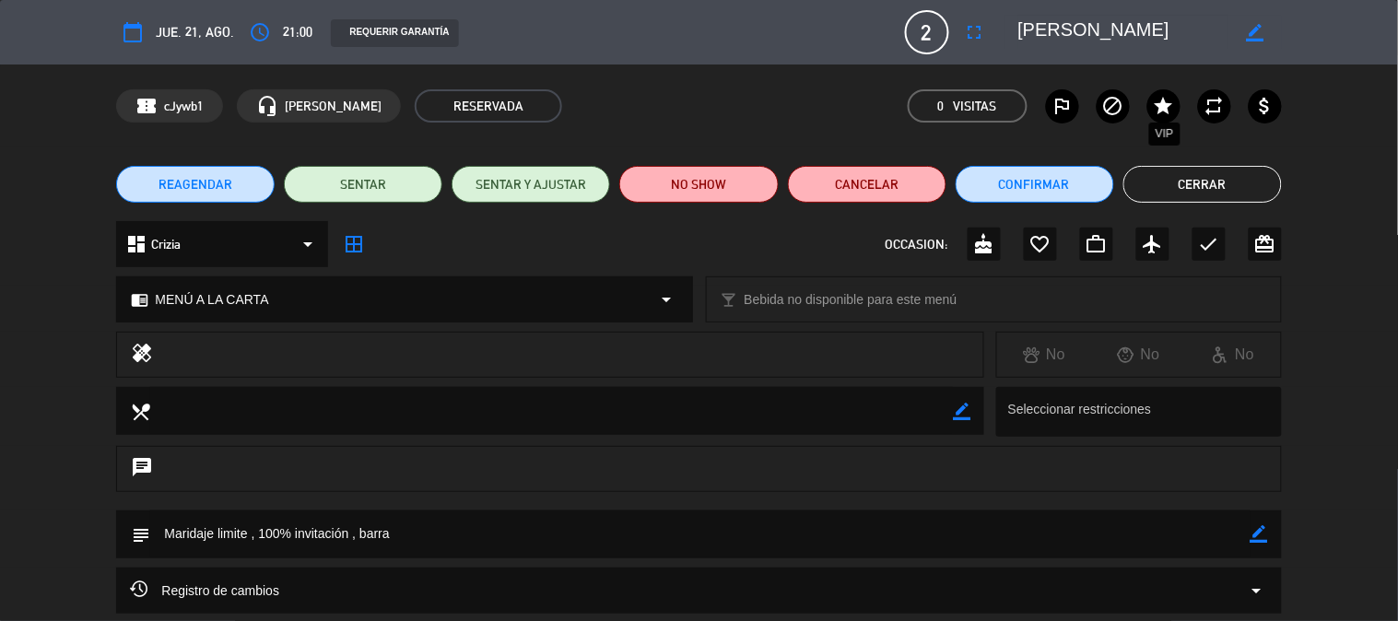
click at [1154, 97] on icon "star" at bounding box center [1164, 106] width 22 height 22
click at [1225, 176] on button "Cerrar" at bounding box center [1202, 184] width 158 height 37
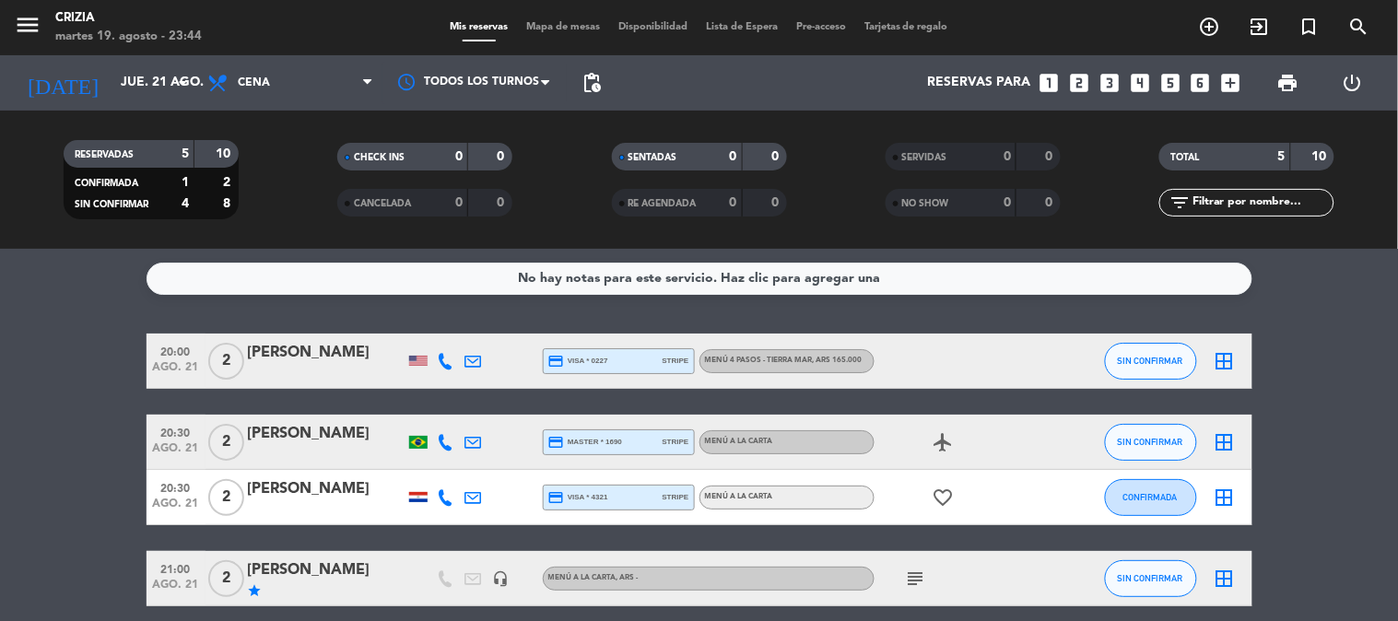
click at [1343, 324] on div "No hay notas para este servicio. Haz clic para agregar una 20:00 [DATE] 2 [PERS…" at bounding box center [699, 435] width 1398 height 372
click at [178, 72] on icon "arrow_drop_down" at bounding box center [182, 83] width 22 height 22
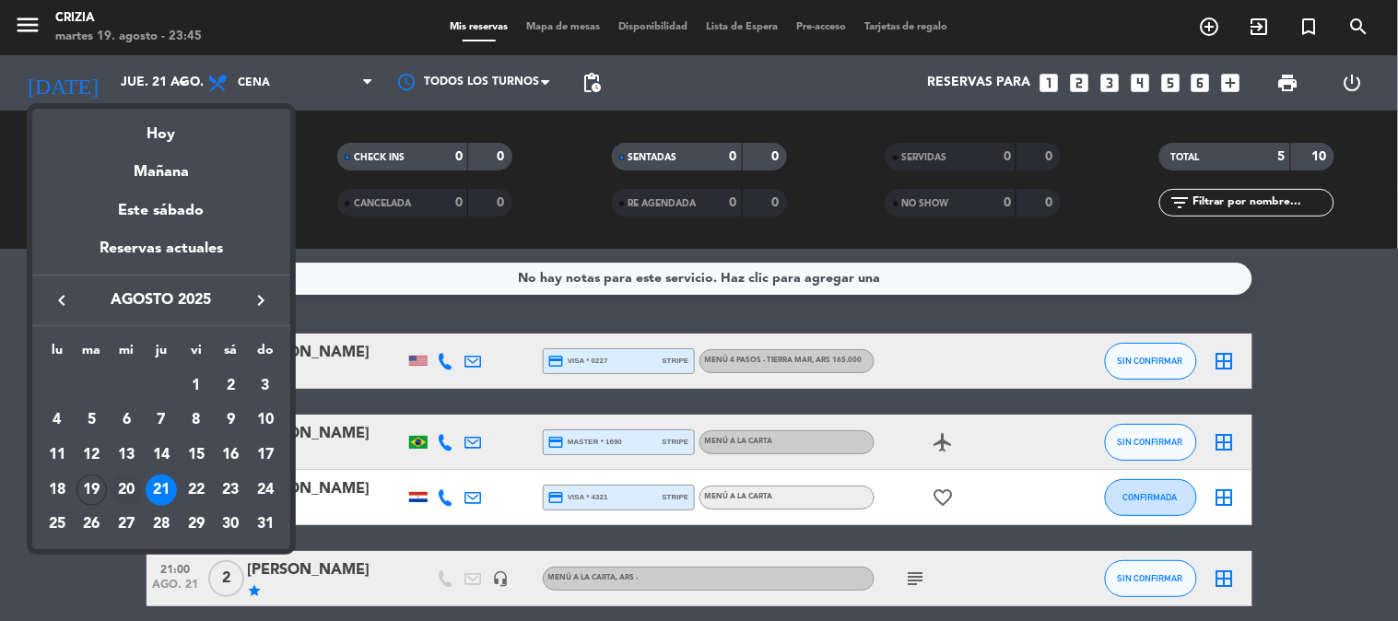
click at [113, 485] on div "20" at bounding box center [126, 490] width 31 height 31
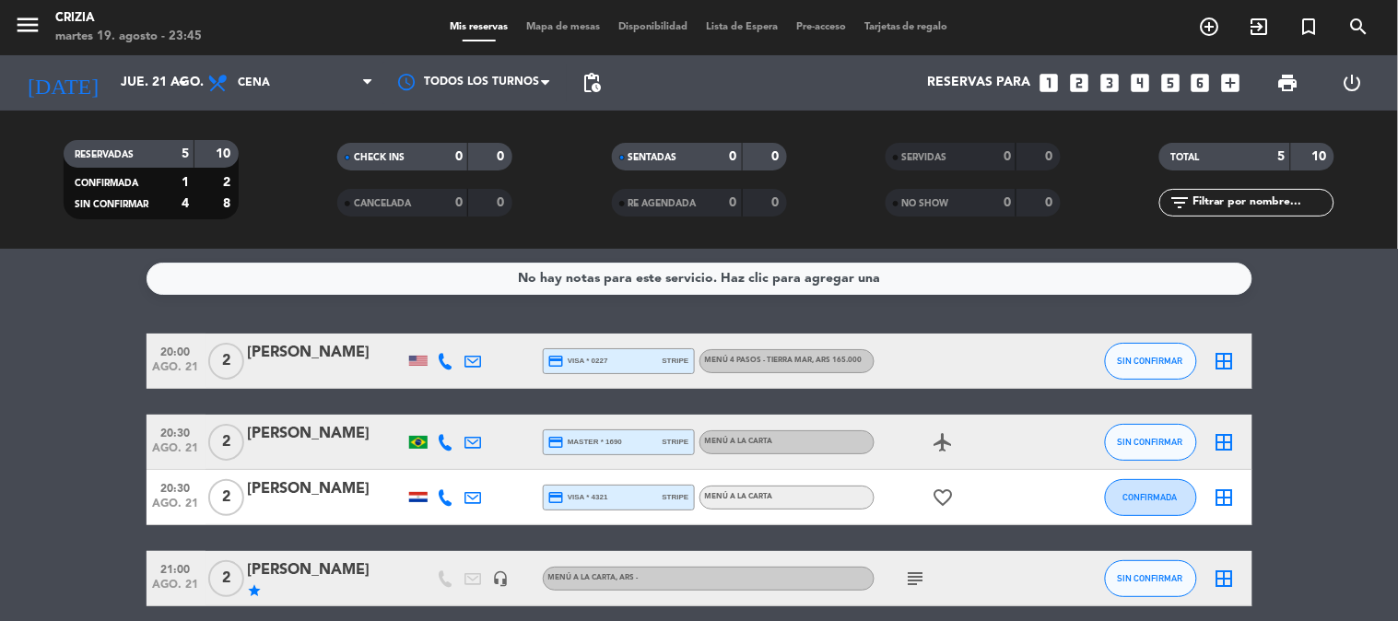
type input "mié. 20 ago."
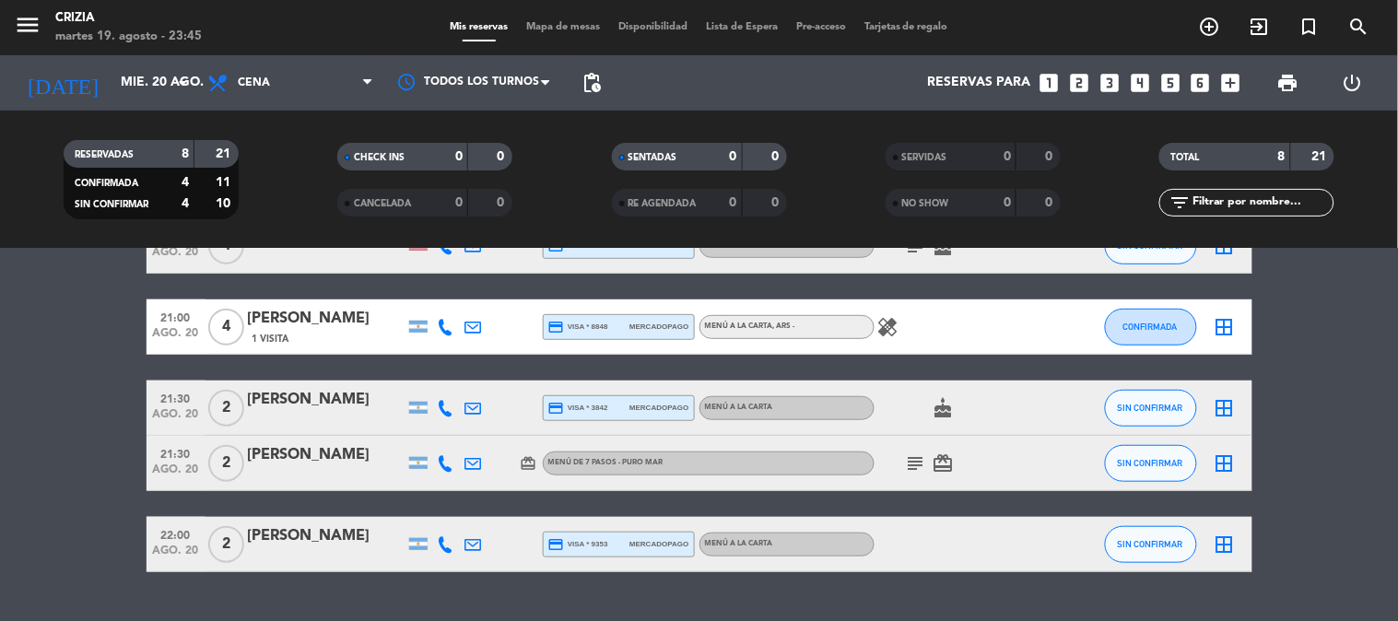
scroll to position [350, 0]
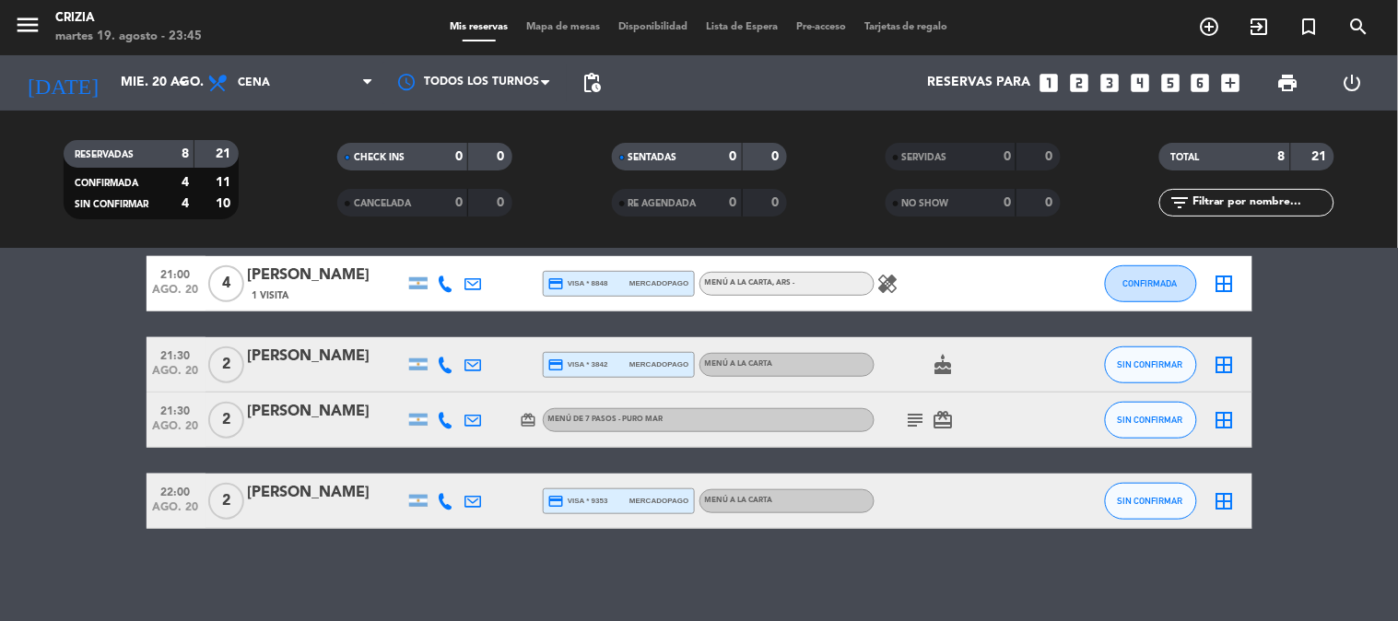
click at [909, 424] on icon "subject" at bounding box center [916, 420] width 22 height 22
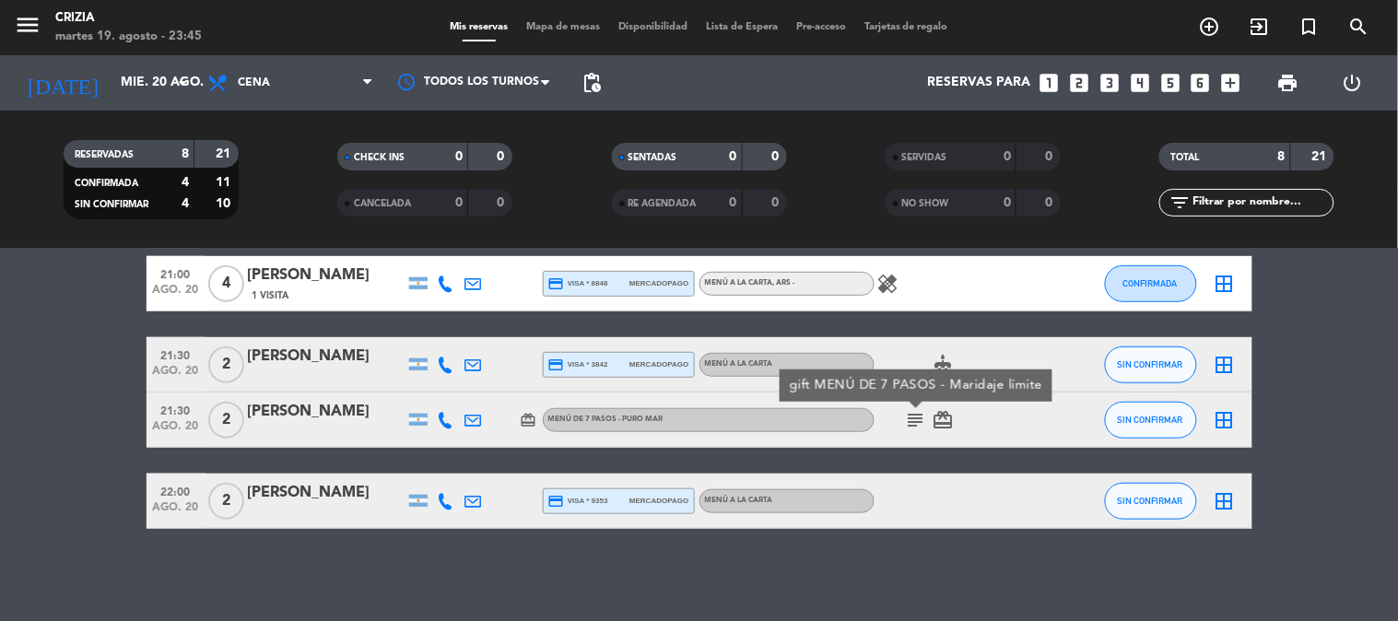
click at [1374, 372] on bookings-row "19:30 [DATE] 1 [PERSON_NAME] credit_card visa * 1963 stripe MENÚ DE 7 PASOS - P…" at bounding box center [699, 255] width 1398 height 545
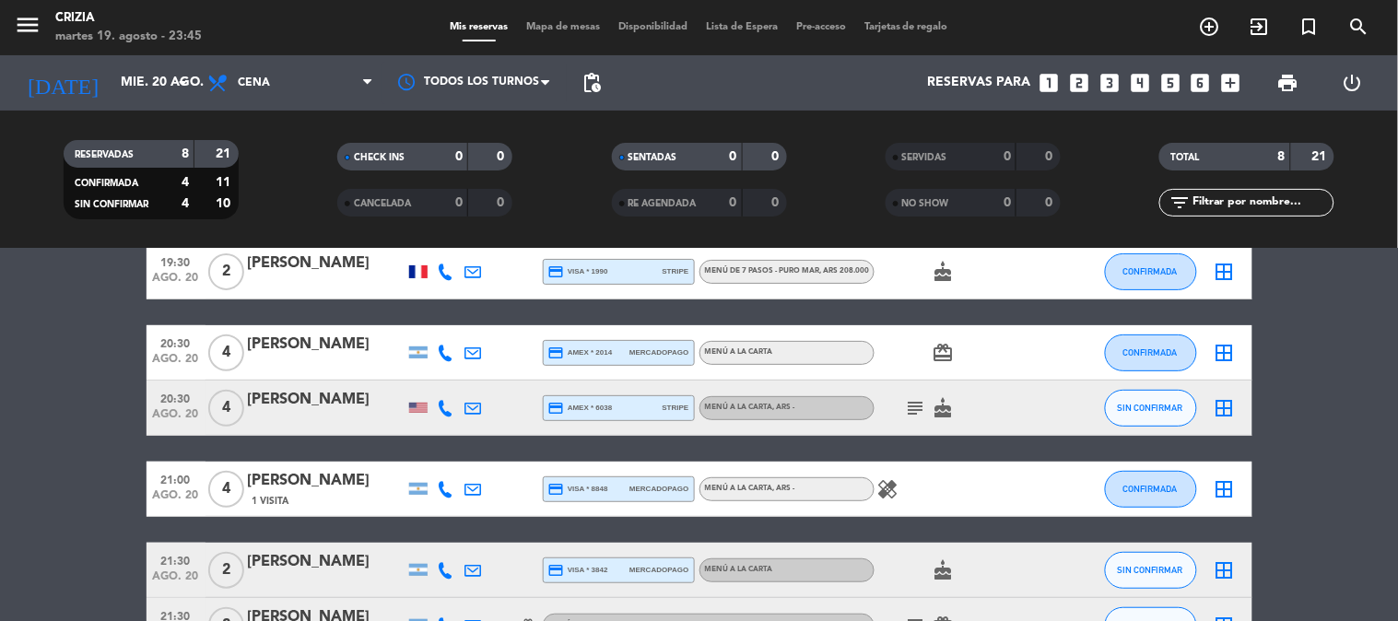
scroll to position [0, 0]
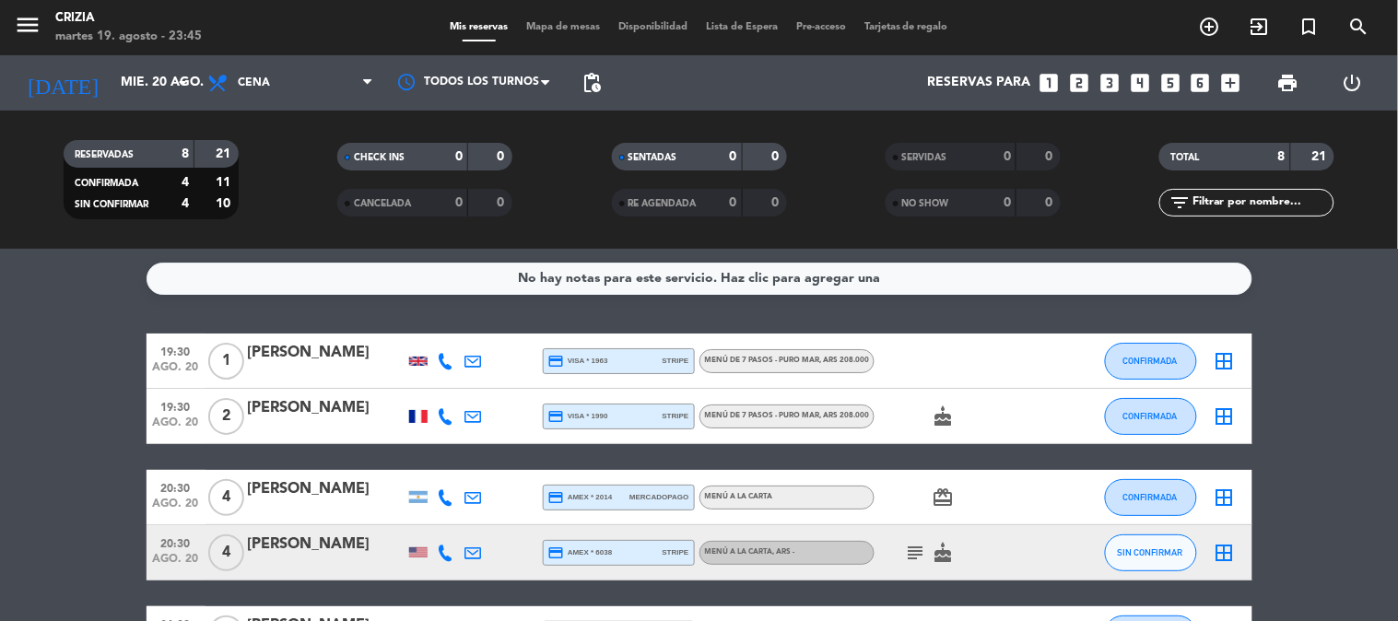
click at [1310, 425] on bookings-row "19:30 [DATE] 1 [PERSON_NAME] credit_card visa * 1963 stripe MENÚ DE 7 PASOS - P…" at bounding box center [699, 606] width 1398 height 545
click at [1297, 310] on div "No hay notas para este servicio. Haz clic para agregar una 19:30 [DATE] 1 [PERS…" at bounding box center [699, 435] width 1398 height 372
click at [1346, 449] on bookings-row "19:30 [DATE] 1 [PERSON_NAME] credit_card visa * 1963 stripe MENÚ DE 7 PASOS - P…" at bounding box center [699, 606] width 1398 height 545
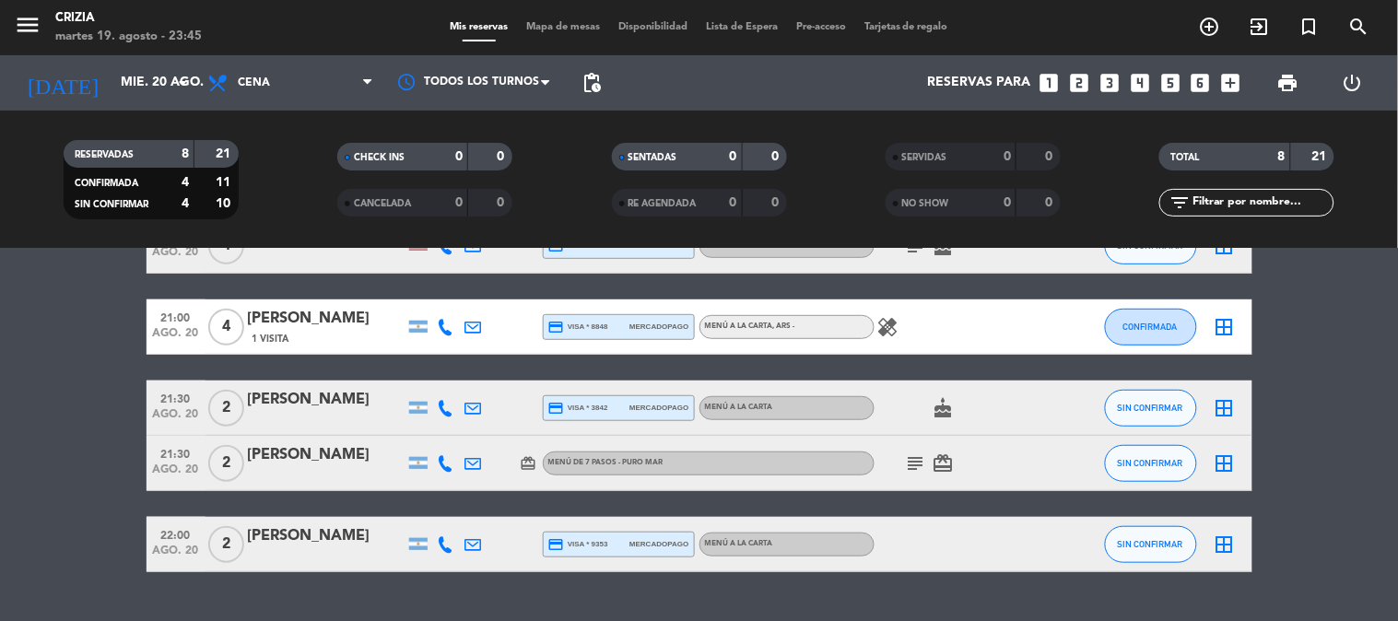
scroll to position [350, 0]
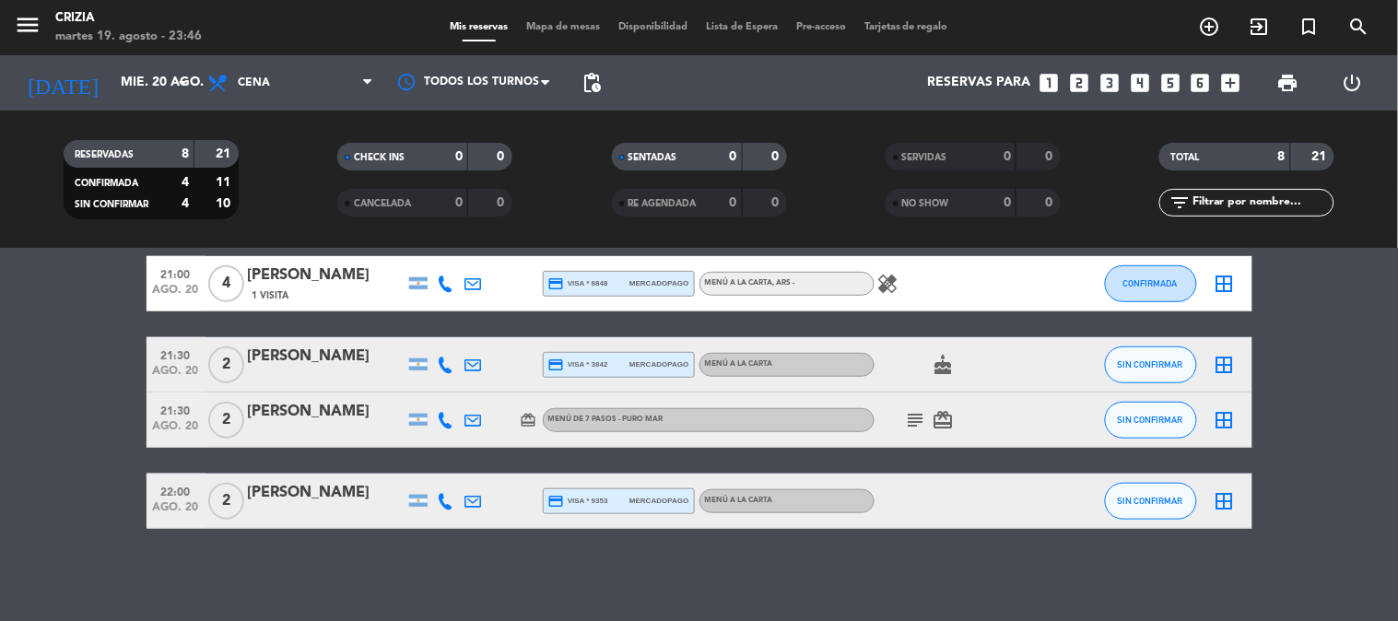
click at [1315, 339] on bookings-row "19:30 [DATE] 1 [PERSON_NAME] credit_card visa * 1963 stripe MENÚ DE 7 PASOS - P…" at bounding box center [699, 255] width 1398 height 545
